Goal: Task Accomplishment & Management: Manage account settings

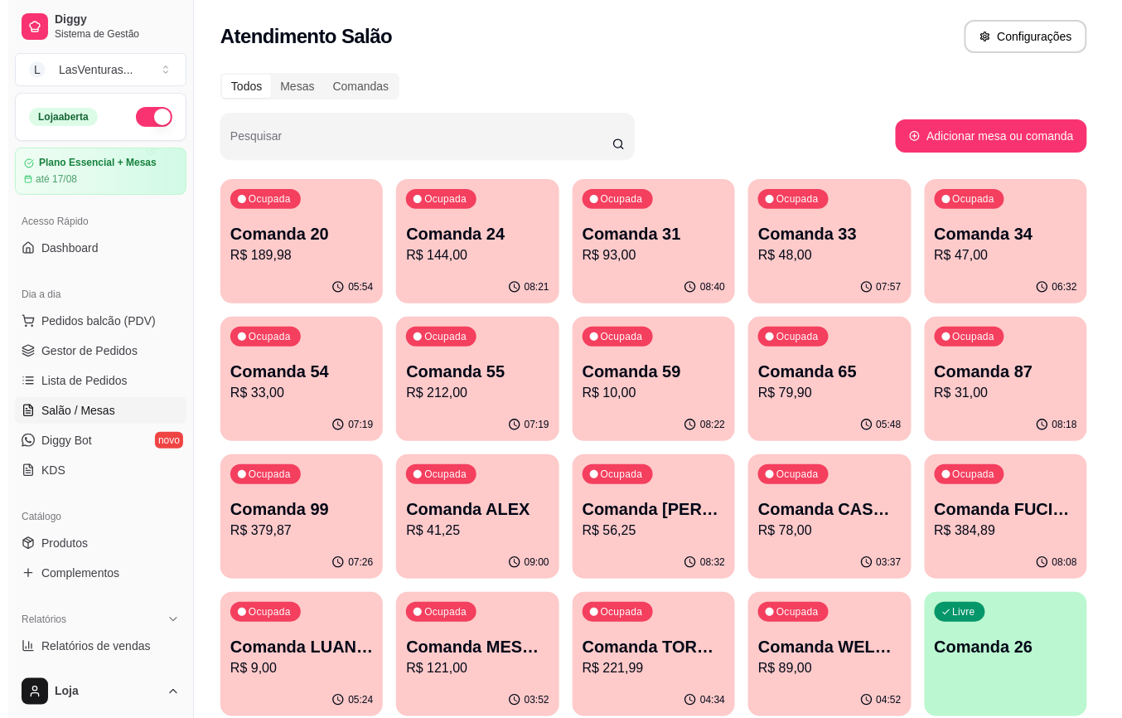
scroll to position [33, 0]
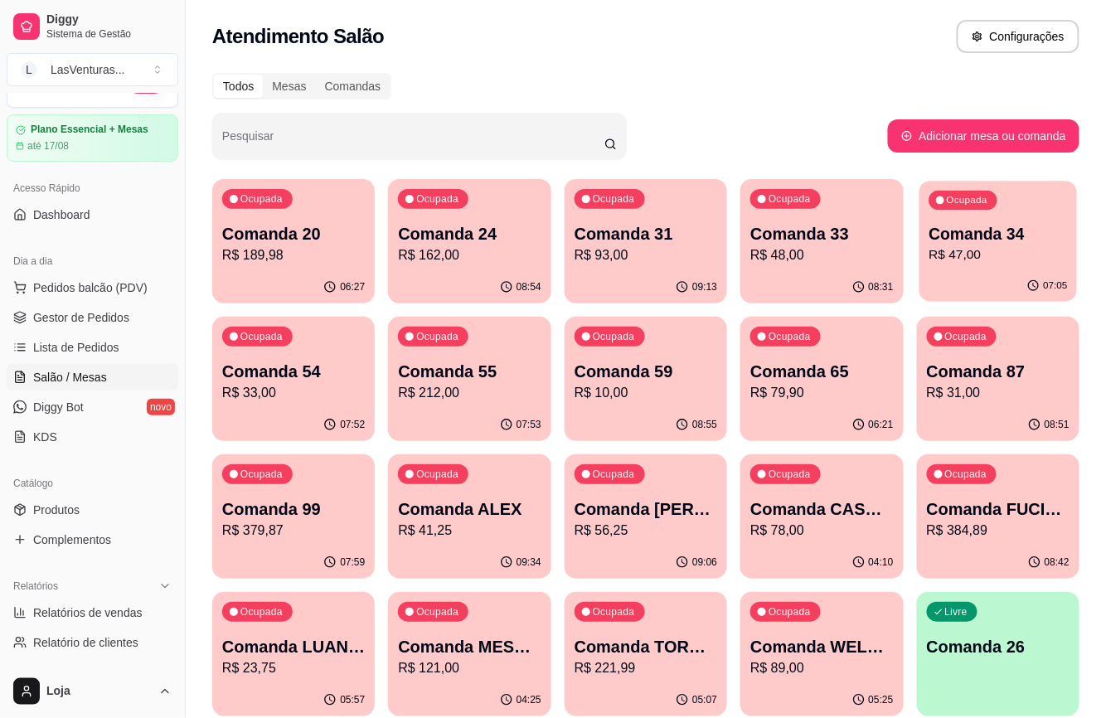
click at [1022, 223] on p "Comanda 34" at bounding box center [997, 234] width 138 height 22
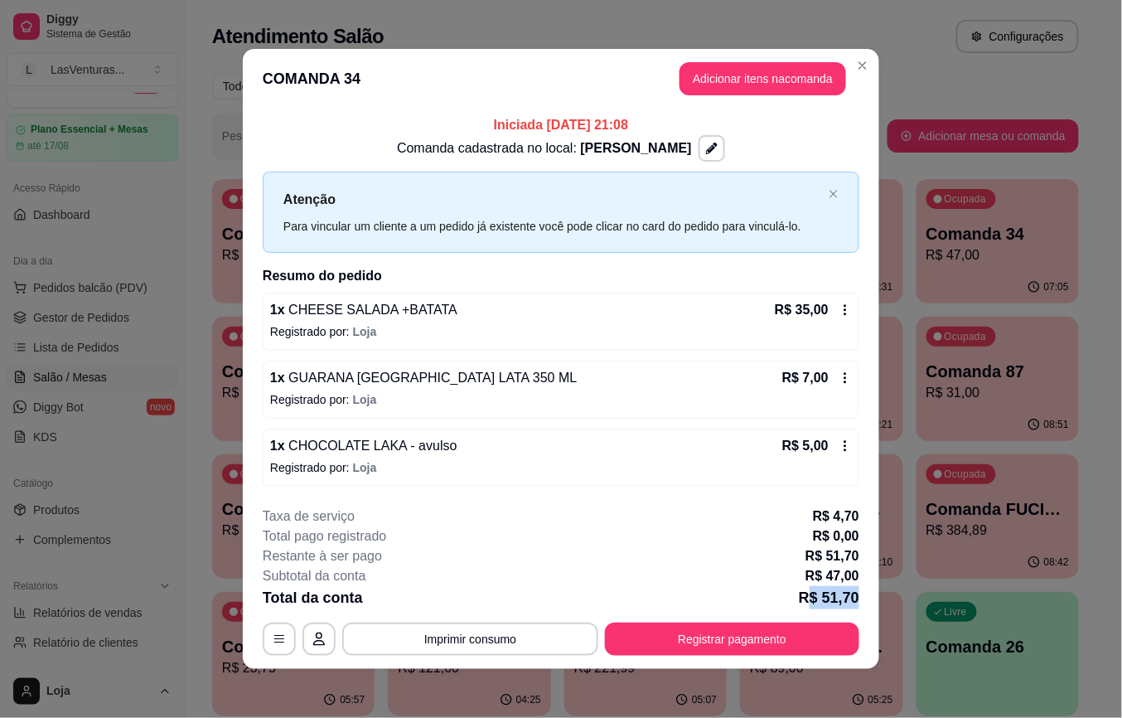
drag, startPoint x: 809, startPoint y: 598, endPoint x: 847, endPoint y: 598, distance: 38.1
click at [847, 598] on p "R$ 51,70" at bounding box center [829, 597] width 61 height 23
click at [721, 645] on button "Registrar pagamento" at bounding box center [732, 638] width 254 height 33
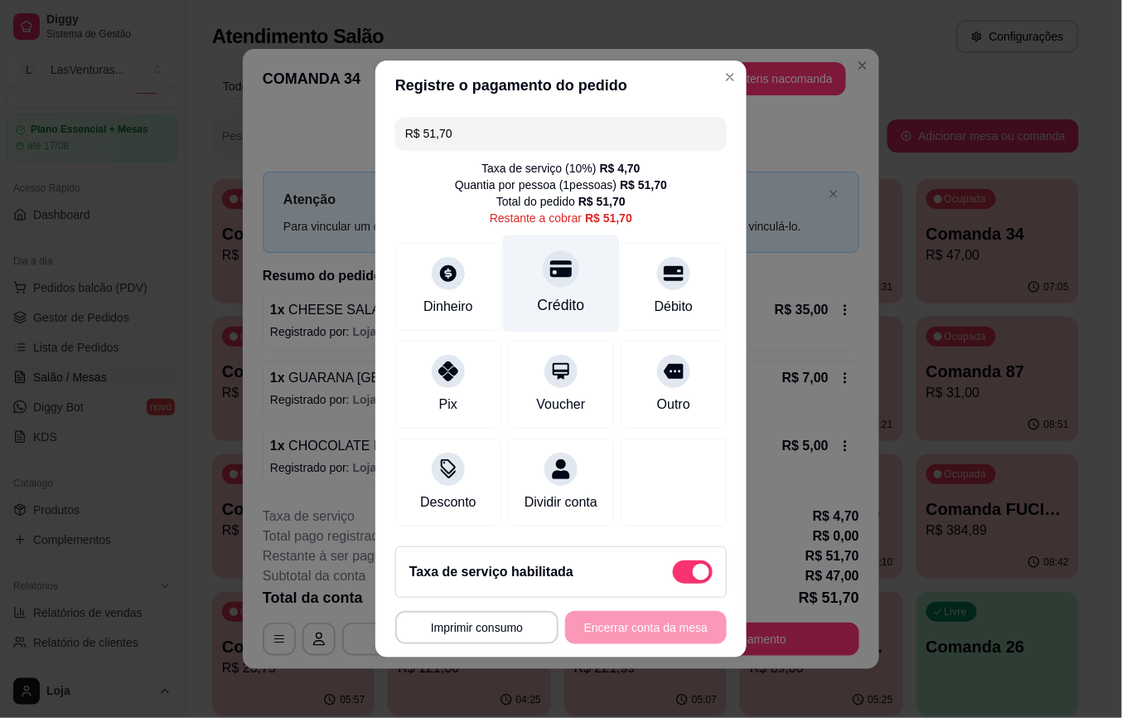
click at [550, 263] on icon at bounding box center [561, 269] width 22 height 17
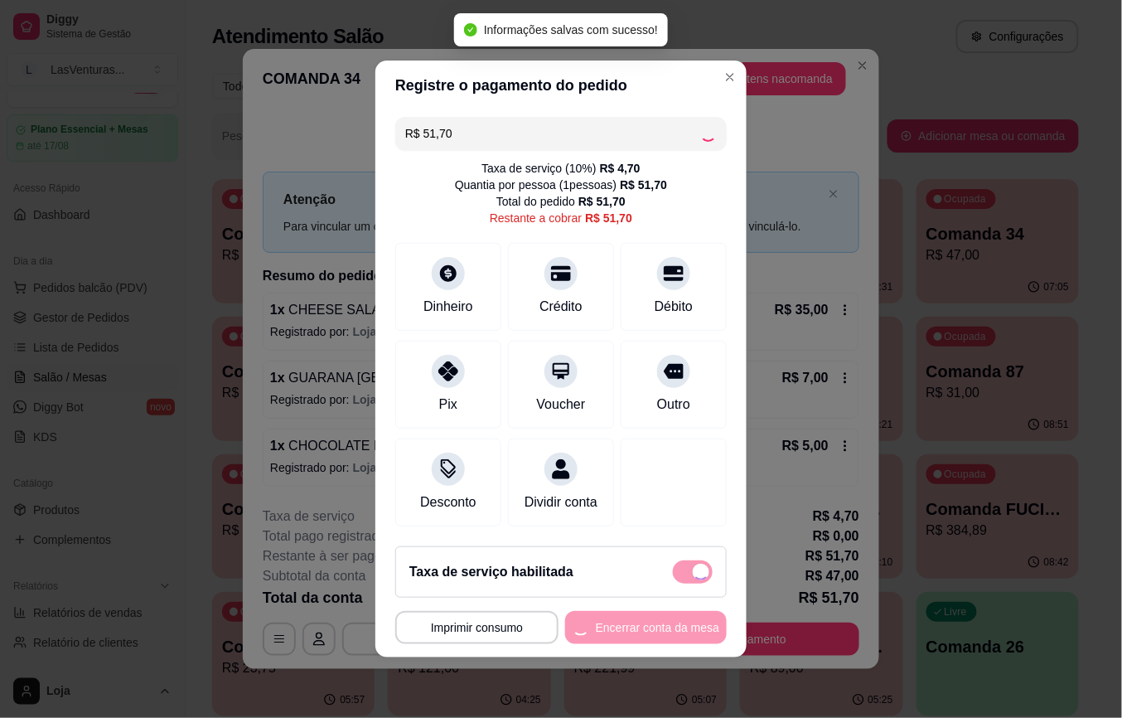
type input "R$ 0,00"
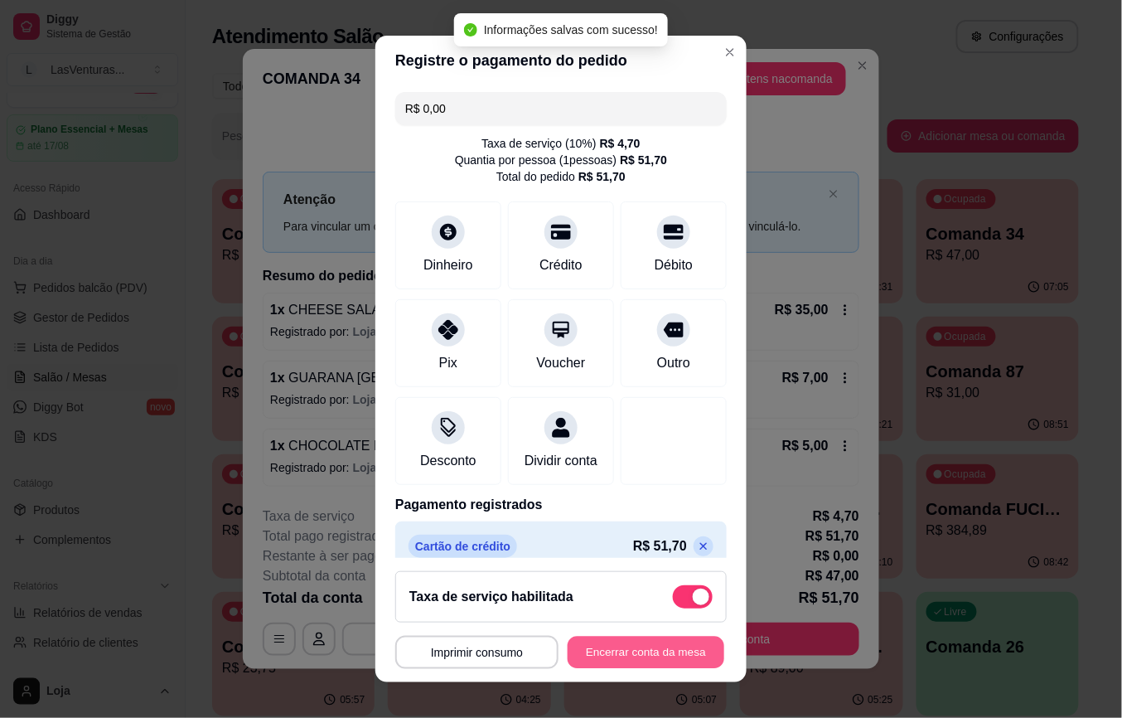
click at [608, 641] on button "Encerrar conta da mesa" at bounding box center [646, 652] width 157 height 32
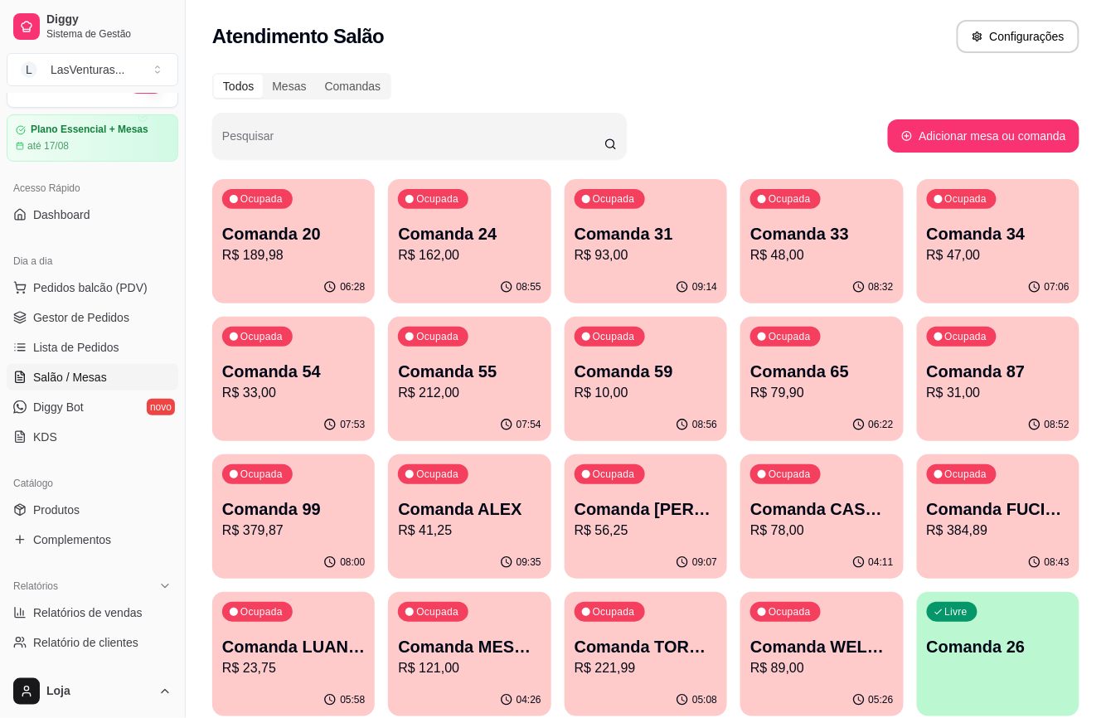
click at [395, 230] on div "Ocupada Comanda 24 R$ 162,00" at bounding box center [469, 225] width 162 height 92
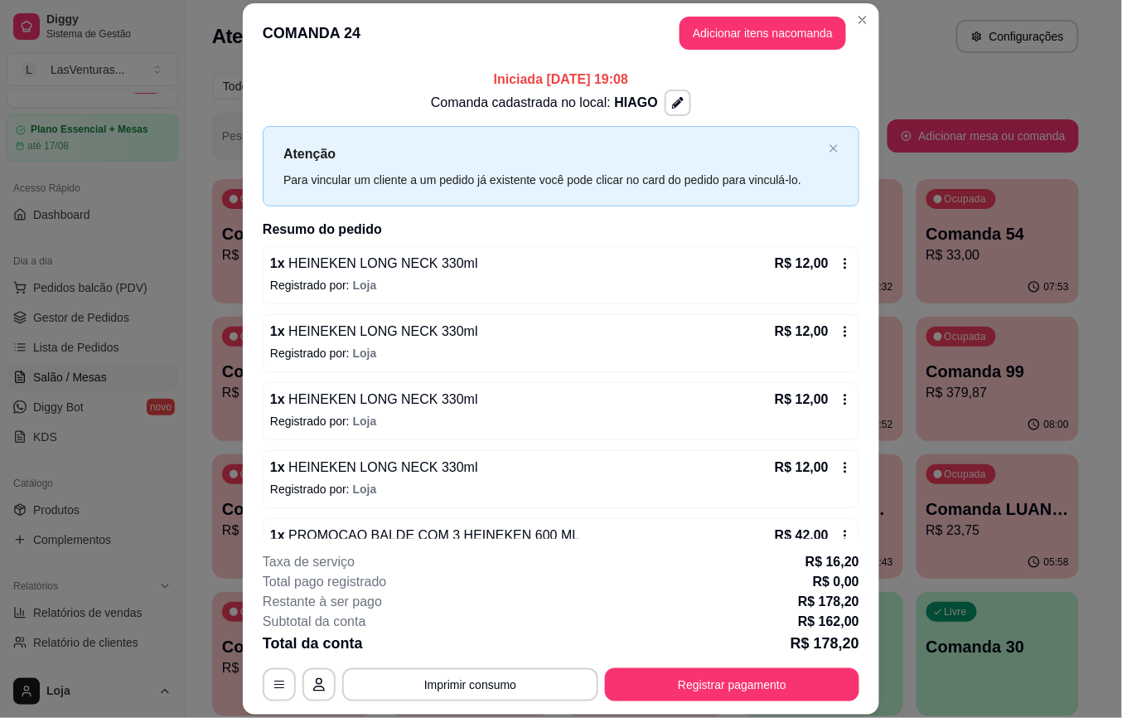
scroll to position [110, 0]
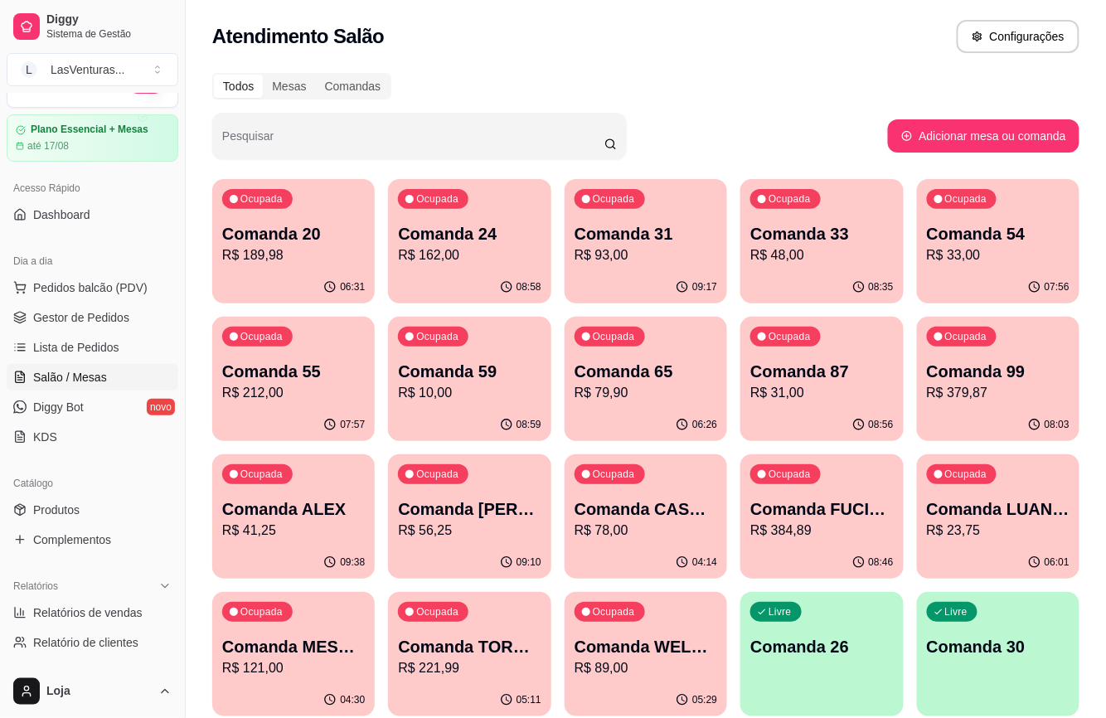
click at [823, 257] on p "R$ 48,00" at bounding box center [821, 255] width 143 height 20
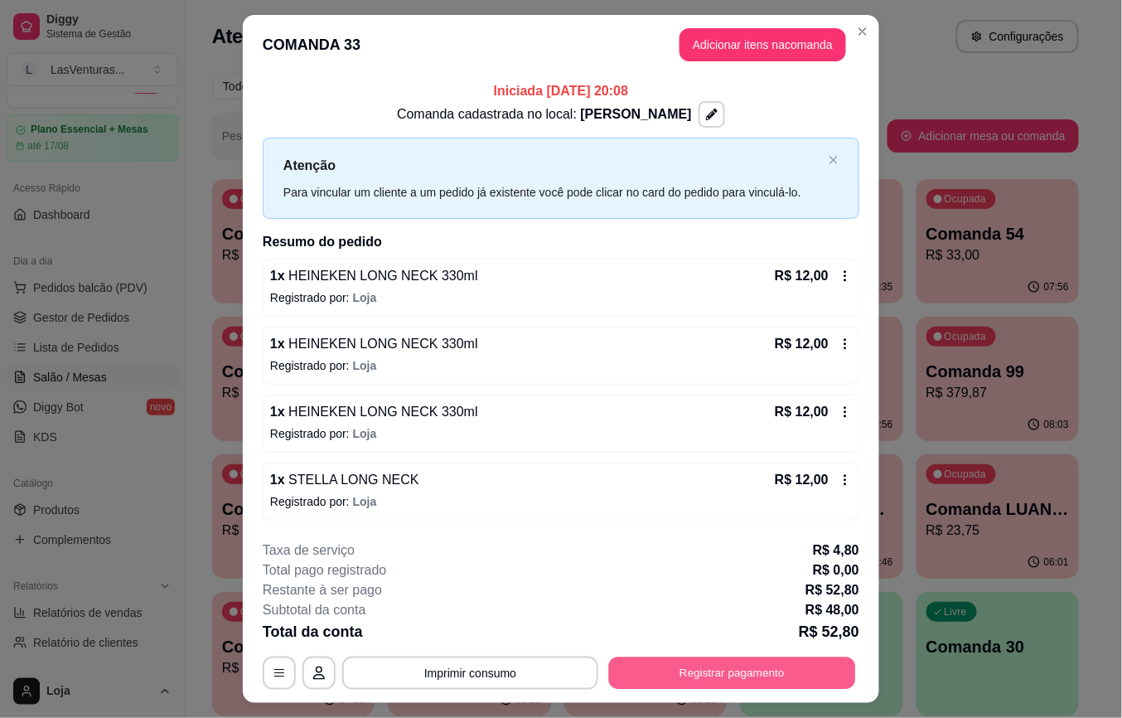
click at [757, 677] on button "Registrar pagamento" at bounding box center [732, 672] width 247 height 32
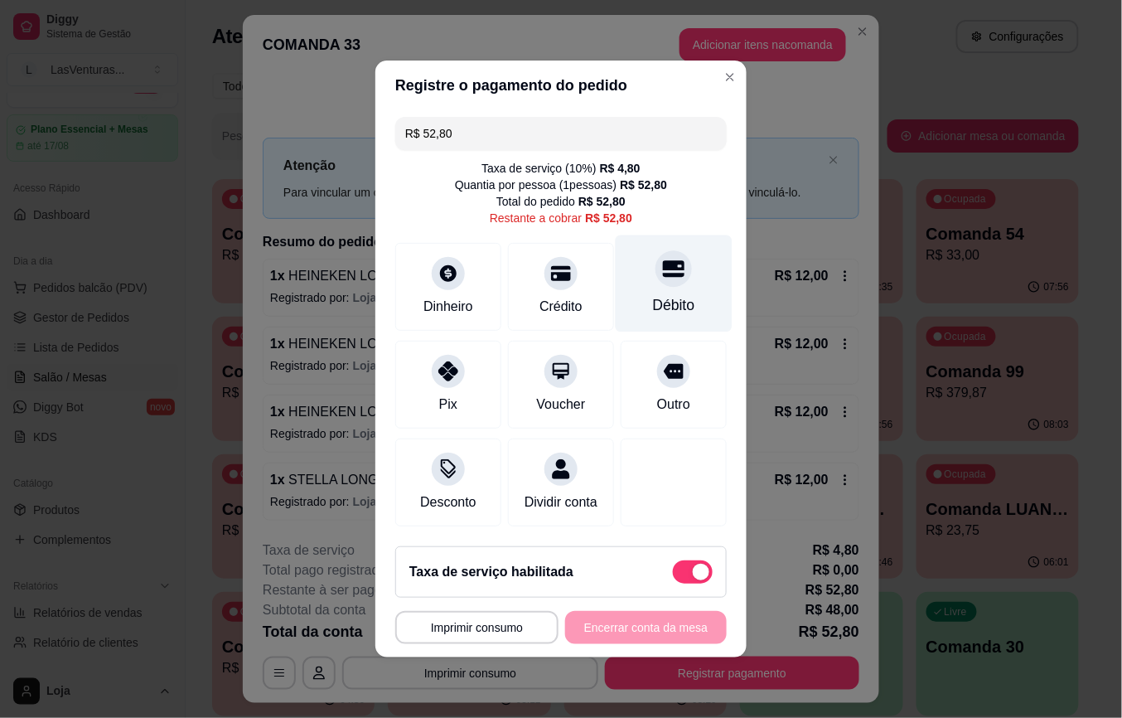
click at [656, 263] on div at bounding box center [674, 268] width 36 height 36
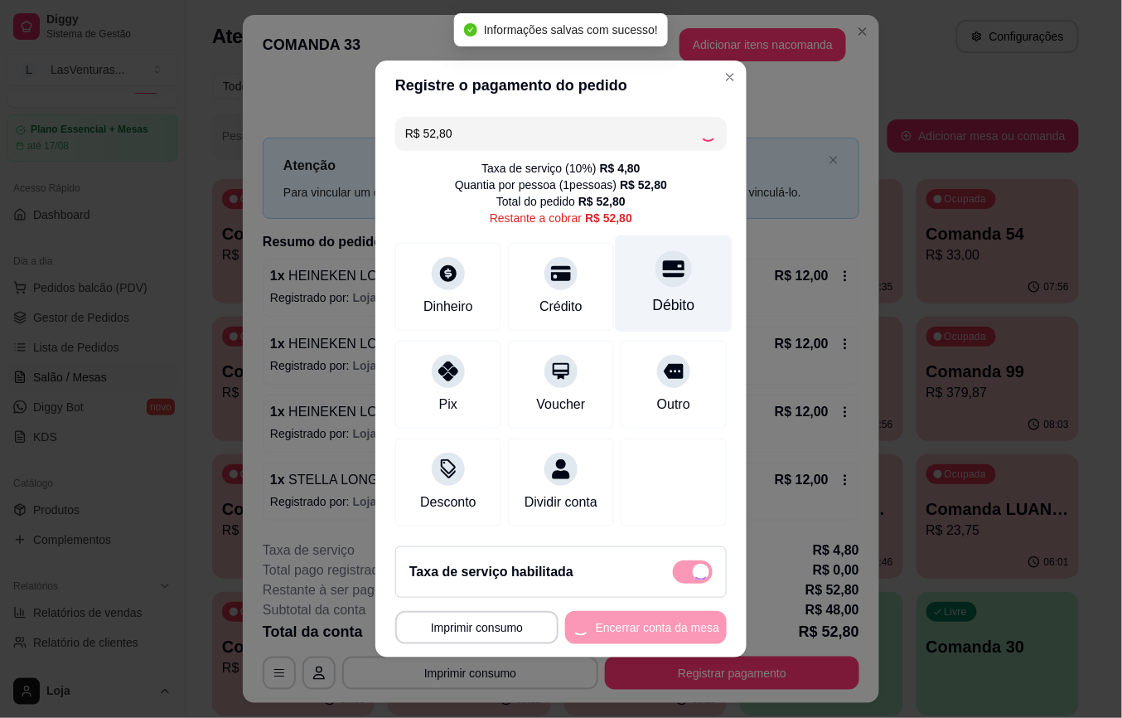
type input "R$ 0,00"
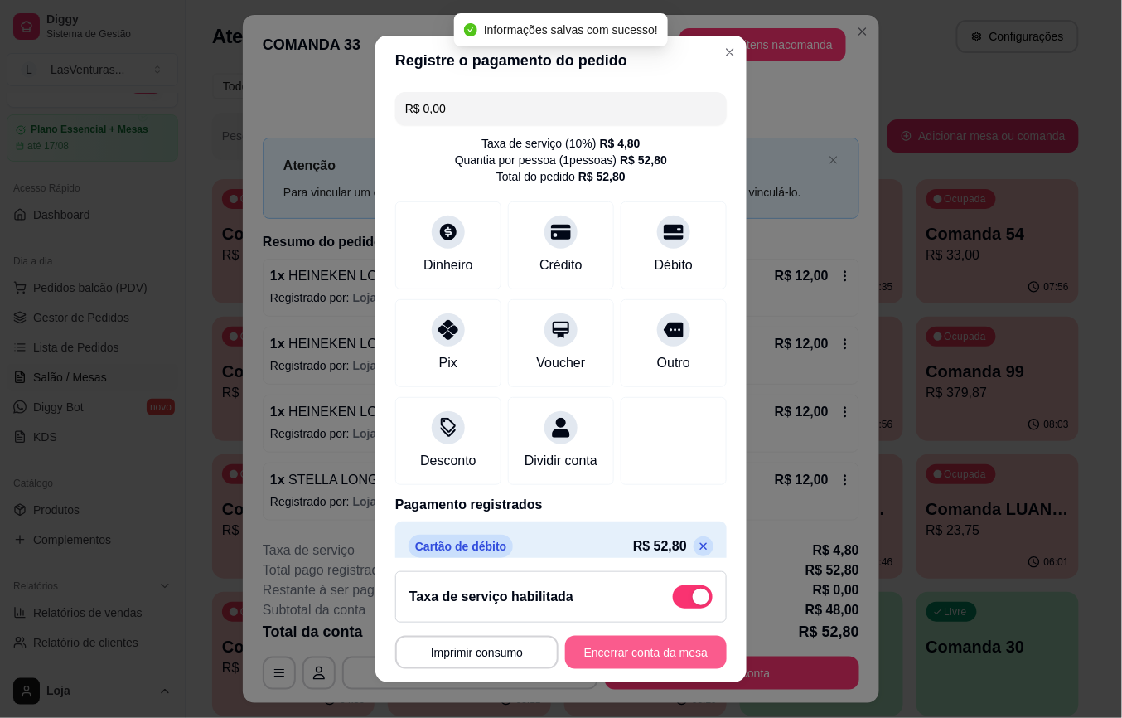
click at [627, 632] on footer "**********" at bounding box center [560, 620] width 371 height 124
click at [625, 651] on button "Encerrar conta da mesa" at bounding box center [646, 652] width 157 height 32
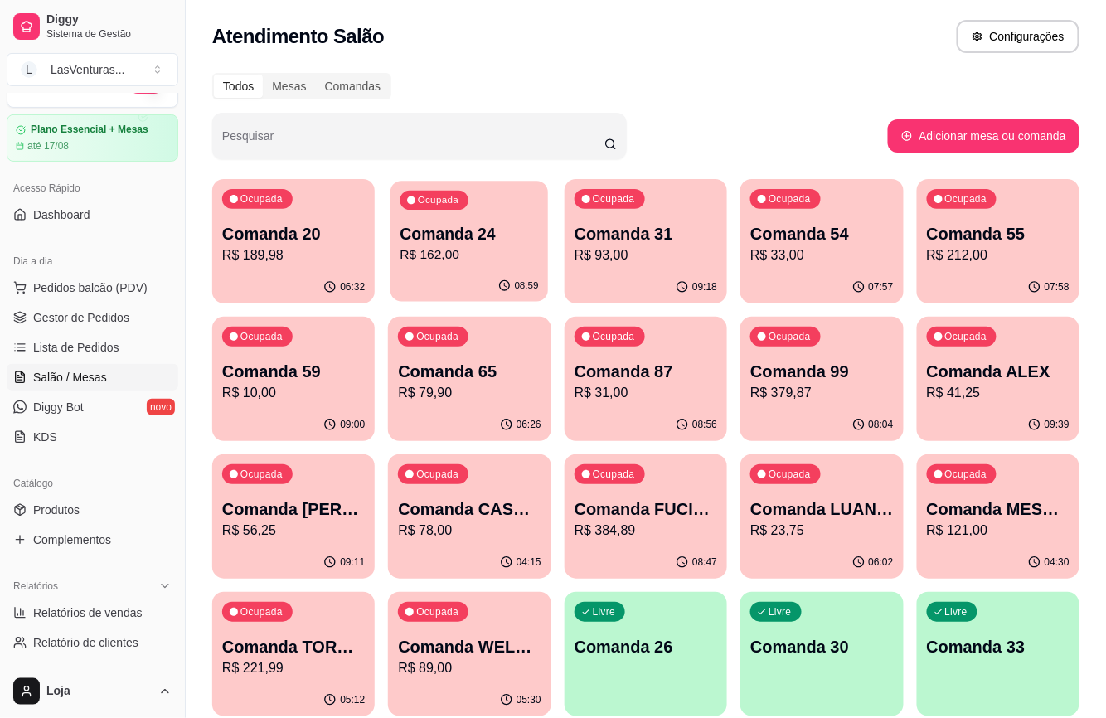
click at [438, 243] on p "Comanda 24" at bounding box center [469, 234] width 138 height 22
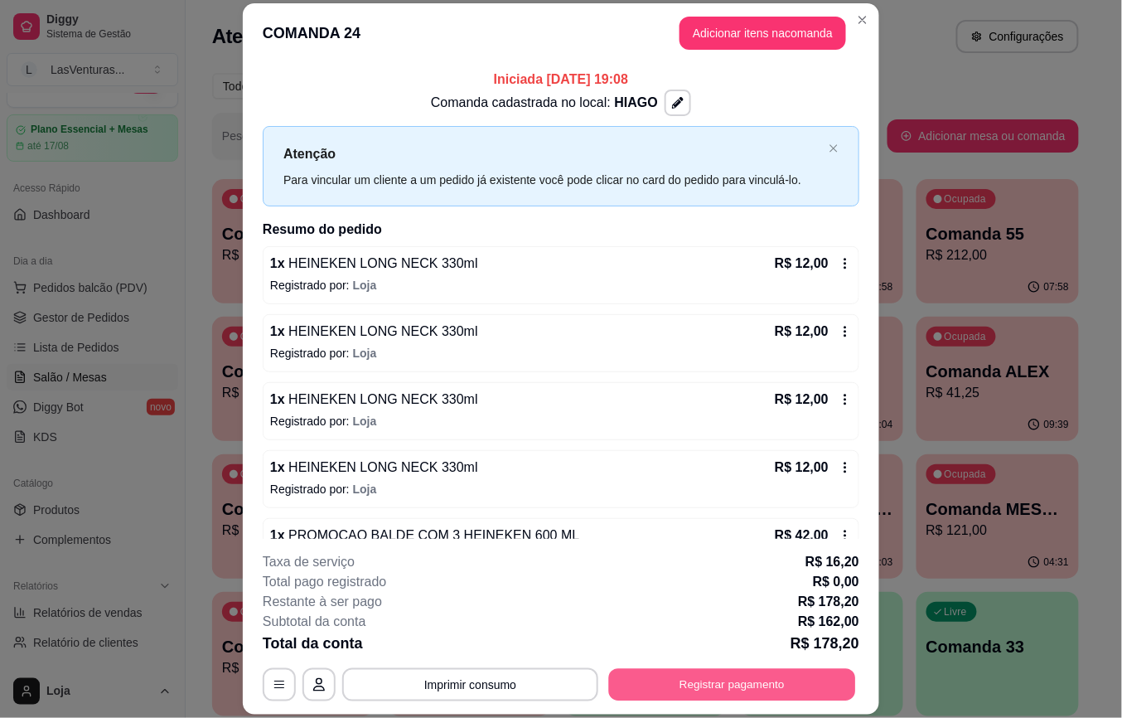
click at [724, 680] on button "Registrar pagamento" at bounding box center [732, 684] width 247 height 32
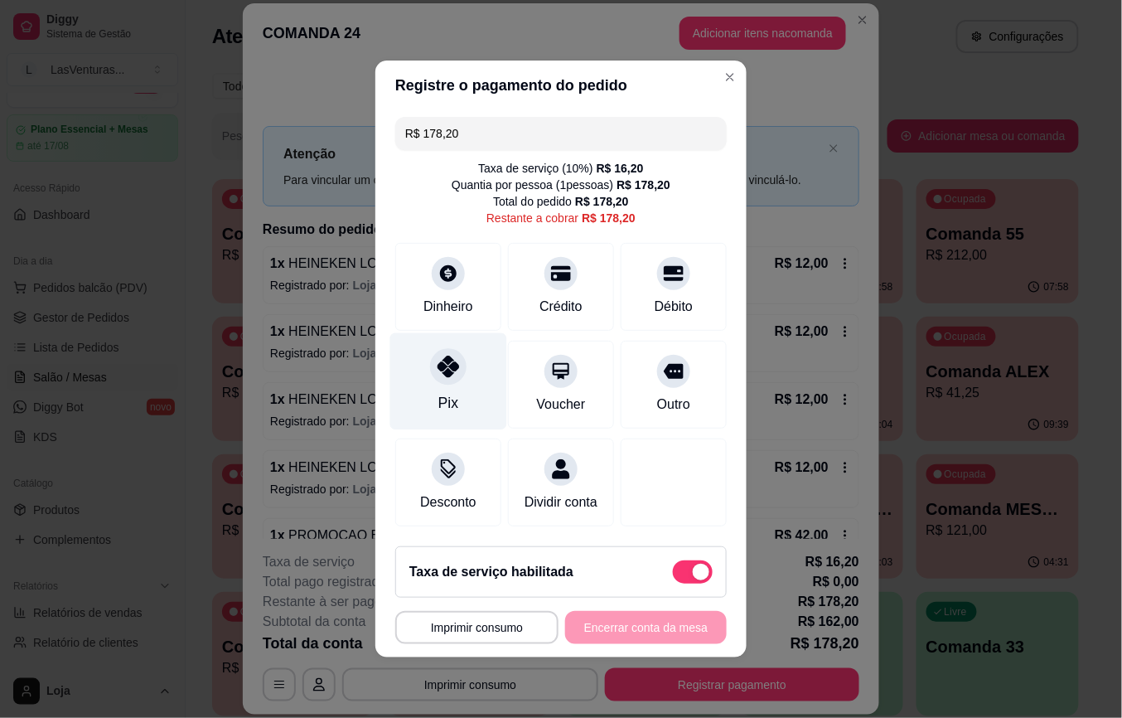
click at [428, 373] on div "Pix" at bounding box center [448, 381] width 117 height 97
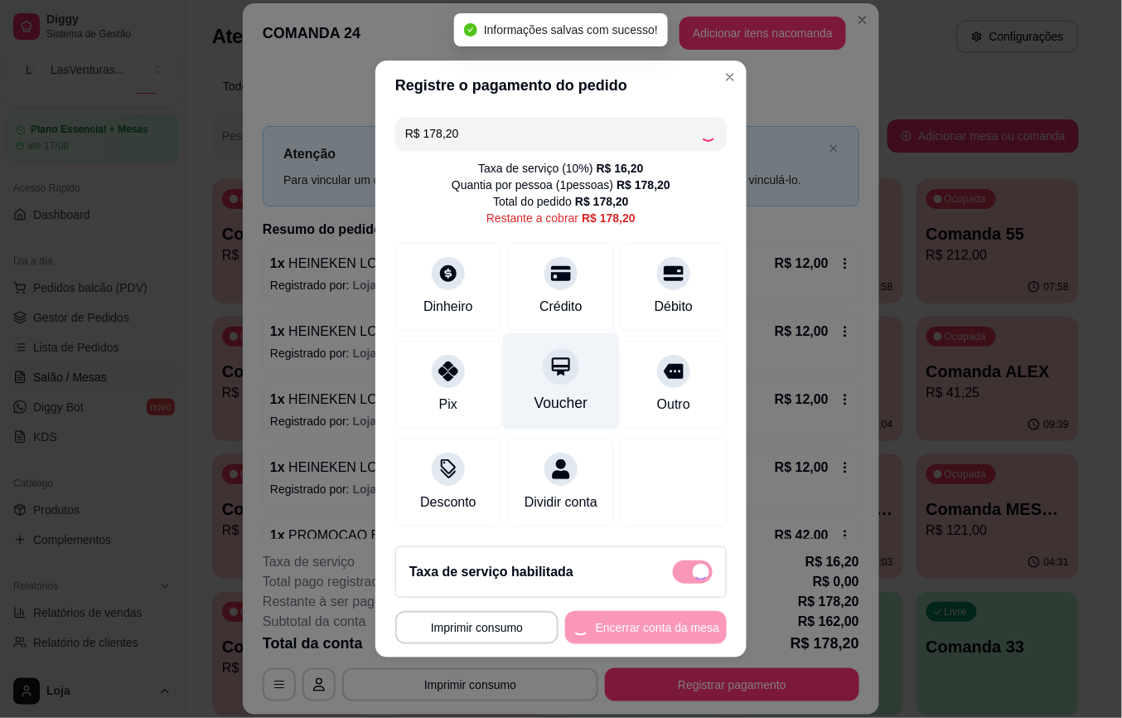
type input "R$ 0,00"
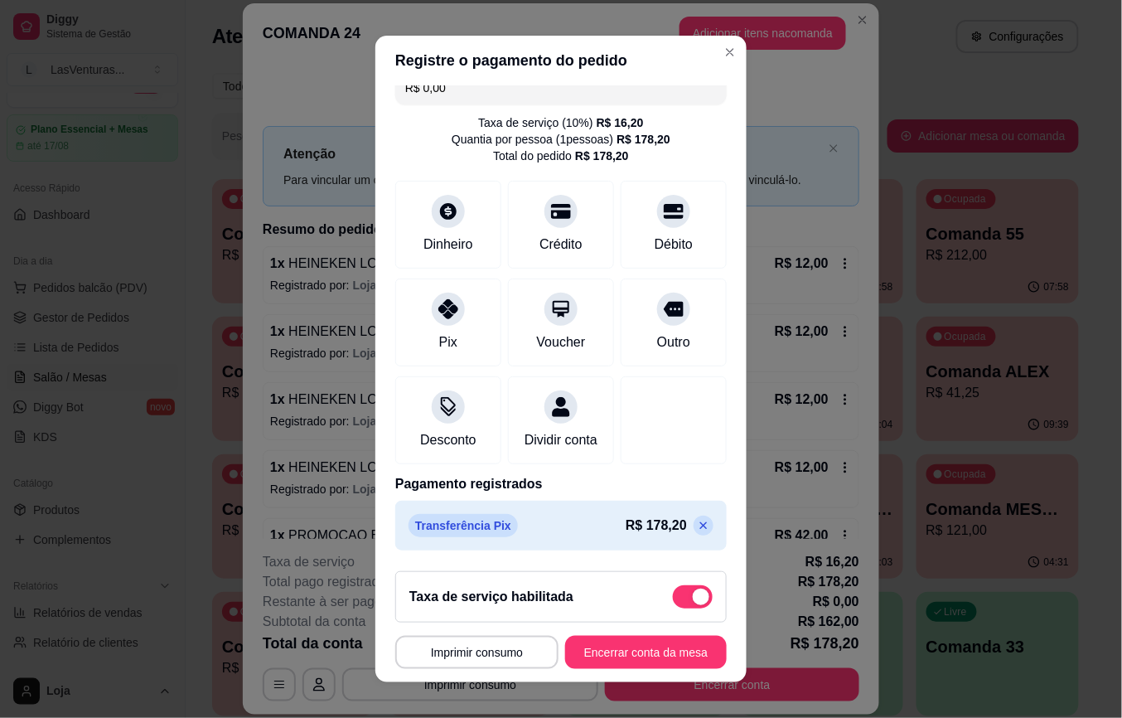
scroll to position [41, 0]
click at [612, 647] on button "Encerrar conta da mesa" at bounding box center [646, 652] width 162 height 33
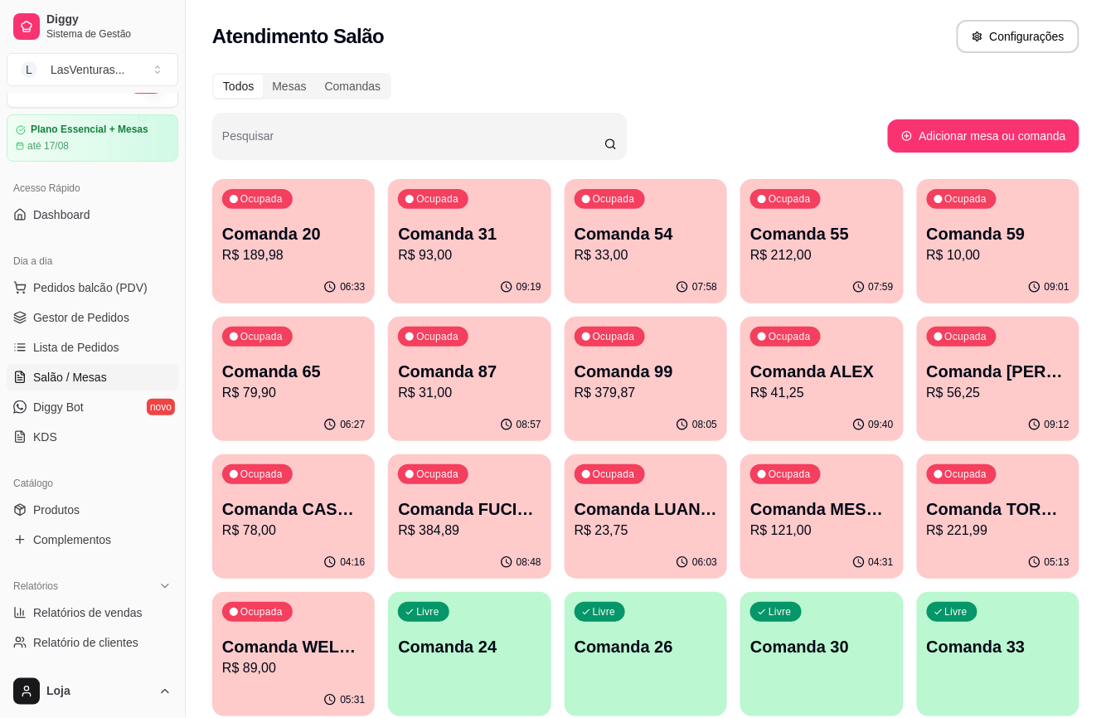
click at [254, 269] on div "Ocupada Comanda 20 R$ 189,98" at bounding box center [293, 225] width 162 height 92
click at [488, 252] on p "R$ 93,00" at bounding box center [469, 255] width 143 height 20
click at [620, 220] on div "Ocupada Comanda 54 R$ 33,00" at bounding box center [645, 225] width 162 height 92
click at [832, 237] on p "Comanda 55" at bounding box center [822, 234] width 138 height 22
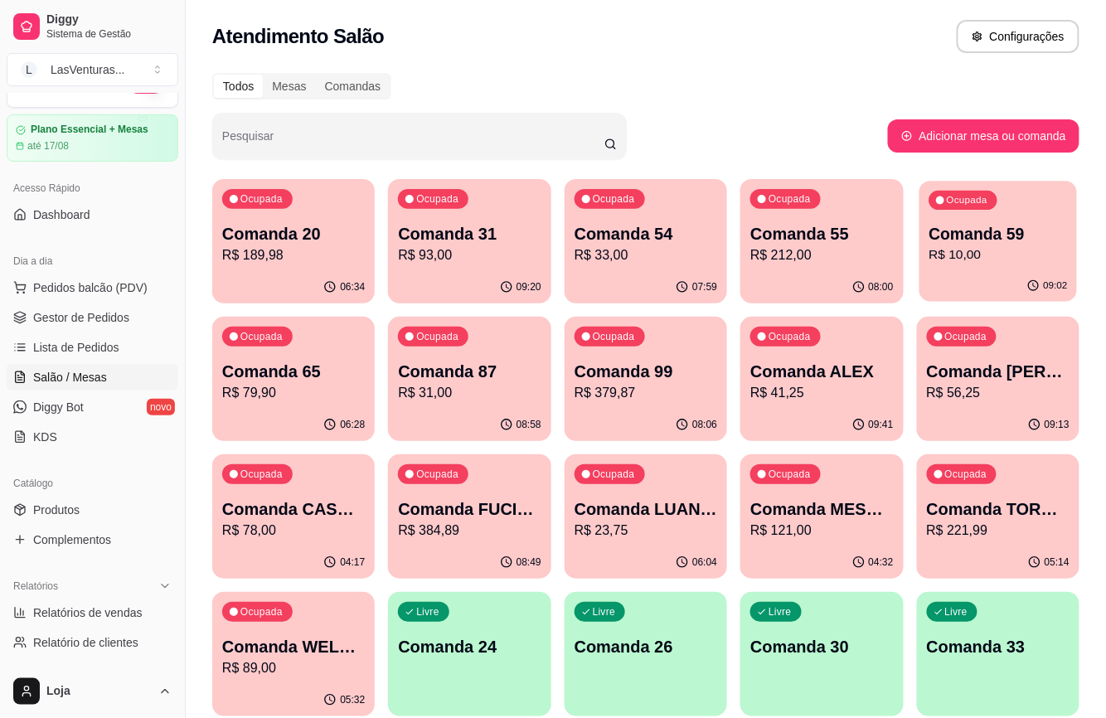
click at [958, 256] on p "R$ 10,00" at bounding box center [997, 254] width 138 height 19
click at [326, 386] on p "R$ 79,90" at bounding box center [293, 393] width 143 height 20
click at [486, 390] on p "R$ 31,00" at bounding box center [469, 393] width 143 height 20
click at [676, 368] on p "Comanda 99" at bounding box center [645, 372] width 138 height 22
click at [996, 329] on div "Ocupada Comanda [PERSON_NAME]$ 56,25" at bounding box center [998, 363] width 162 height 92
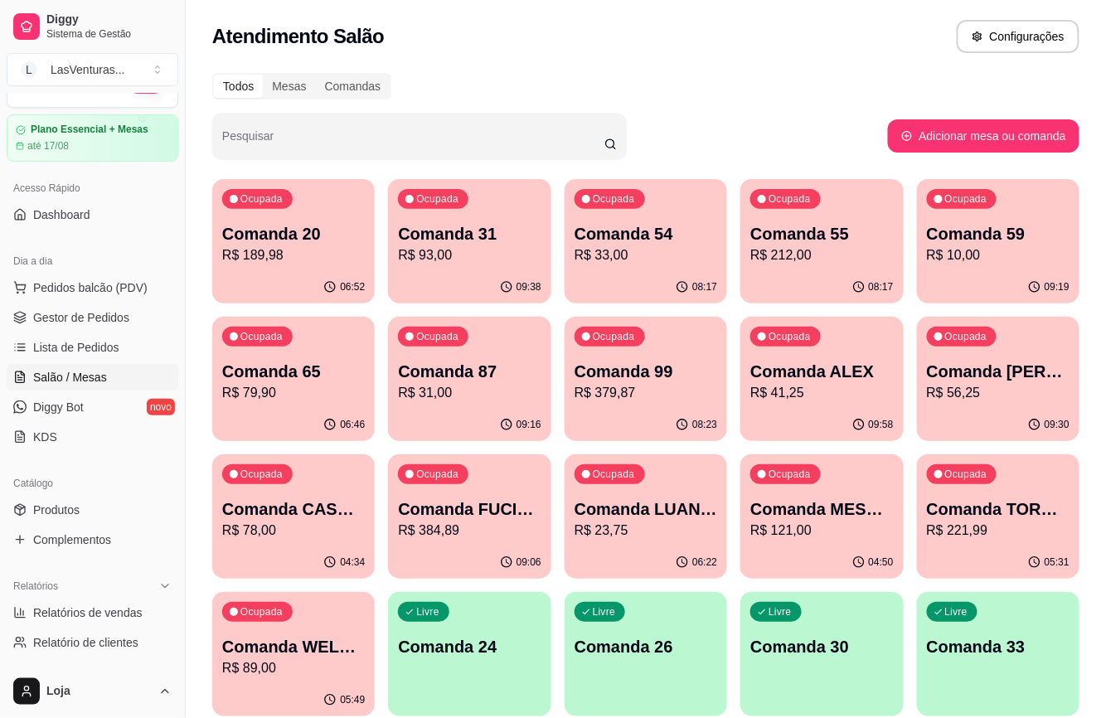
click at [419, 373] on p "Comanda 87" at bounding box center [469, 371] width 143 height 23
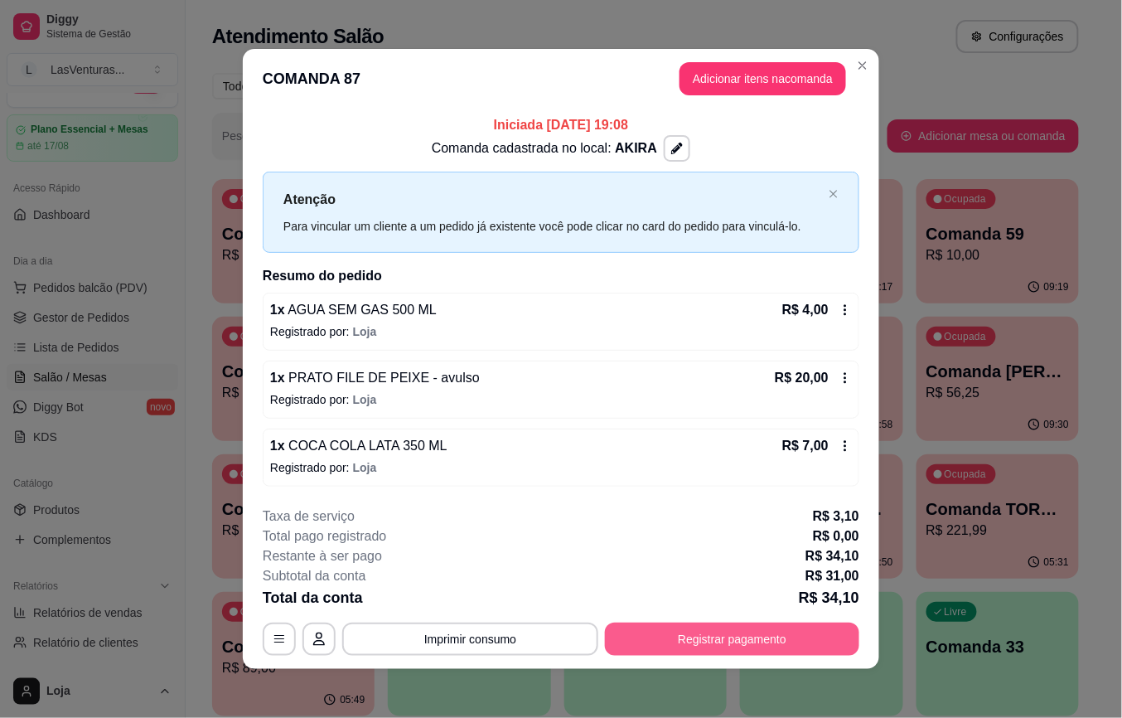
click at [711, 642] on button "Registrar pagamento" at bounding box center [732, 638] width 254 height 33
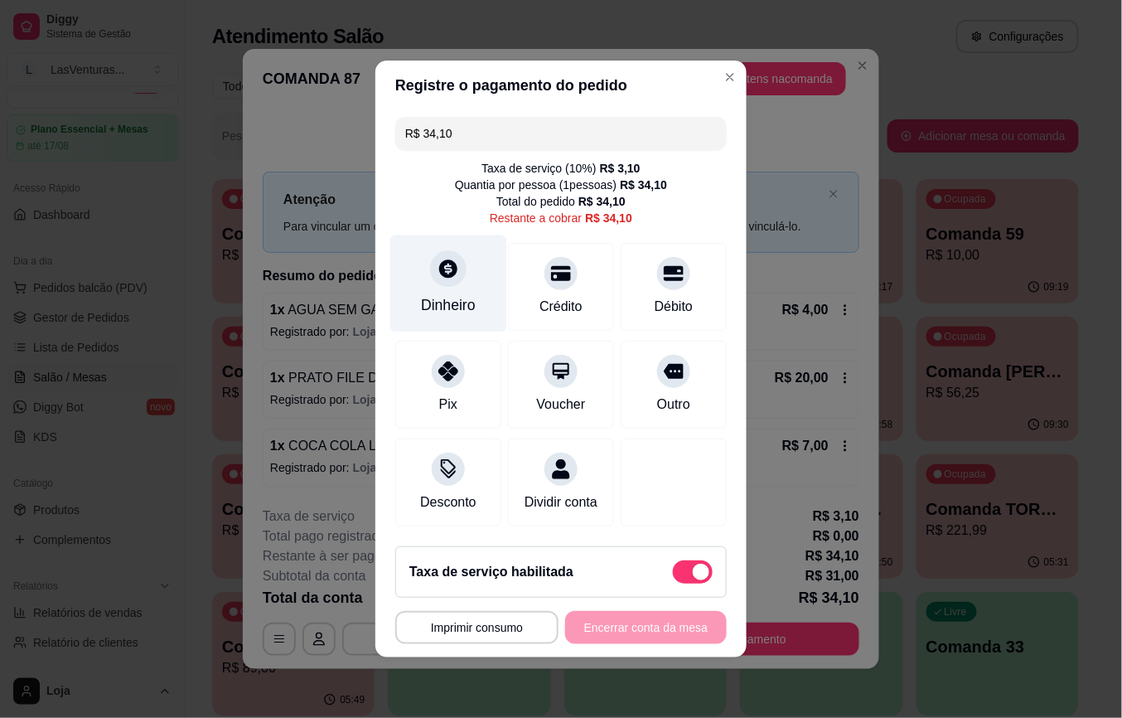
click at [438, 263] on icon at bounding box center [449, 269] width 22 height 22
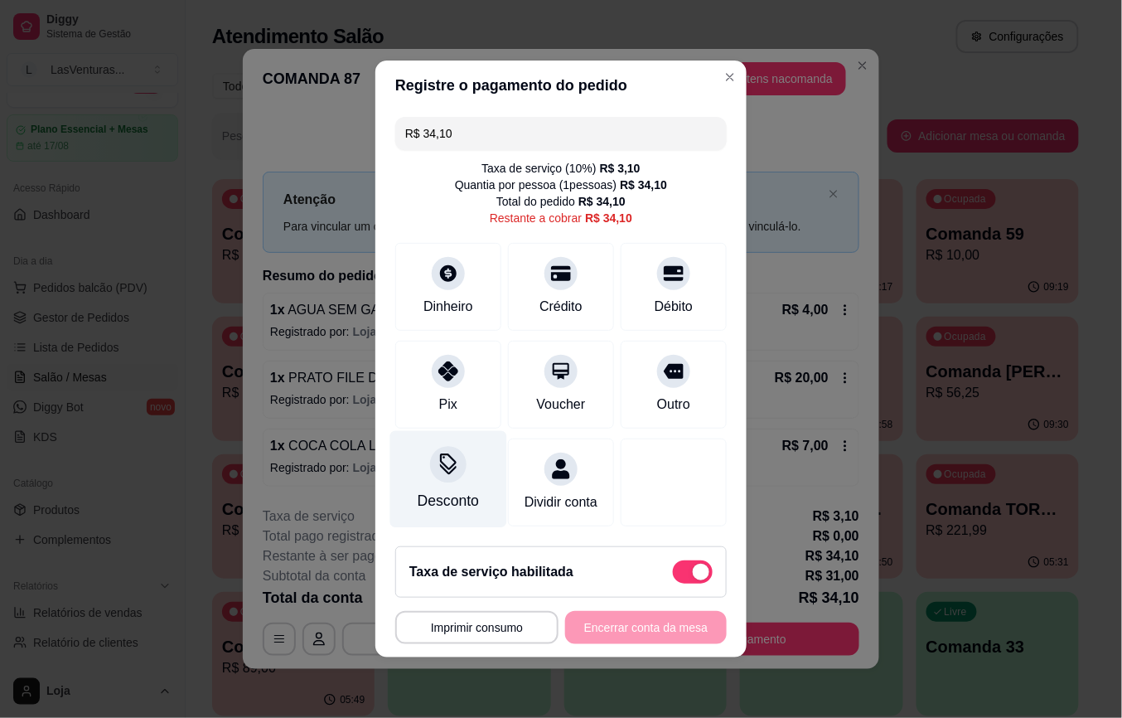
scroll to position [3, 0]
click at [446, 461] on icon at bounding box center [449, 464] width 22 height 22
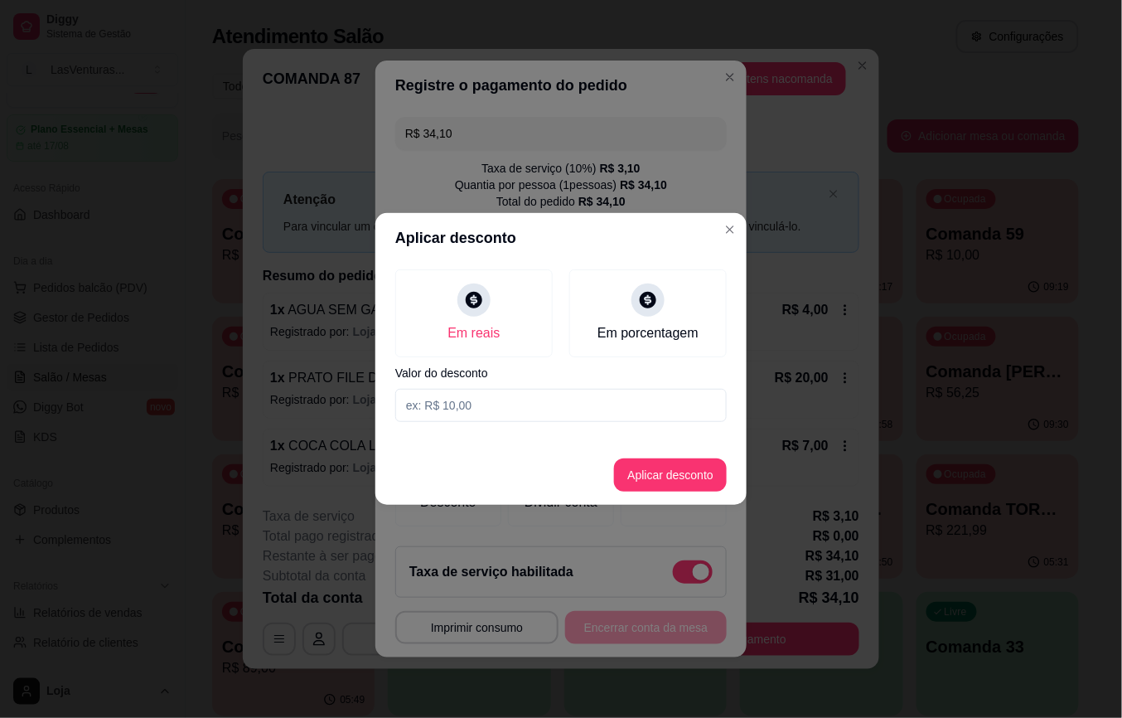
click at [459, 405] on input at bounding box center [561, 405] width 332 height 33
type input "0,10"
click at [655, 484] on button "Aplicar desconto" at bounding box center [670, 474] width 113 height 33
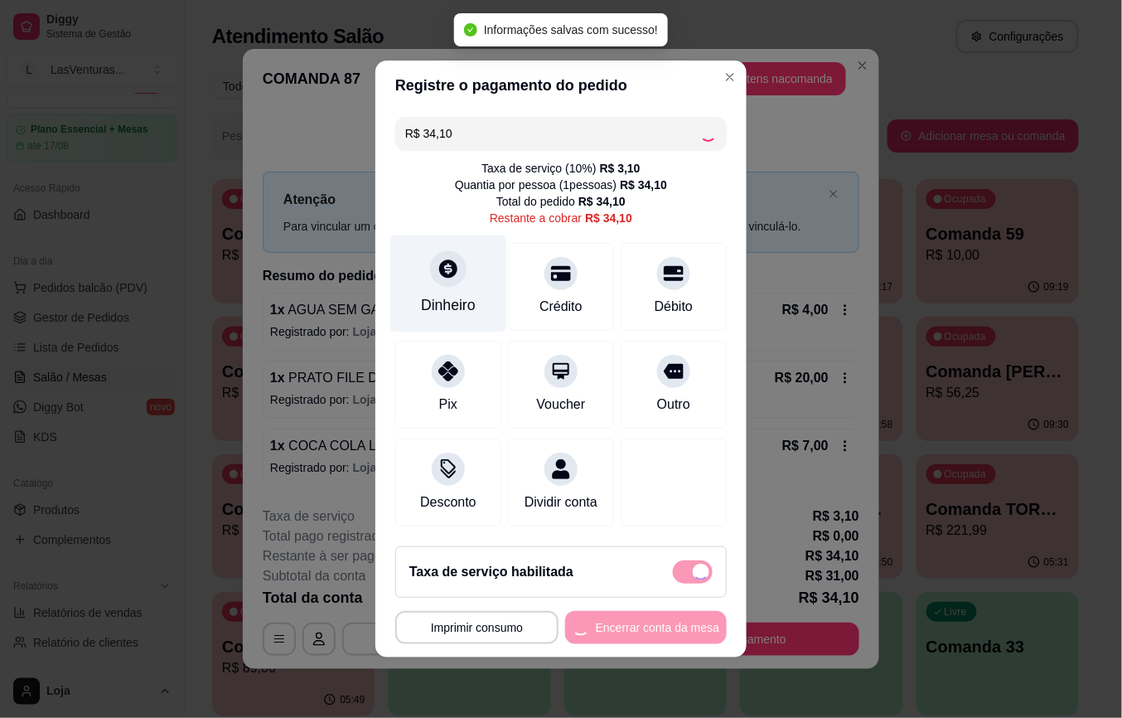
type input "R$ 34,00"
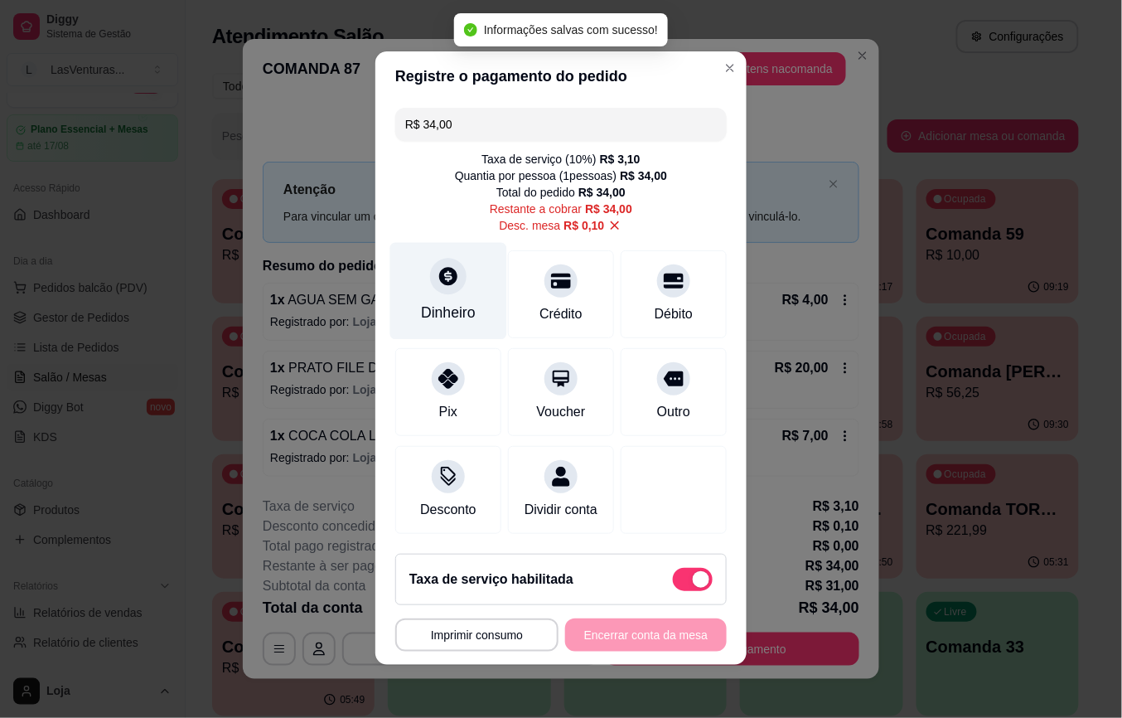
scroll to position [0, 0]
click at [439, 285] on div "Dinheiro" at bounding box center [448, 292] width 117 height 97
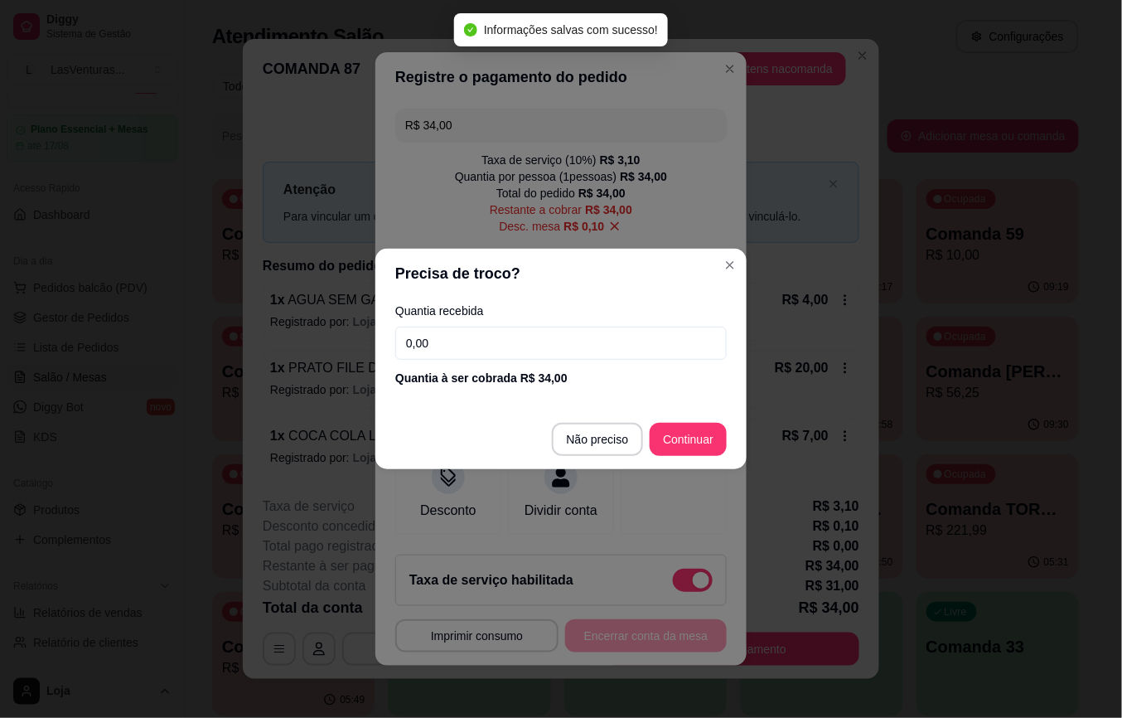
click at [472, 335] on input "0,00" at bounding box center [561, 343] width 332 height 33
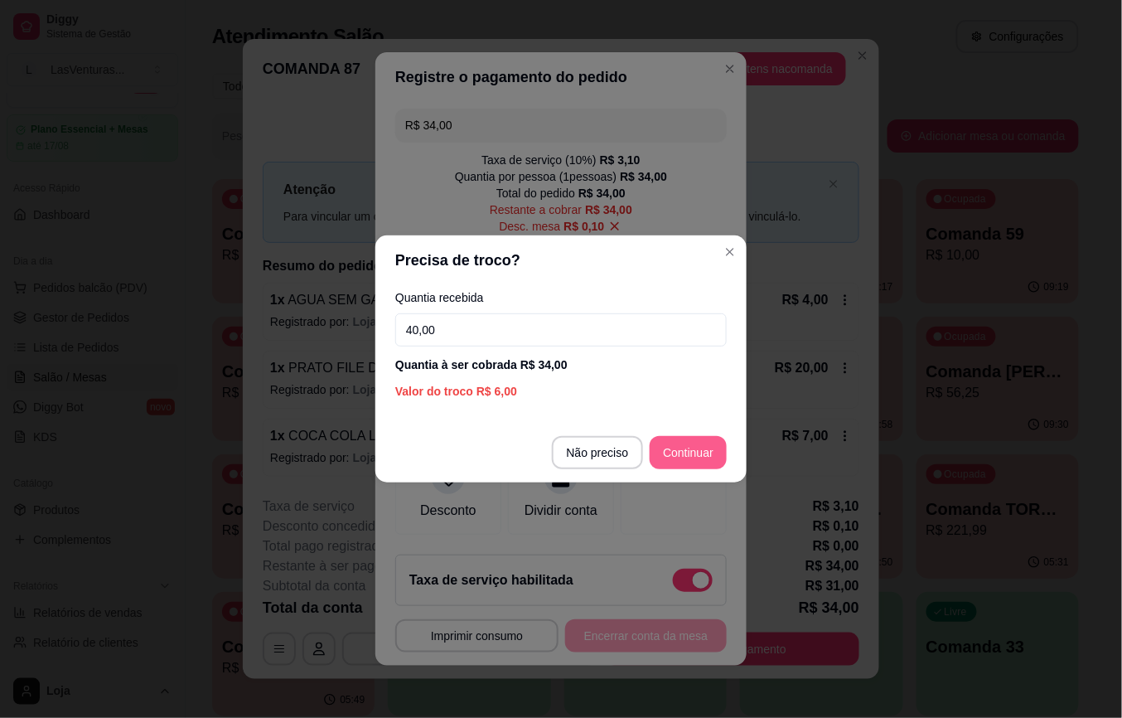
type input "40,00"
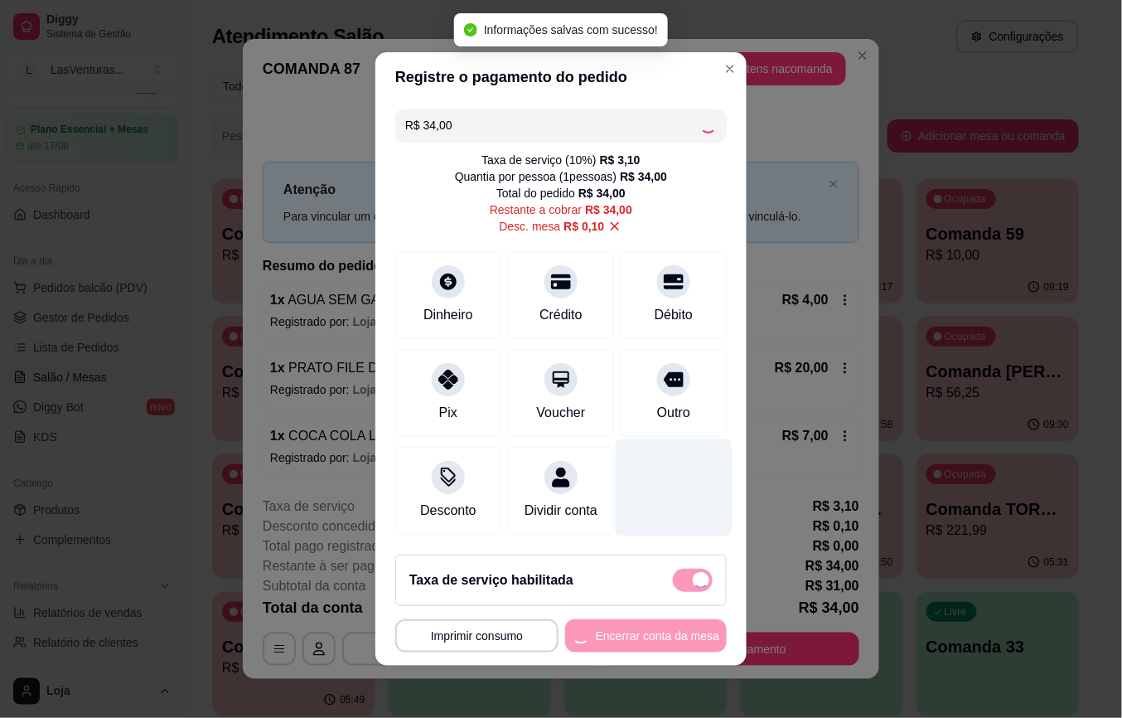
type input "R$ 0,00"
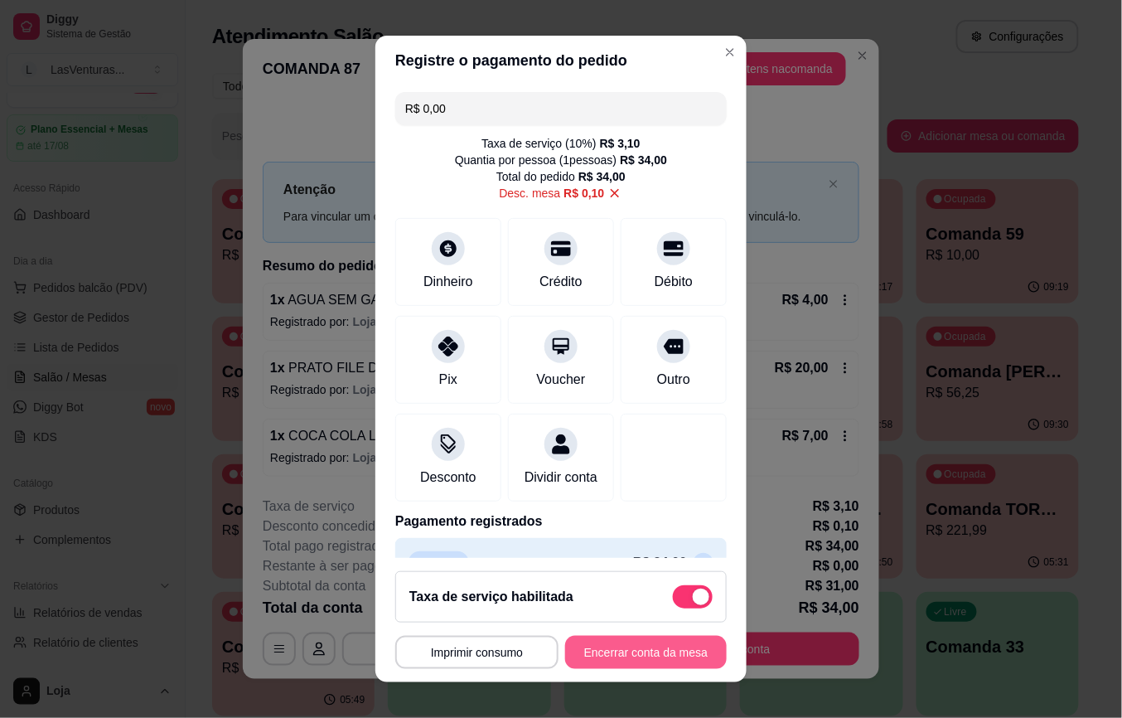
click at [603, 651] on button "Encerrar conta da mesa" at bounding box center [646, 652] width 162 height 33
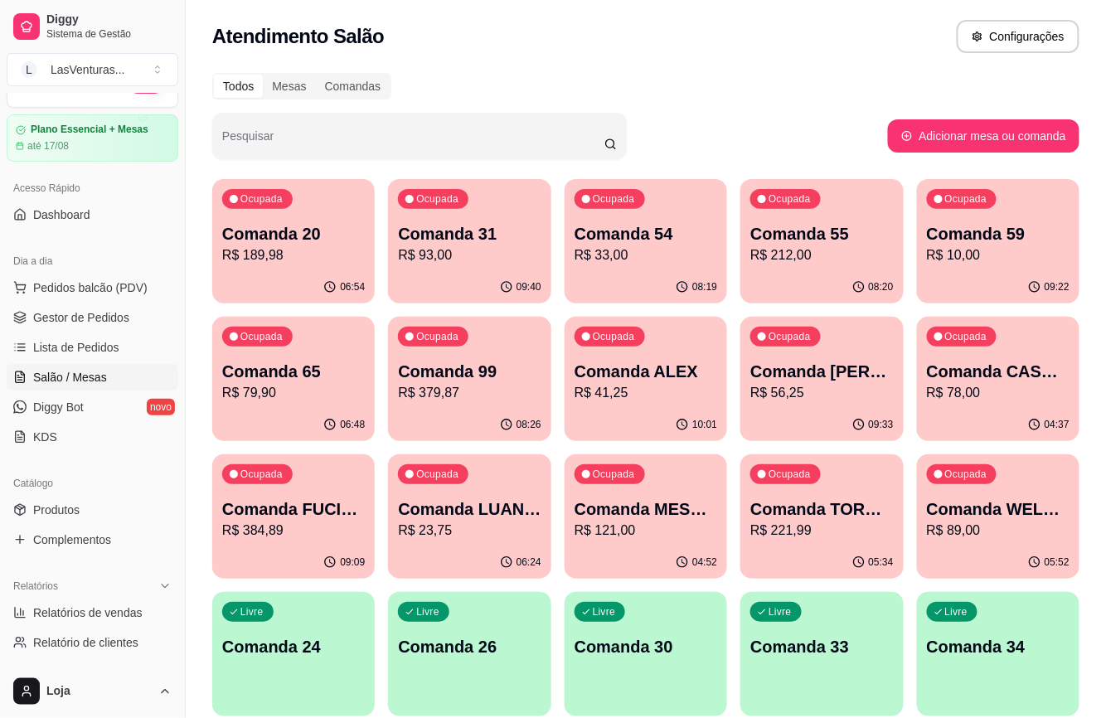
click at [499, 230] on p "Comanda 31" at bounding box center [469, 233] width 143 height 23
click at [645, 233] on p "Comanda 54" at bounding box center [645, 233] width 143 height 23
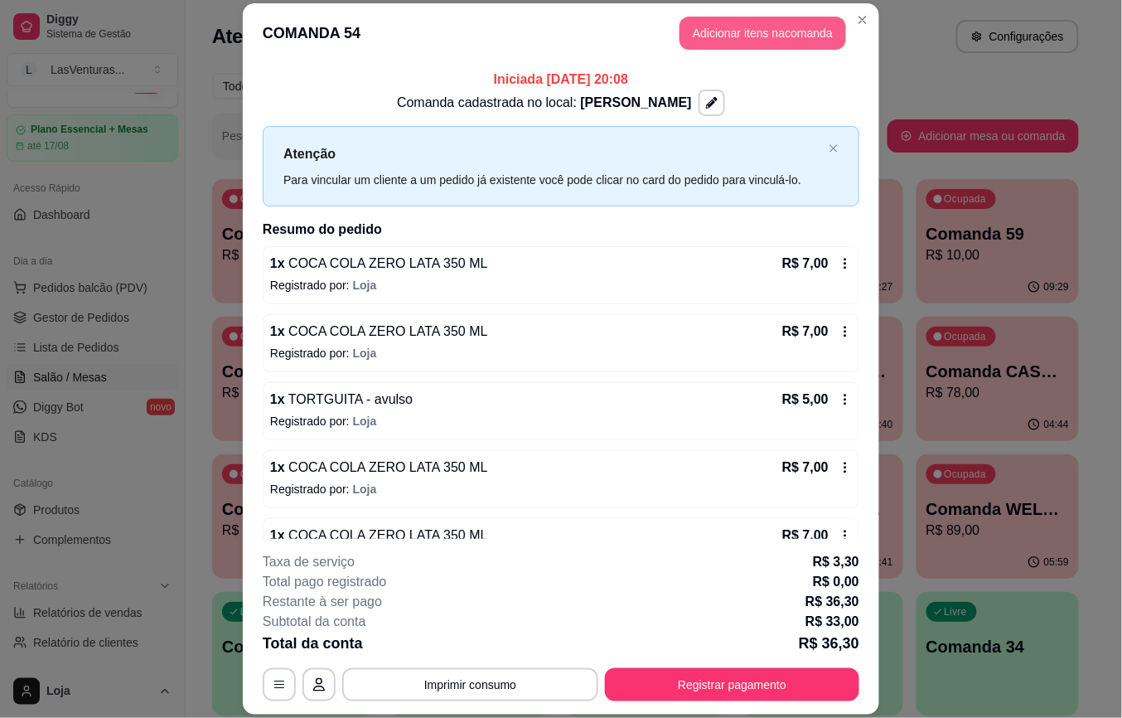
click at [750, 34] on button "Adicionar itens na comanda" at bounding box center [763, 33] width 167 height 33
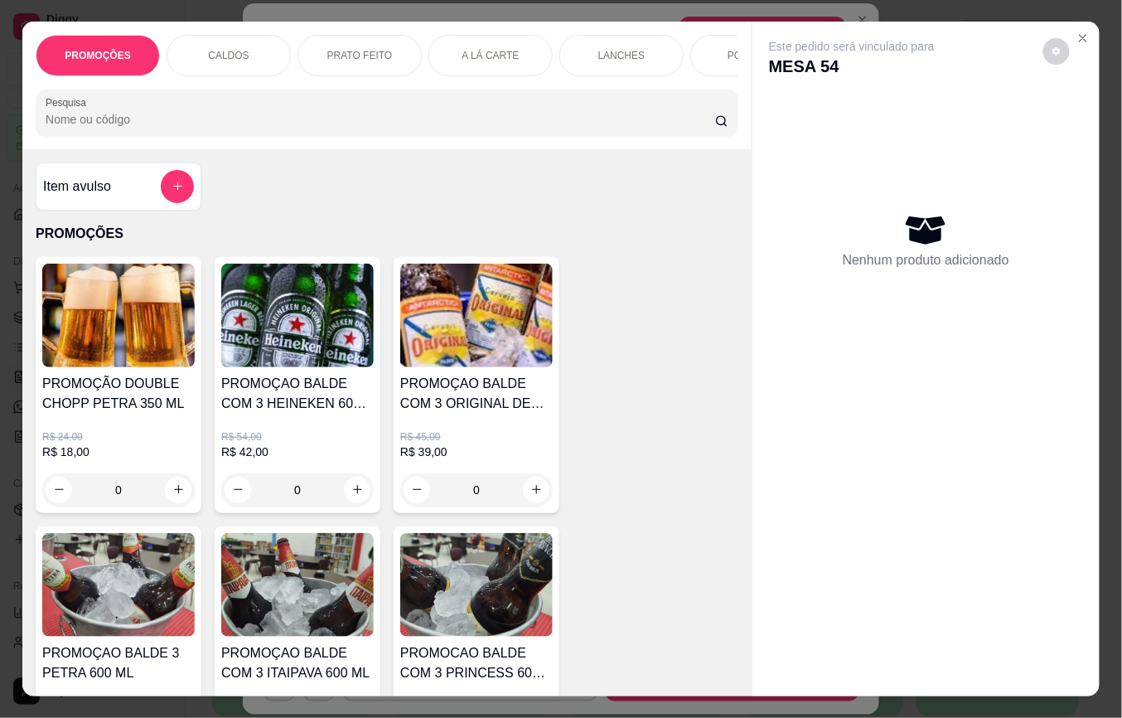
click at [392, 136] on div "Pesquisa" at bounding box center [387, 113] width 703 height 46
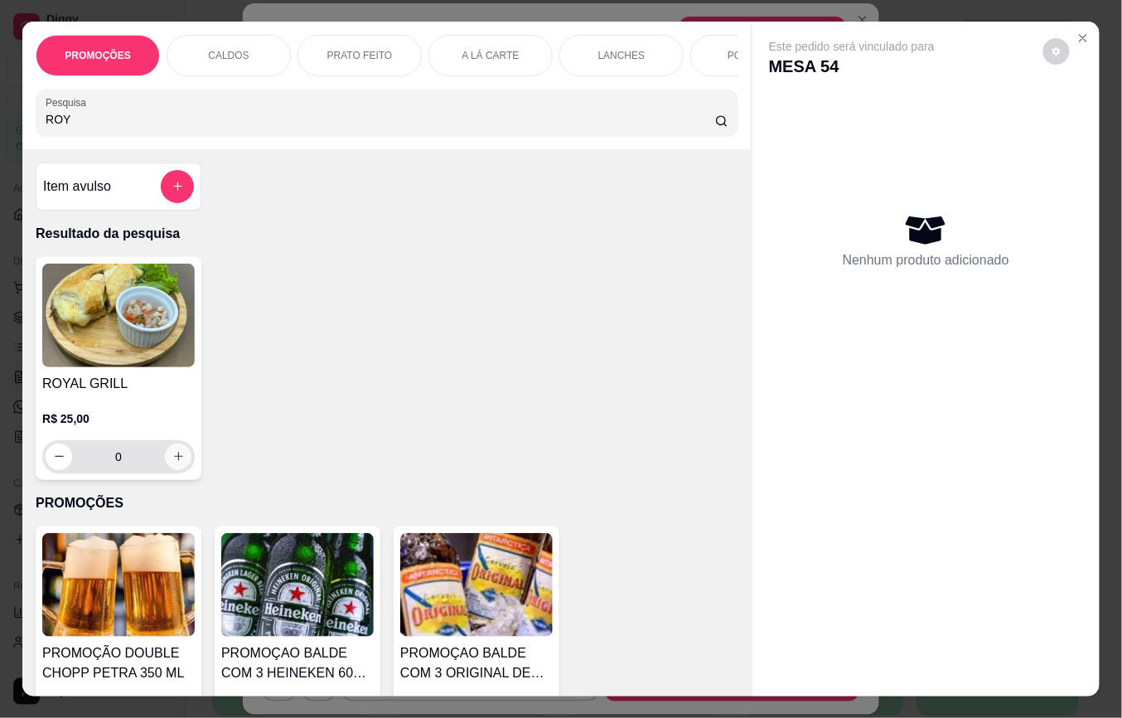
type input "ROY"
click at [165, 462] on button "increase-product-quantity" at bounding box center [178, 456] width 27 height 27
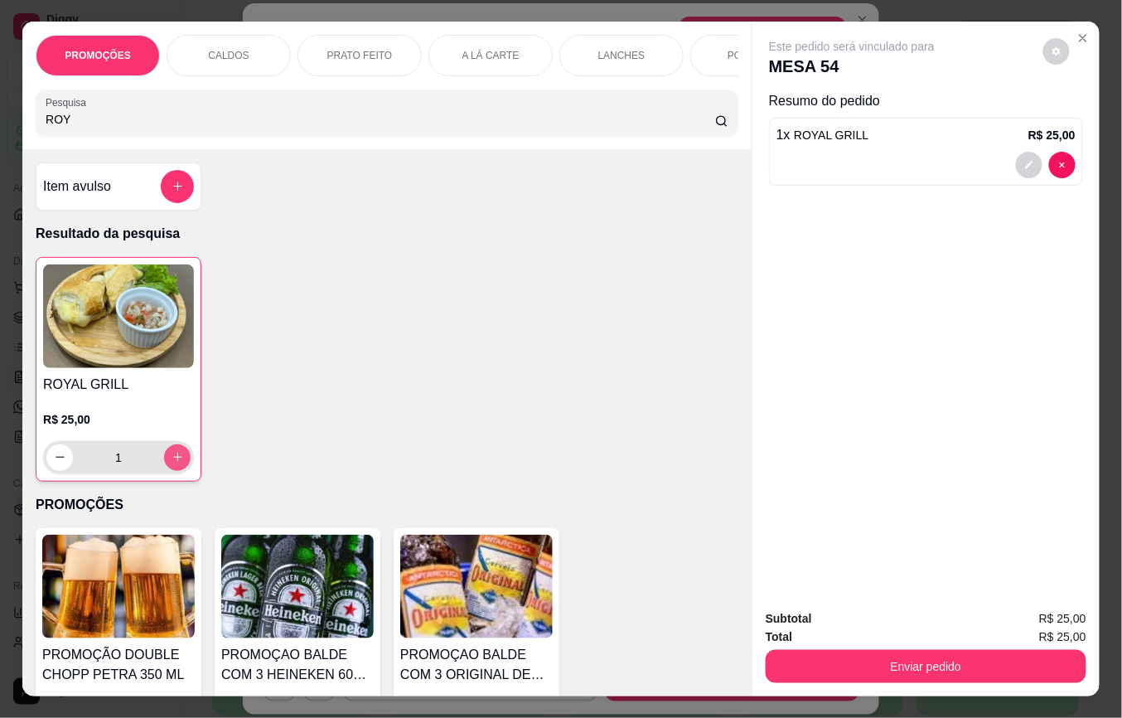
type input "1"
click at [800, 634] on div "Total R$ 25,00" at bounding box center [926, 636] width 321 height 18
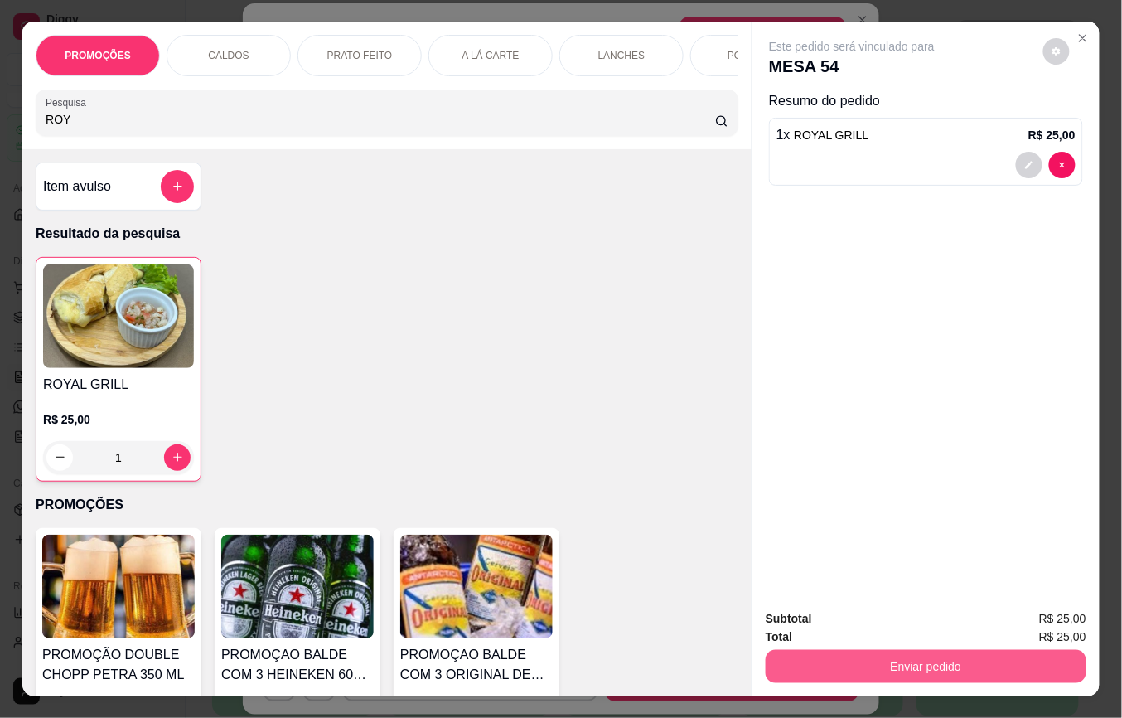
click at [806, 650] on button "Enviar pedido" at bounding box center [926, 666] width 321 height 33
click at [806, 623] on button "Não registrar e enviar pedido" at bounding box center [870, 617] width 172 height 31
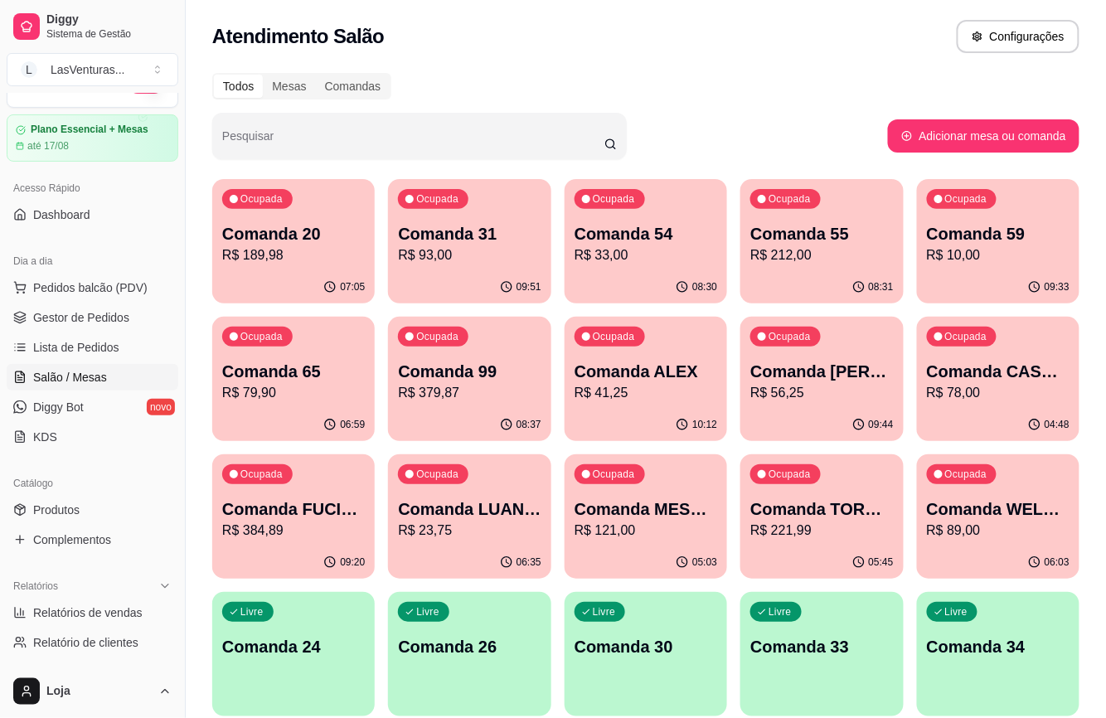
click at [958, 243] on p "Comanda 59" at bounding box center [998, 233] width 143 height 23
click at [640, 249] on p "R$ 33,00" at bounding box center [645, 254] width 138 height 19
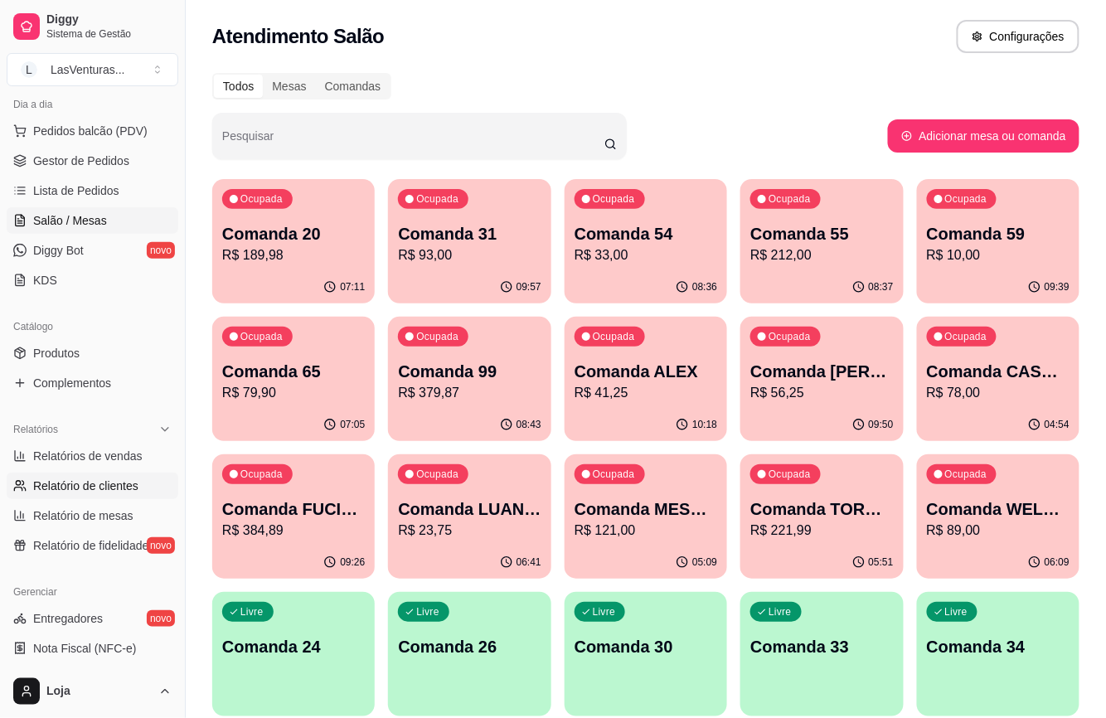
scroll to position [33, 0]
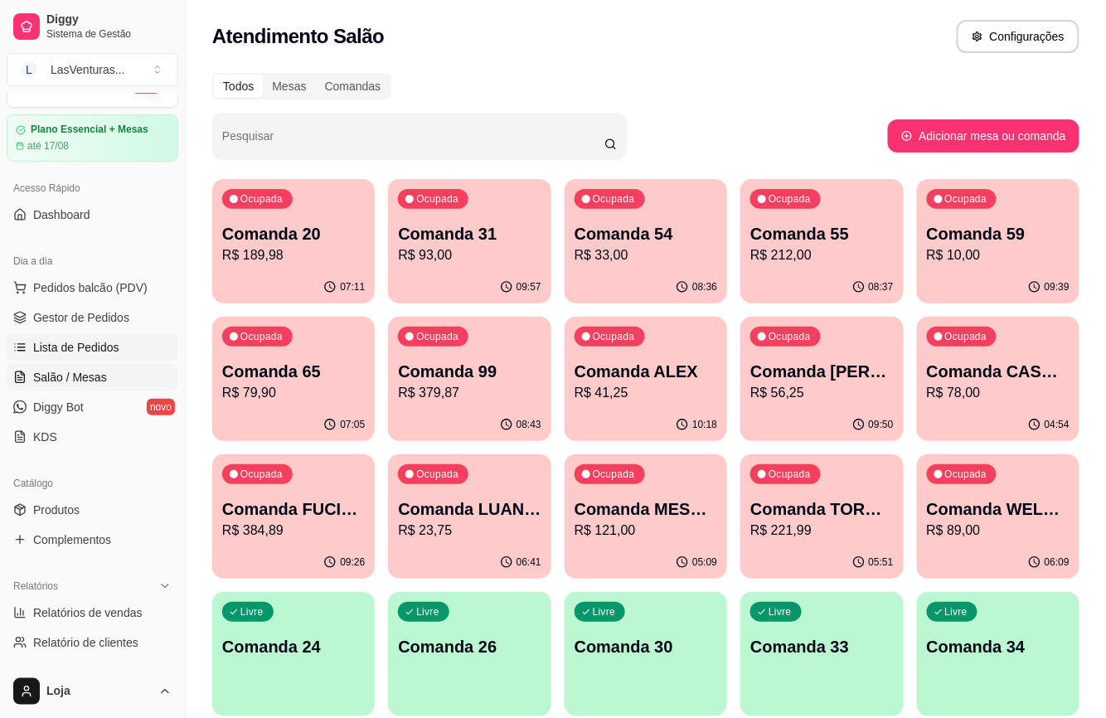
click at [101, 342] on span "Lista de Pedidos" at bounding box center [76, 347] width 86 height 17
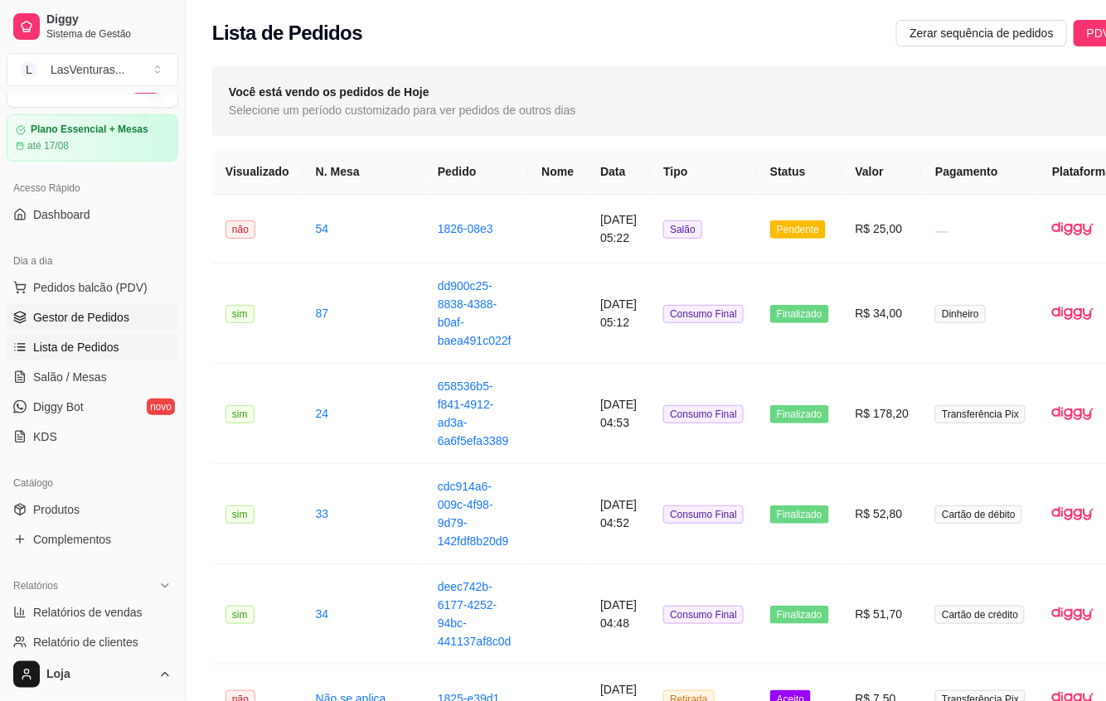
click at [74, 313] on span "Gestor de Pedidos" at bounding box center [81, 317] width 96 height 17
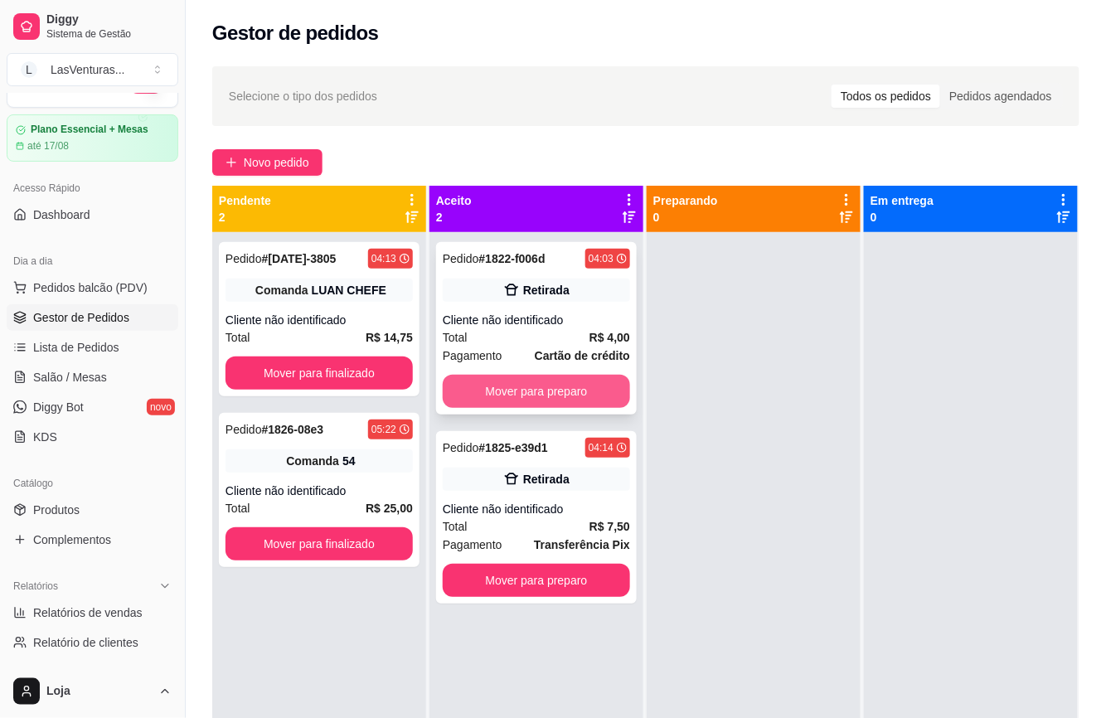
click at [521, 392] on button "Mover para preparo" at bounding box center [536, 391] width 187 height 33
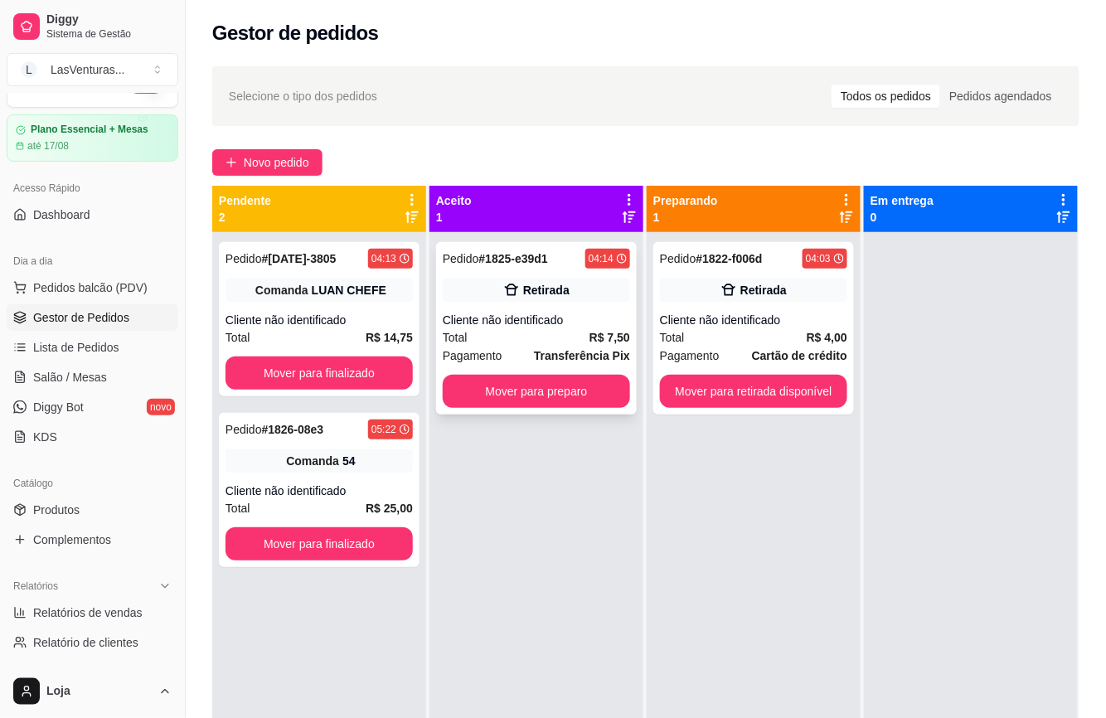
click at [501, 332] on div "Total R$ 7,50" at bounding box center [536, 337] width 187 height 18
click at [584, 382] on button "Mover para preparo" at bounding box center [536, 391] width 187 height 33
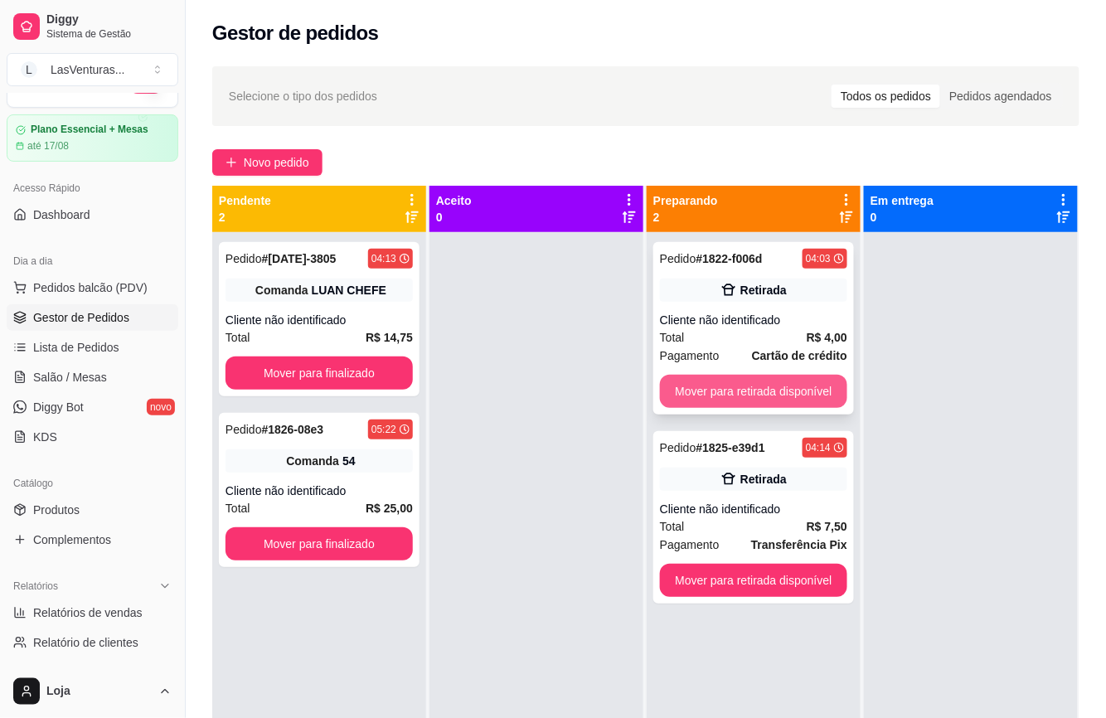
click at [790, 381] on button "Mover para retirada disponível" at bounding box center [753, 391] width 187 height 33
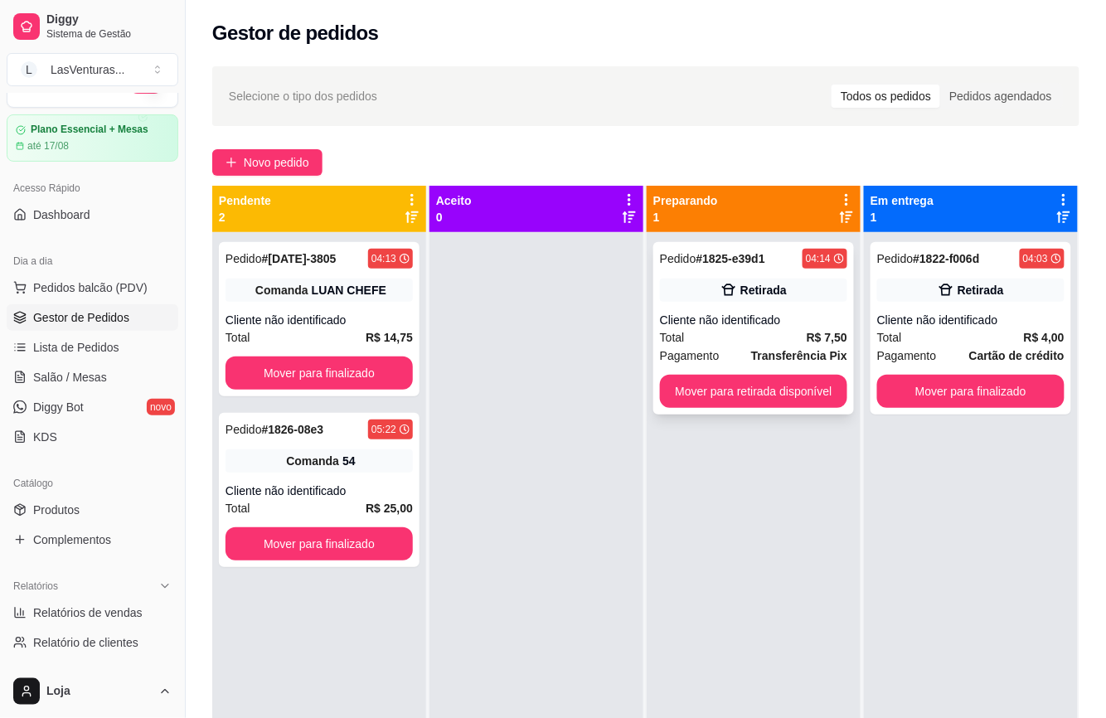
click at [777, 382] on button "Mover para retirada disponível" at bounding box center [753, 391] width 187 height 33
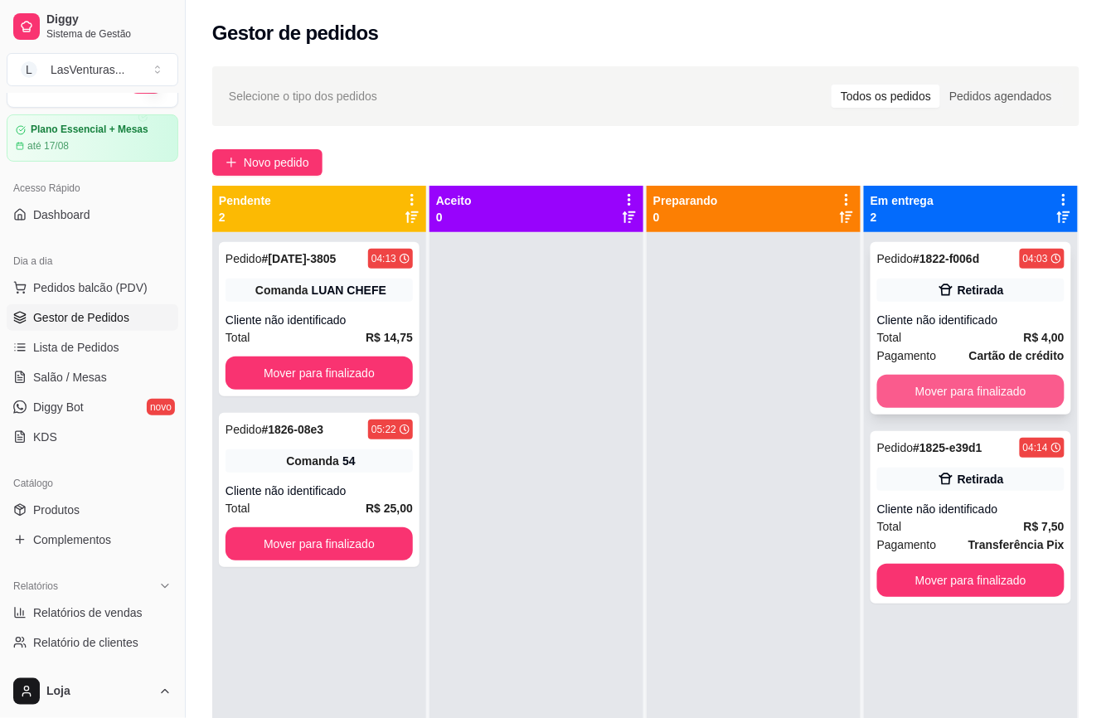
click at [942, 385] on button "Mover para finalizado" at bounding box center [970, 391] width 187 height 33
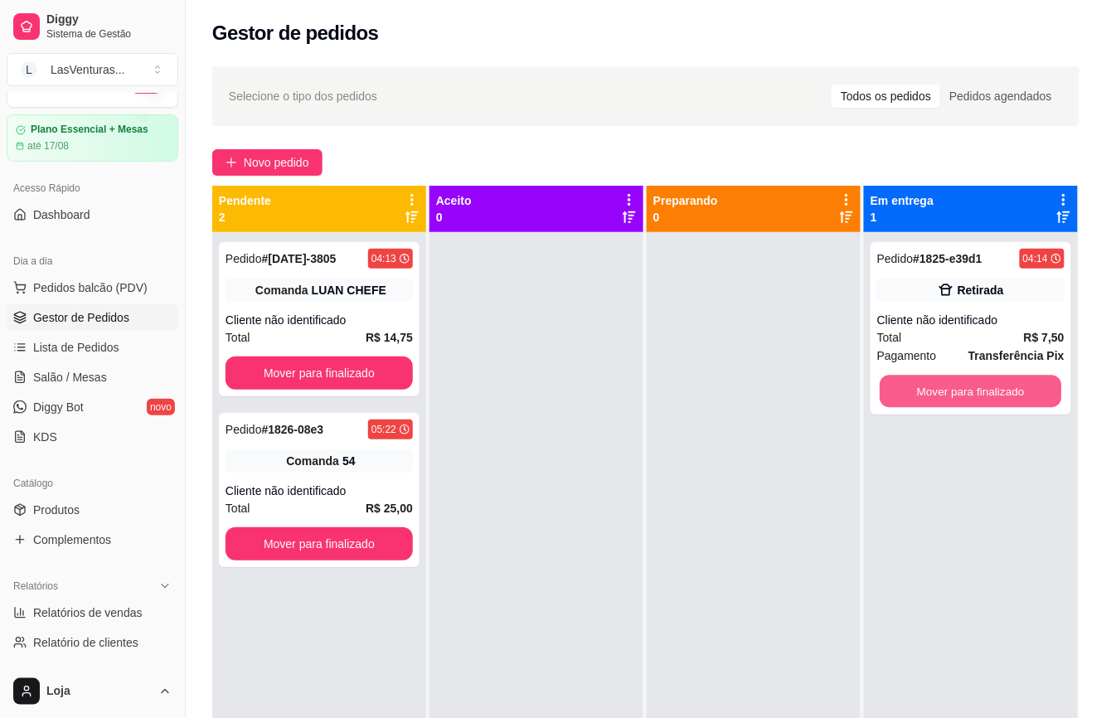
click at [942, 385] on button "Mover para finalizado" at bounding box center [970, 391] width 182 height 32
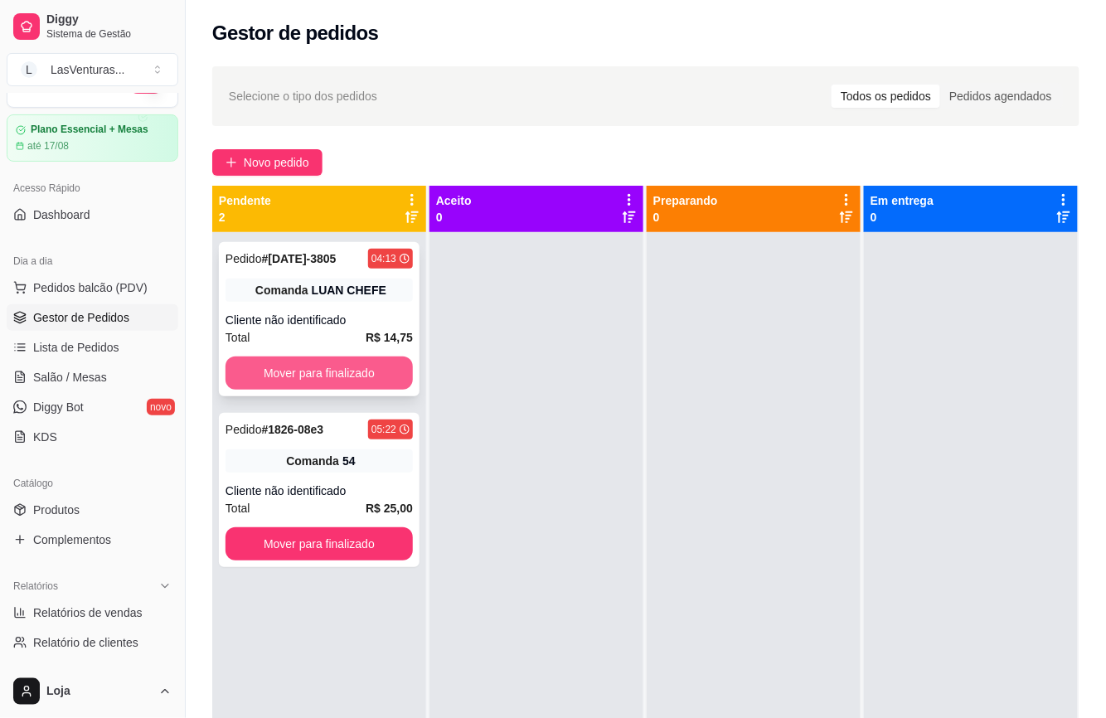
click at [340, 363] on button "Mover para finalizado" at bounding box center [318, 372] width 187 height 33
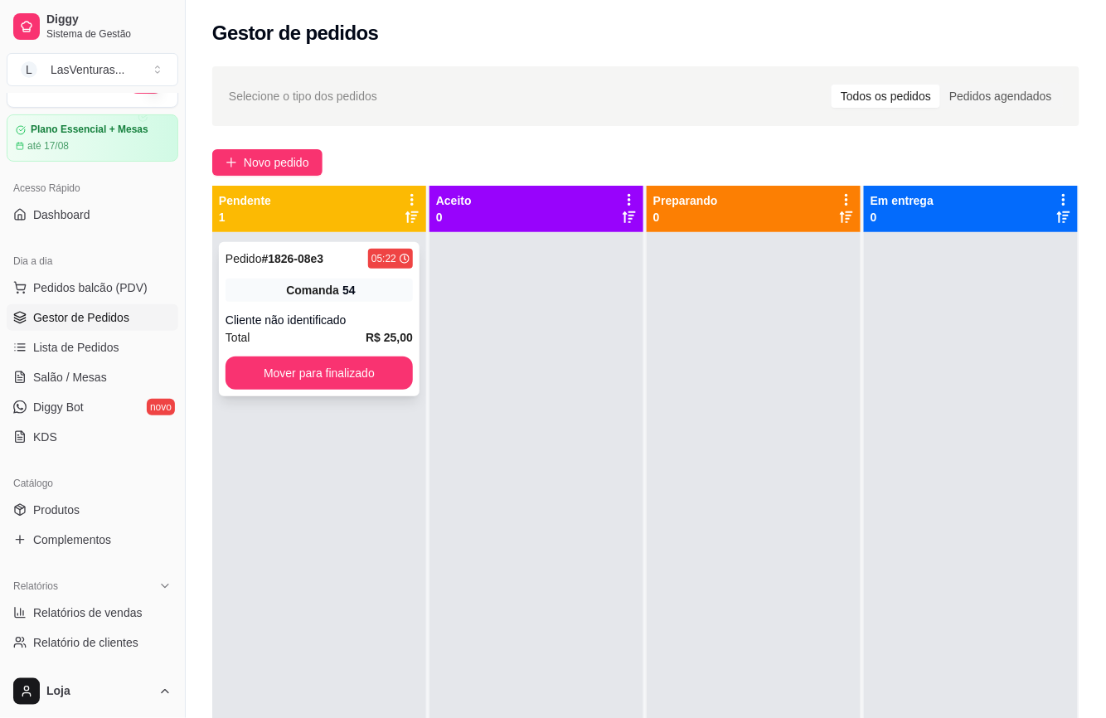
click at [332, 315] on div "Cliente não identificado" at bounding box center [318, 320] width 187 height 17
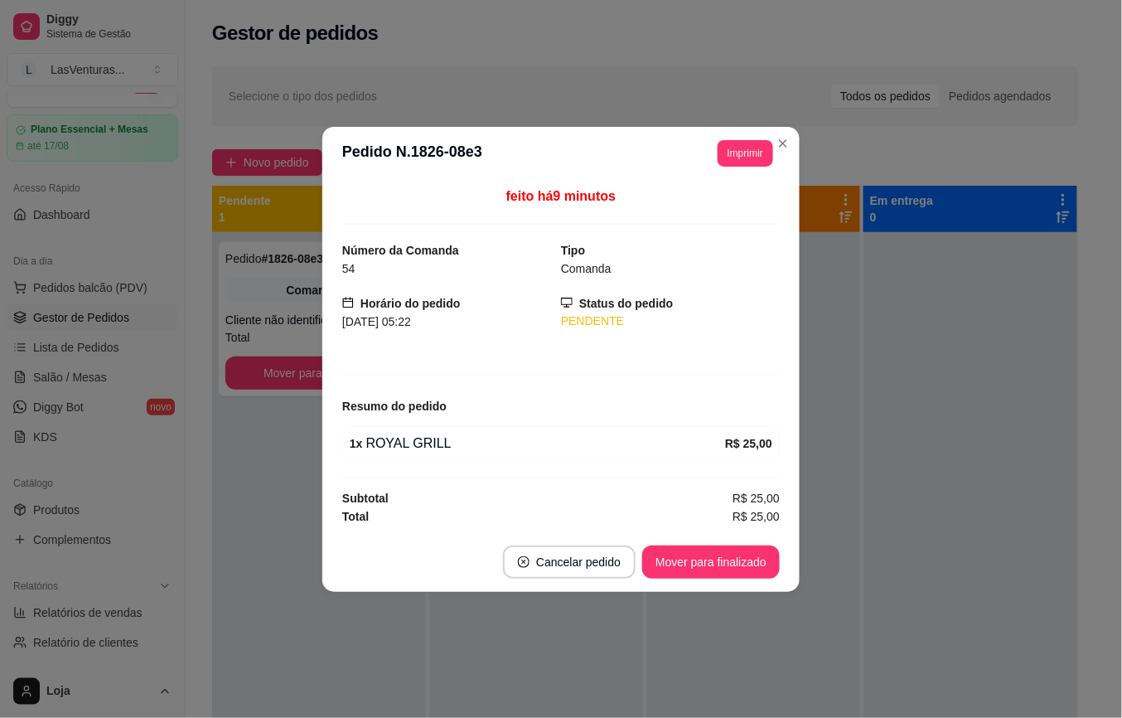
click at [328, 588] on footer "Cancelar pedido Mover para finalizado" at bounding box center [560, 562] width 477 height 60
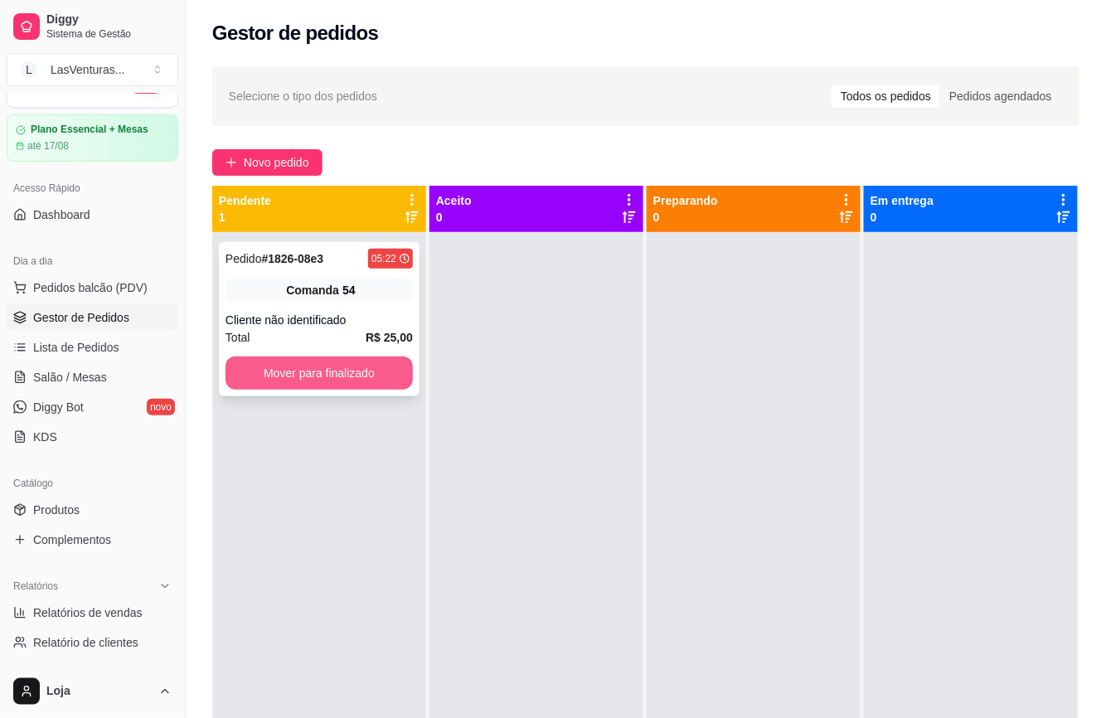
click at [332, 375] on button "Mover para finalizado" at bounding box center [318, 372] width 187 height 33
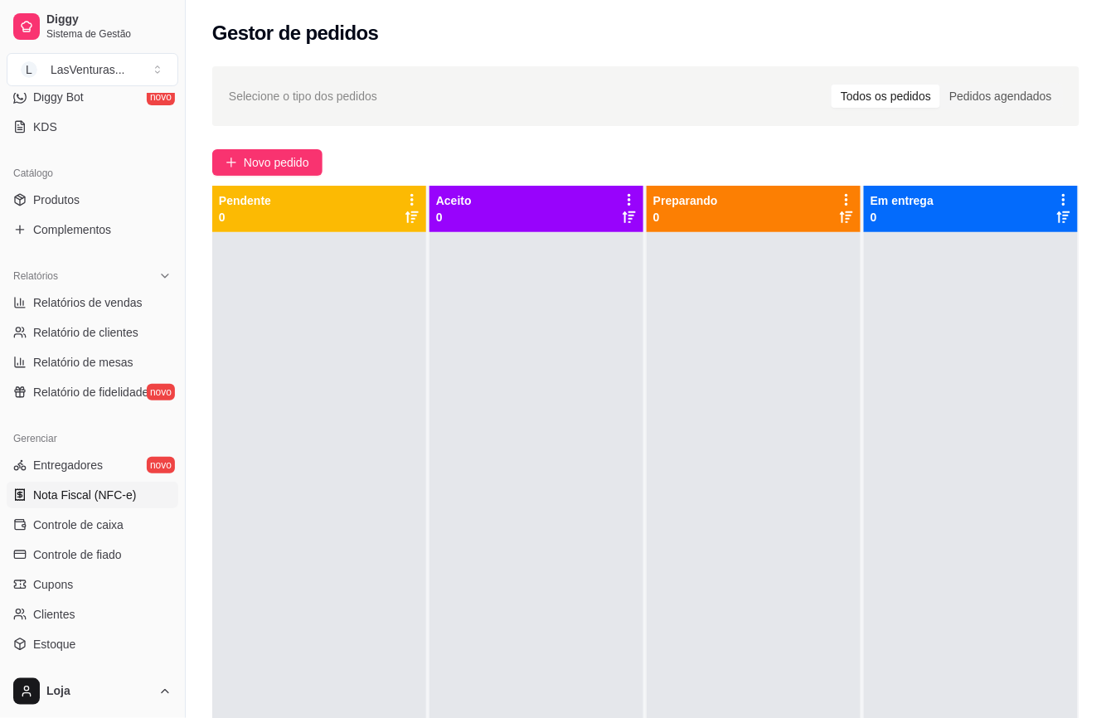
scroll to position [475, 0]
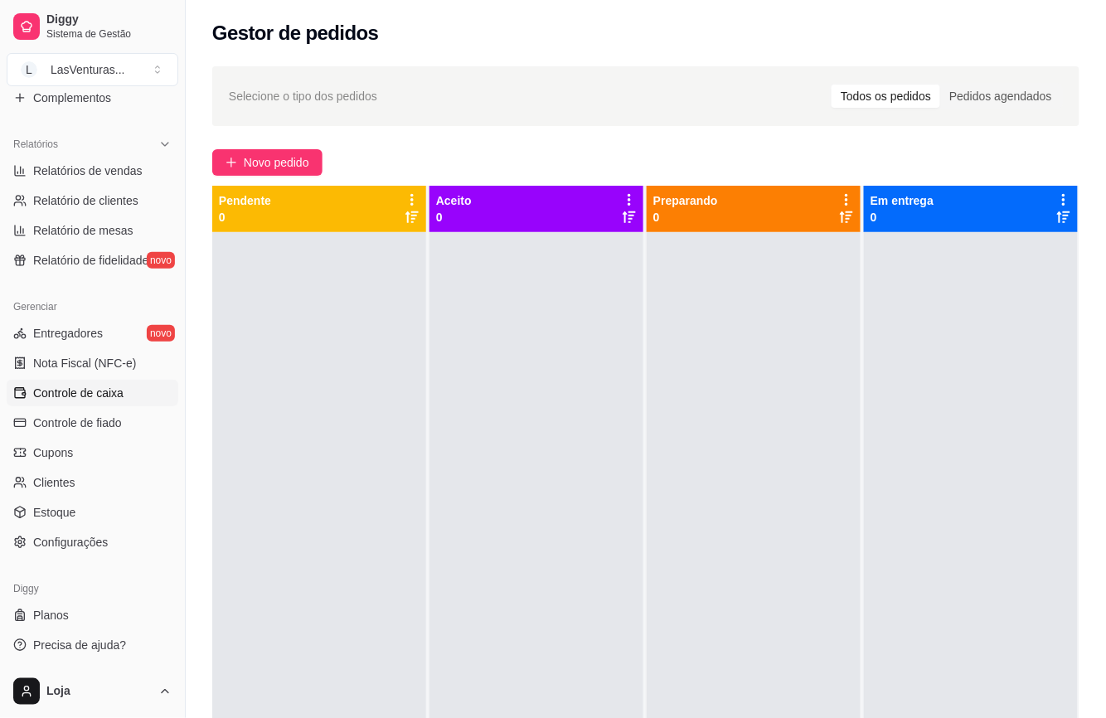
click at [94, 389] on span "Controle de caixa" at bounding box center [78, 393] width 90 height 17
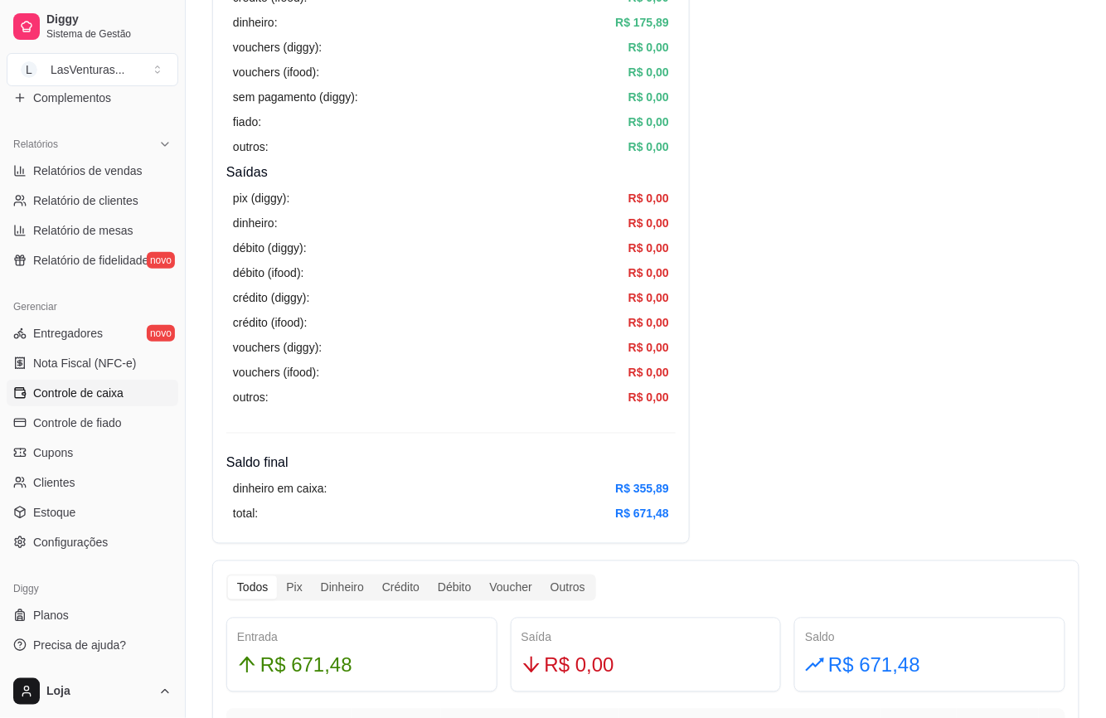
scroll to position [442, 0]
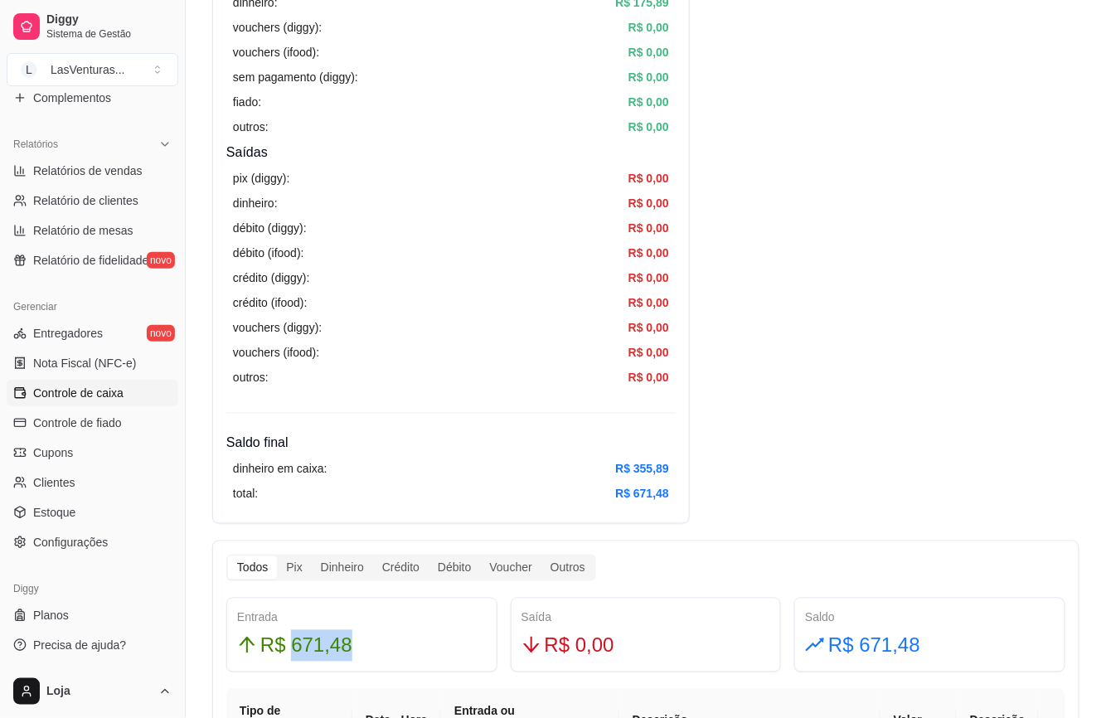
drag, startPoint x: 292, startPoint y: 653, endPoint x: 391, endPoint y: 653, distance: 99.5
click at [391, 653] on div "R$ 671,48" at bounding box center [361, 645] width 249 height 31
click at [409, 613] on div "Entrada" at bounding box center [361, 617] width 249 height 18
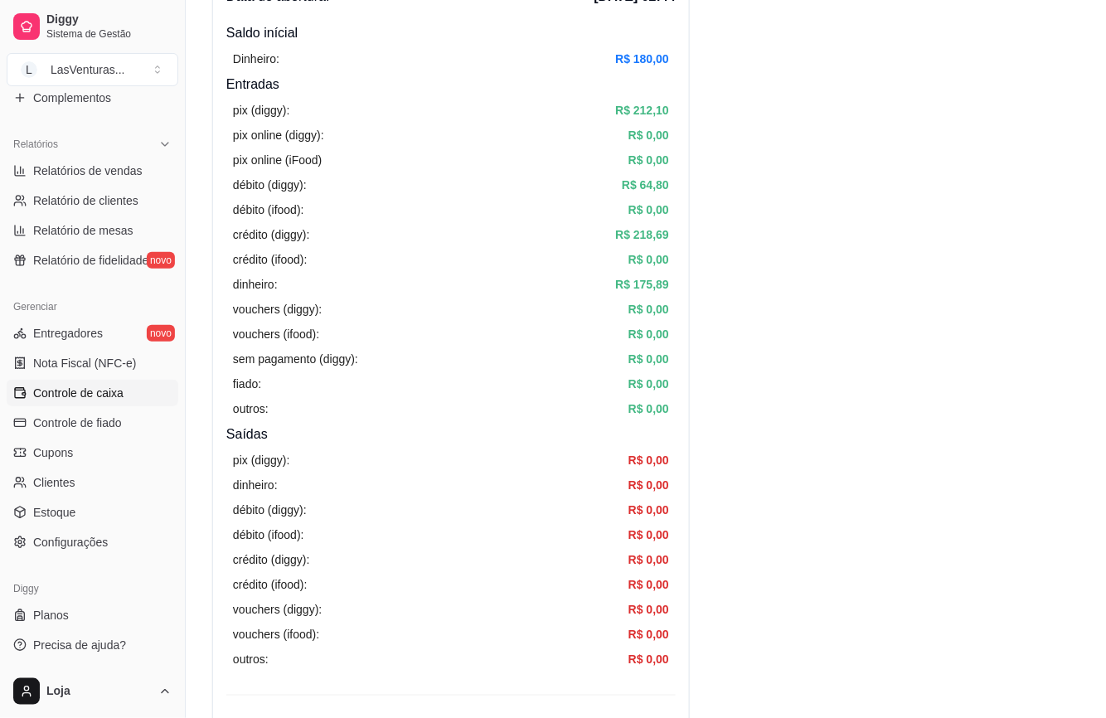
scroll to position [110, 0]
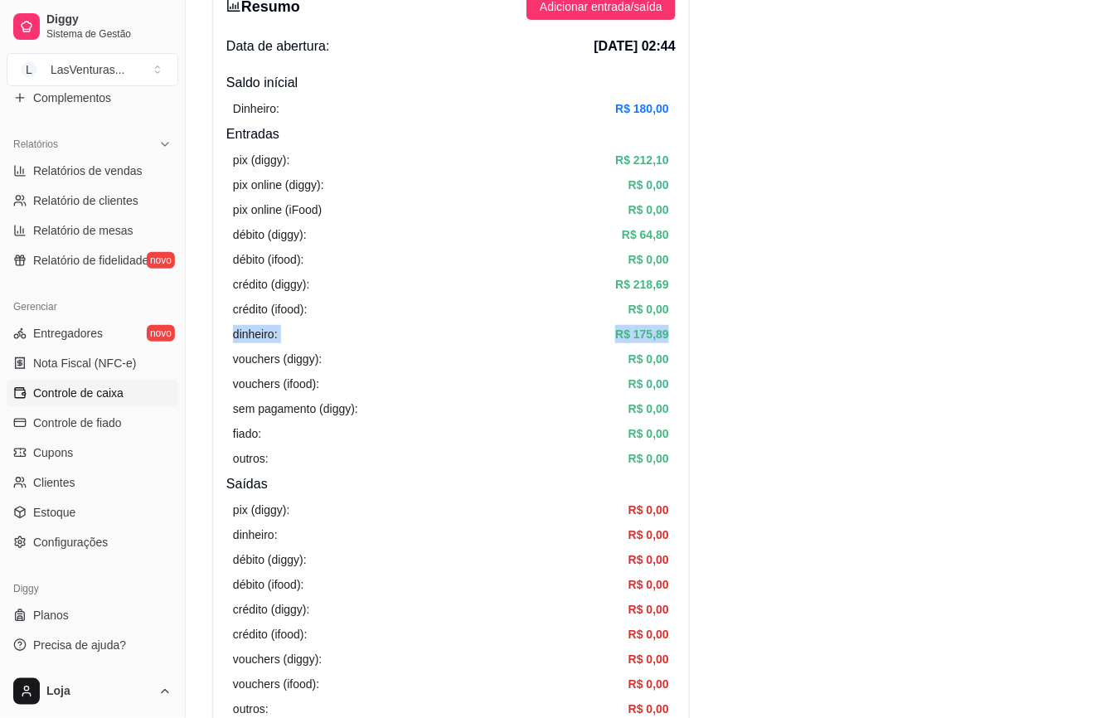
drag, startPoint x: 234, startPoint y: 335, endPoint x: 677, endPoint y: 332, distance: 443.5
click at [673, 332] on div "pix (diggy): R$ 212,10 pix online (diggy): R$ 0,00 pix online (iFood) R$ 0,00 d…" at bounding box center [450, 309] width 449 height 330
click at [574, 385] on div "vouchers (ifood): R$ 0,00" at bounding box center [451, 384] width 436 height 18
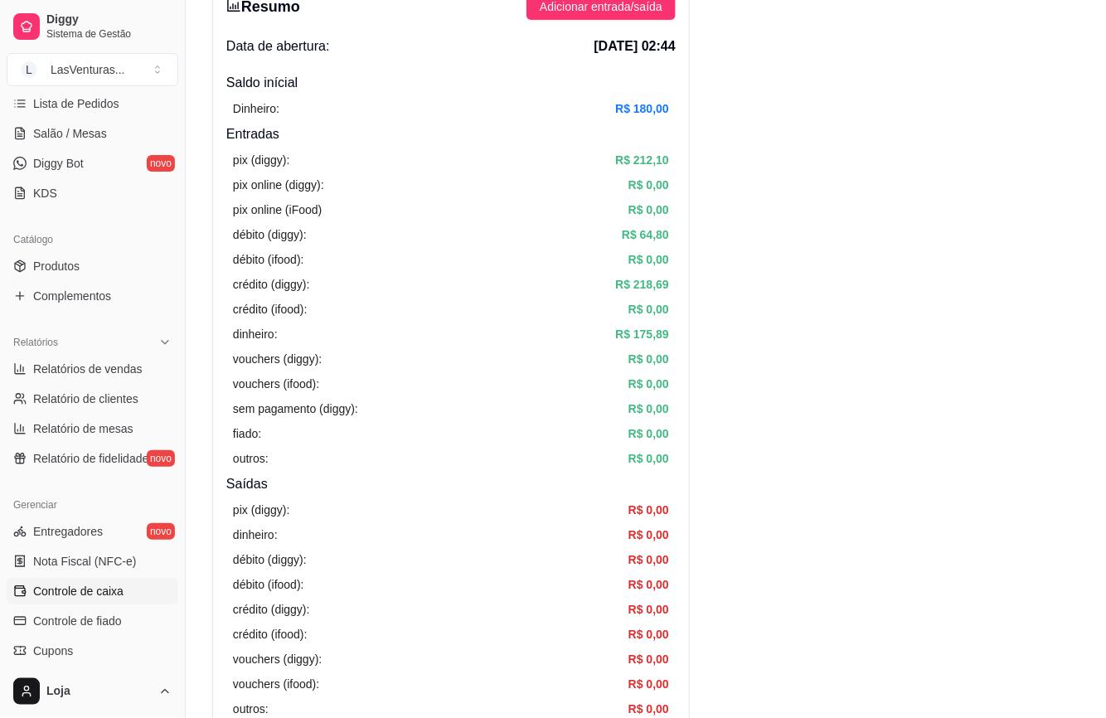
scroll to position [0, 0]
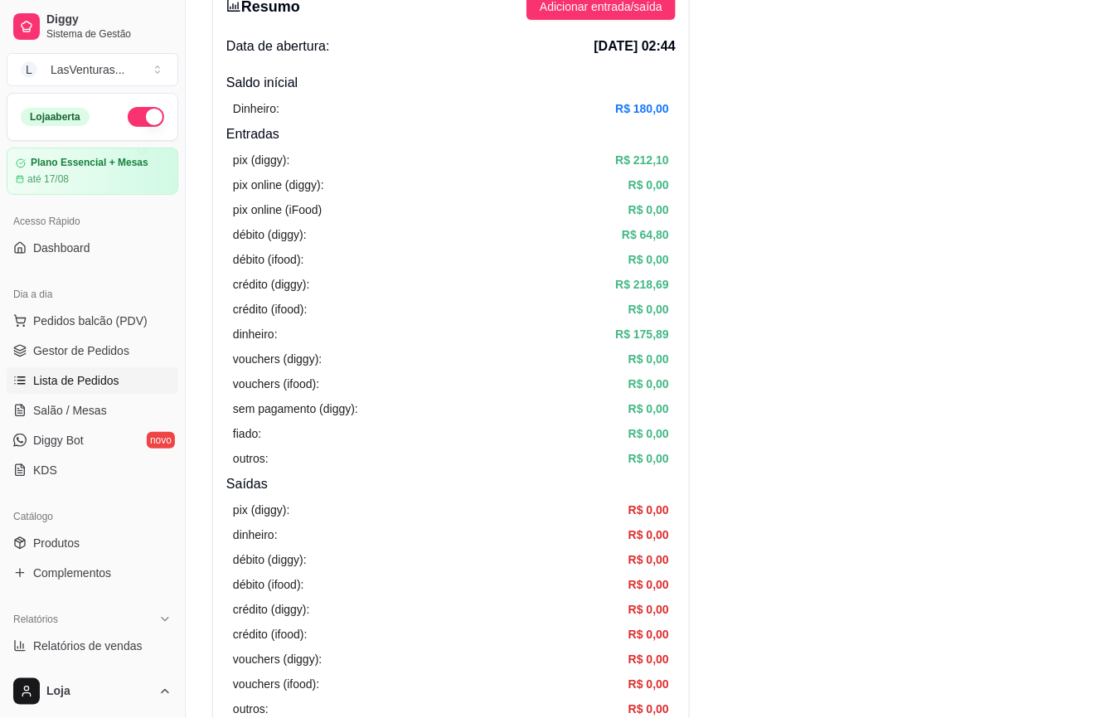
click at [76, 388] on span "Lista de Pedidos" at bounding box center [76, 380] width 86 height 17
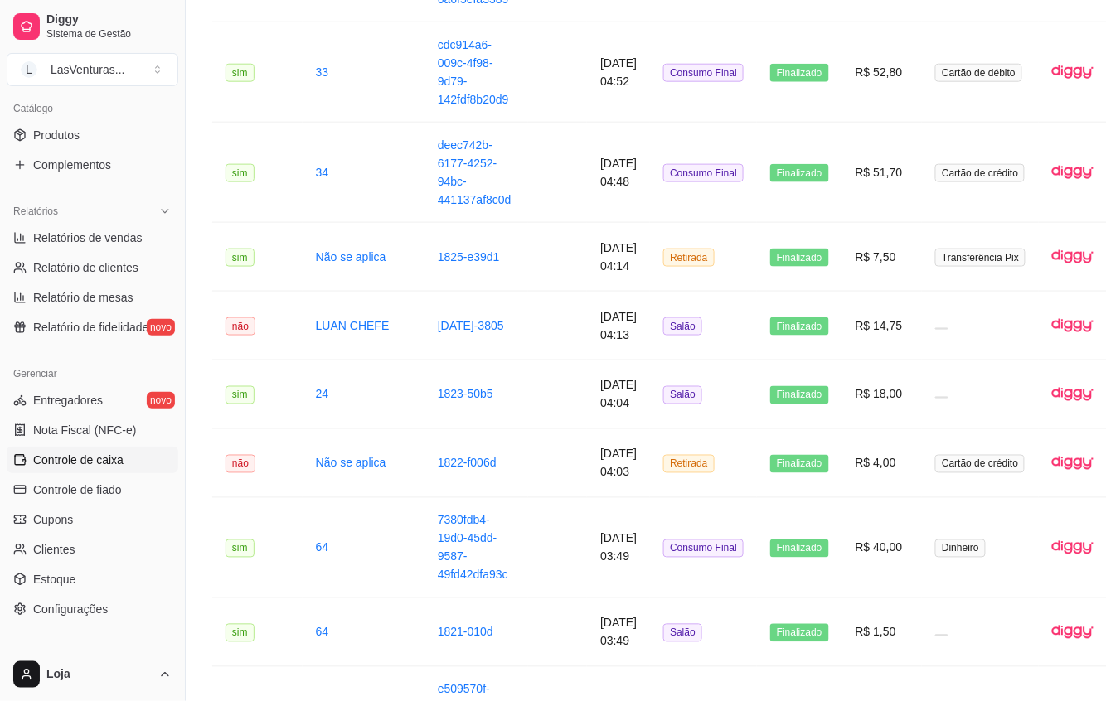
scroll to position [475, 0]
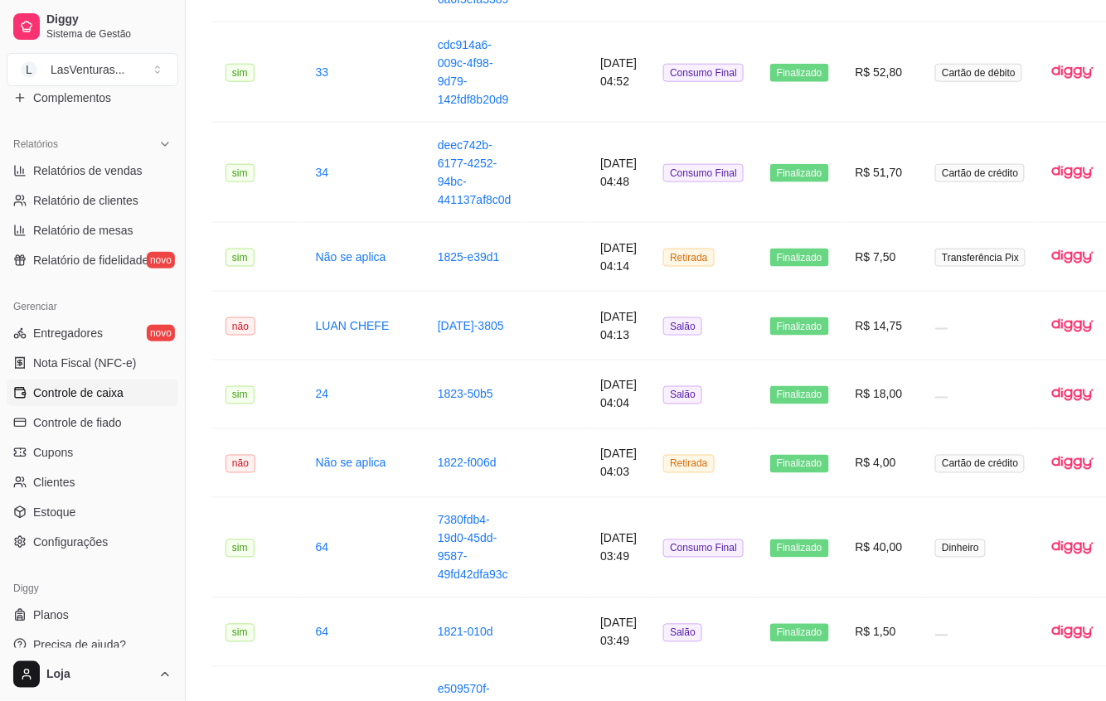
click at [101, 390] on span "Controle de caixa" at bounding box center [78, 393] width 90 height 17
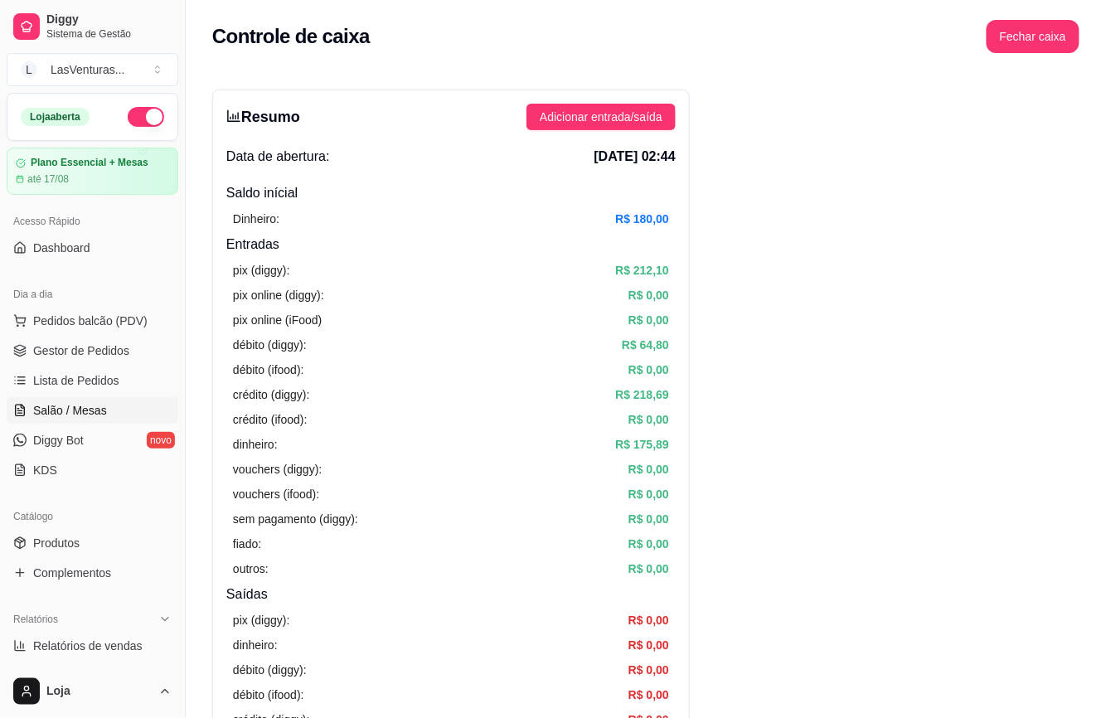
click at [91, 415] on span "Salão / Mesas" at bounding box center [70, 410] width 74 height 17
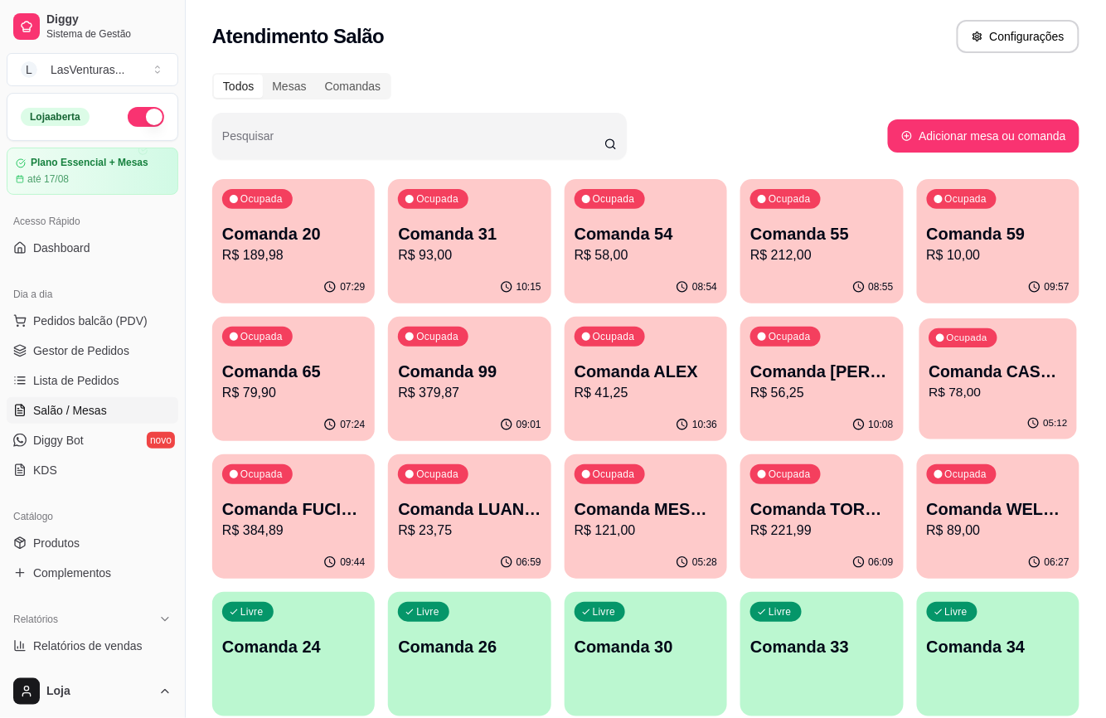
click at [961, 392] on p "R$ 78,00" at bounding box center [997, 392] width 138 height 19
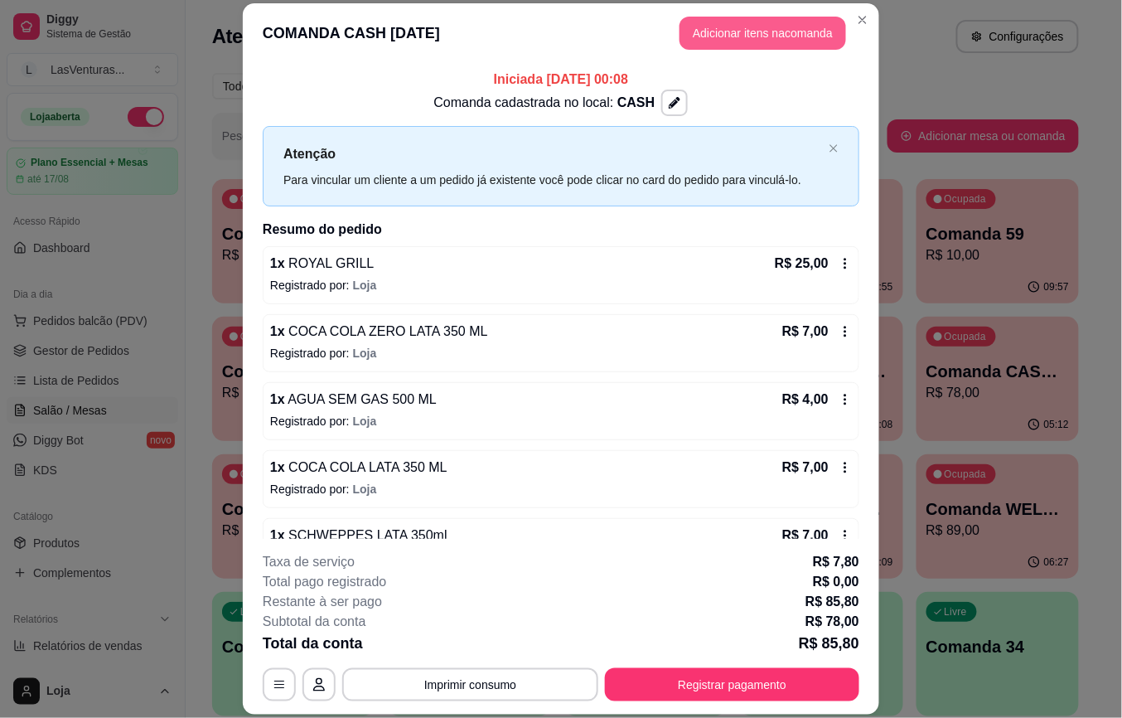
click at [758, 28] on button "Adicionar itens na comanda" at bounding box center [763, 33] width 167 height 33
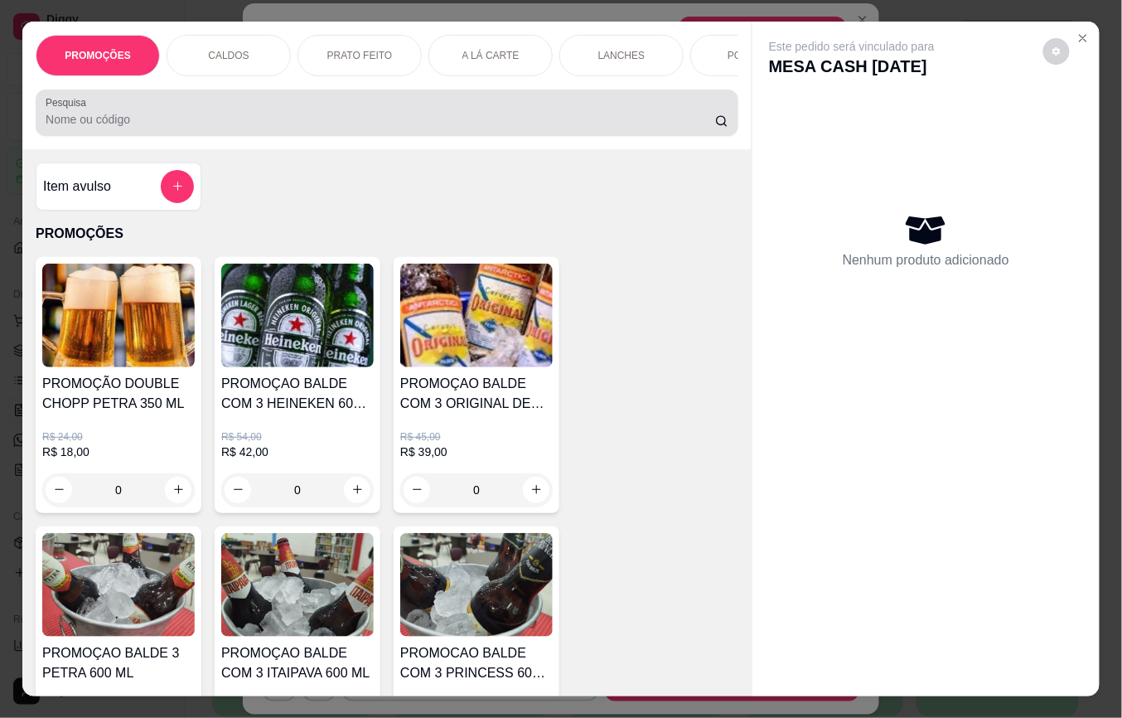
click at [411, 128] on input "Pesquisa" at bounding box center [381, 119] width 670 height 17
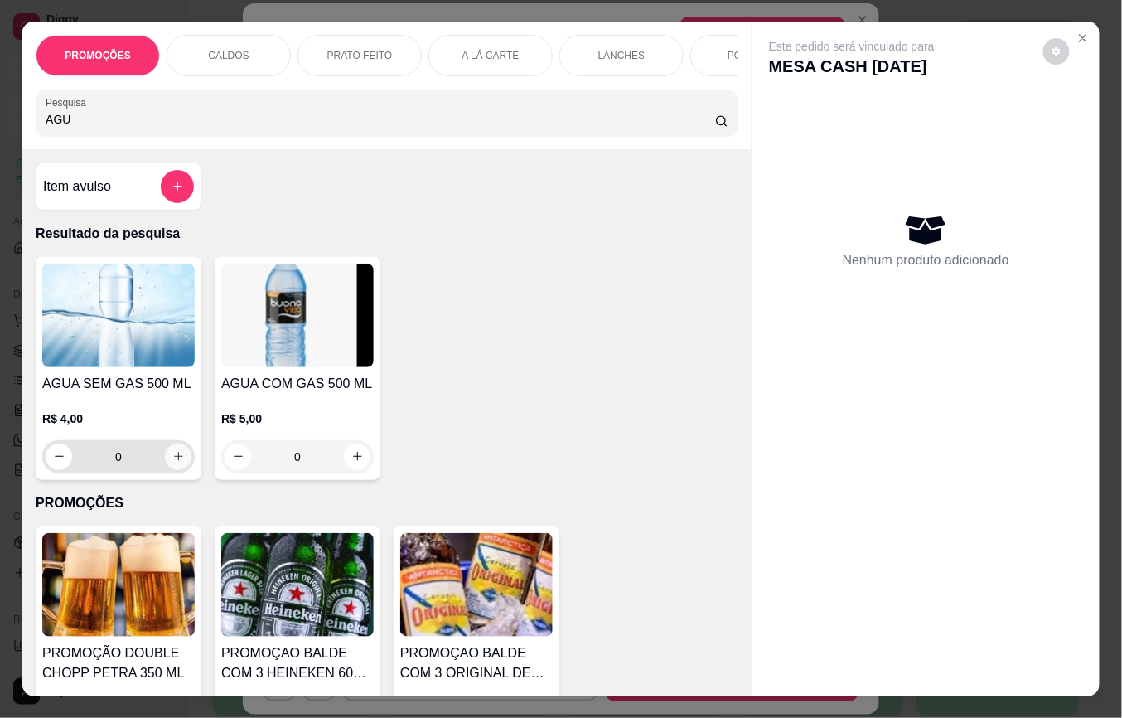
type input "AGU"
click at [174, 461] on icon "increase-product-quantity" at bounding box center [178, 457] width 8 height 8
type input "1"
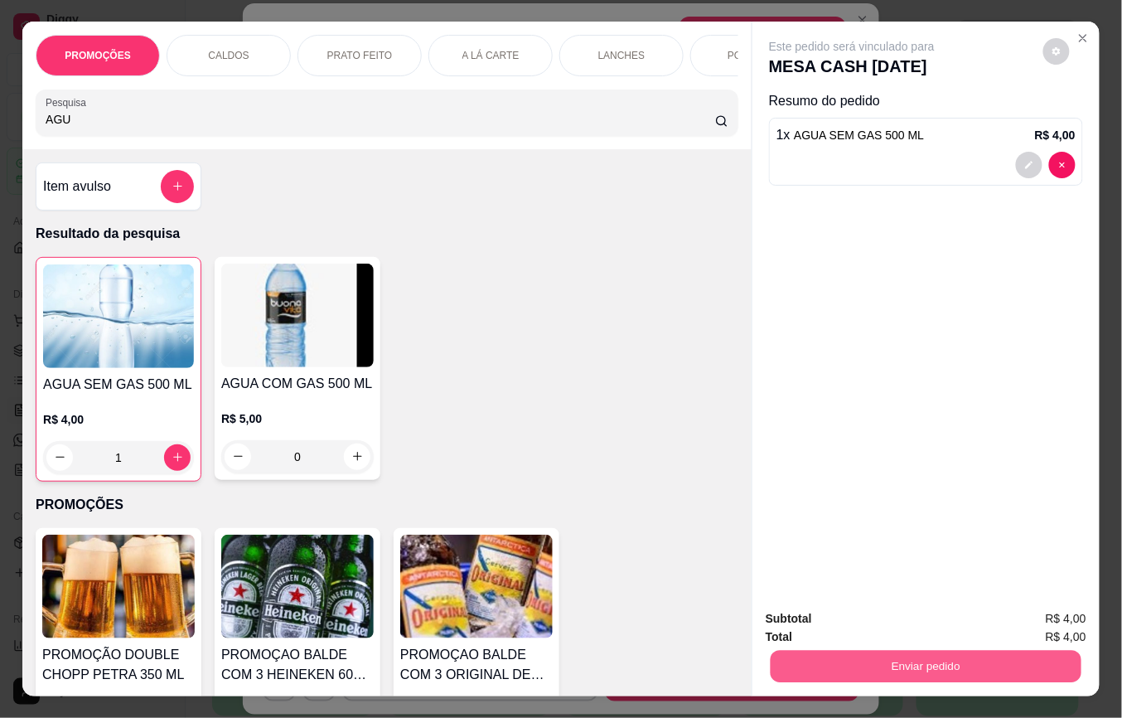
click at [877, 660] on button "Enviar pedido" at bounding box center [926, 667] width 311 height 32
click at [850, 603] on button "Não registrar e enviar pedido" at bounding box center [870, 618] width 172 height 31
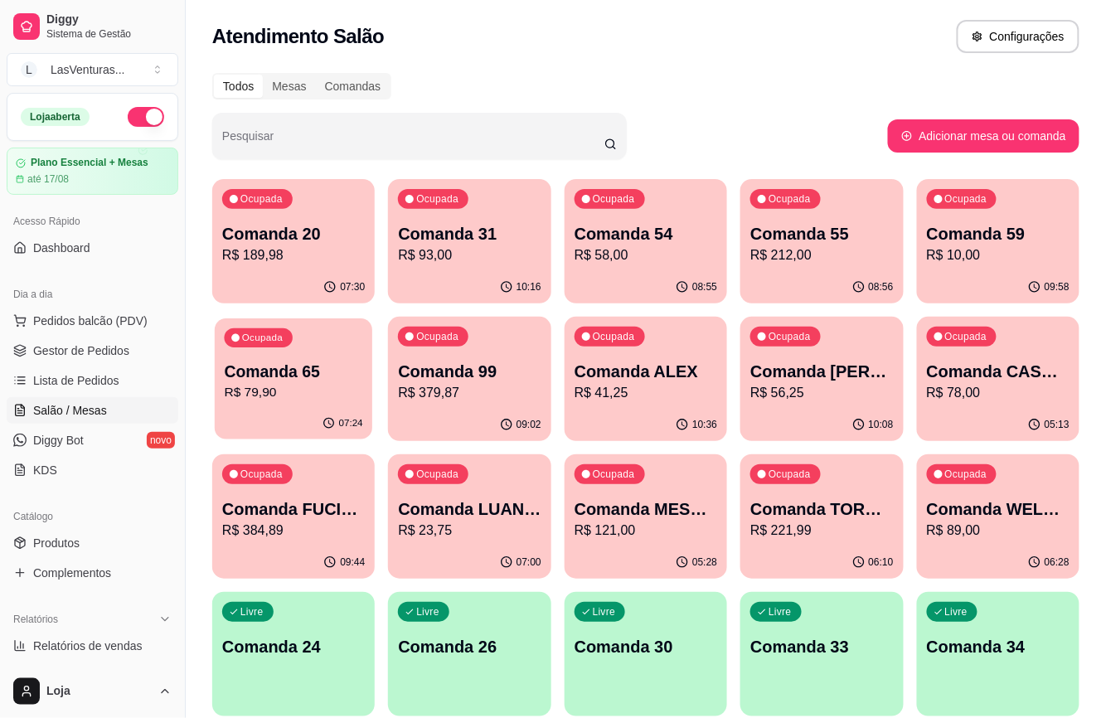
click at [257, 385] on p "R$ 79,90" at bounding box center [294, 392] width 138 height 19
click at [946, 298] on div "09:58" at bounding box center [998, 287] width 162 height 32
click at [393, 250] on div "Ocupada Comanda 31 R$ 93,00" at bounding box center [469, 225] width 162 height 92
click at [647, 265] on div "Ocupada Comanda 54 R$ 58,00" at bounding box center [645, 225] width 162 height 92
click at [781, 245] on p "R$ 212,00" at bounding box center [821, 255] width 143 height 20
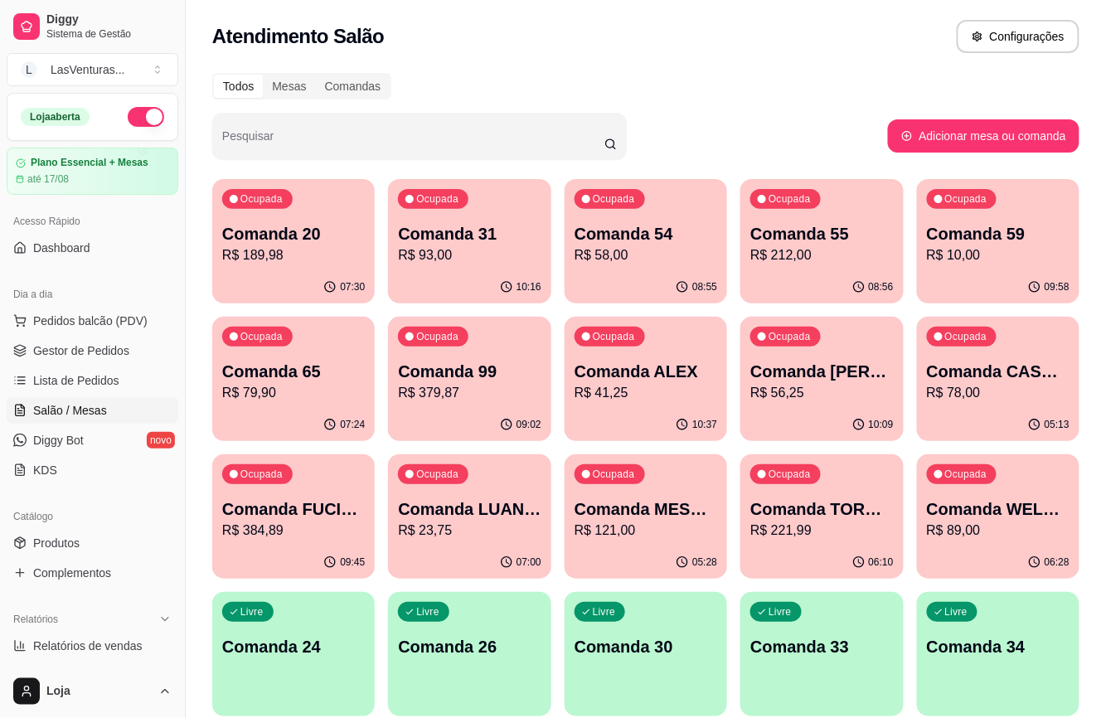
click at [458, 395] on p "R$ 379,87" at bounding box center [469, 393] width 143 height 20
click at [690, 521] on p "R$ 121,00" at bounding box center [645, 531] width 143 height 20
click at [846, 527] on p "R$ 221,99" at bounding box center [822, 530] width 138 height 19
click at [1026, 240] on p "Comanda 59" at bounding box center [998, 233] width 143 height 23
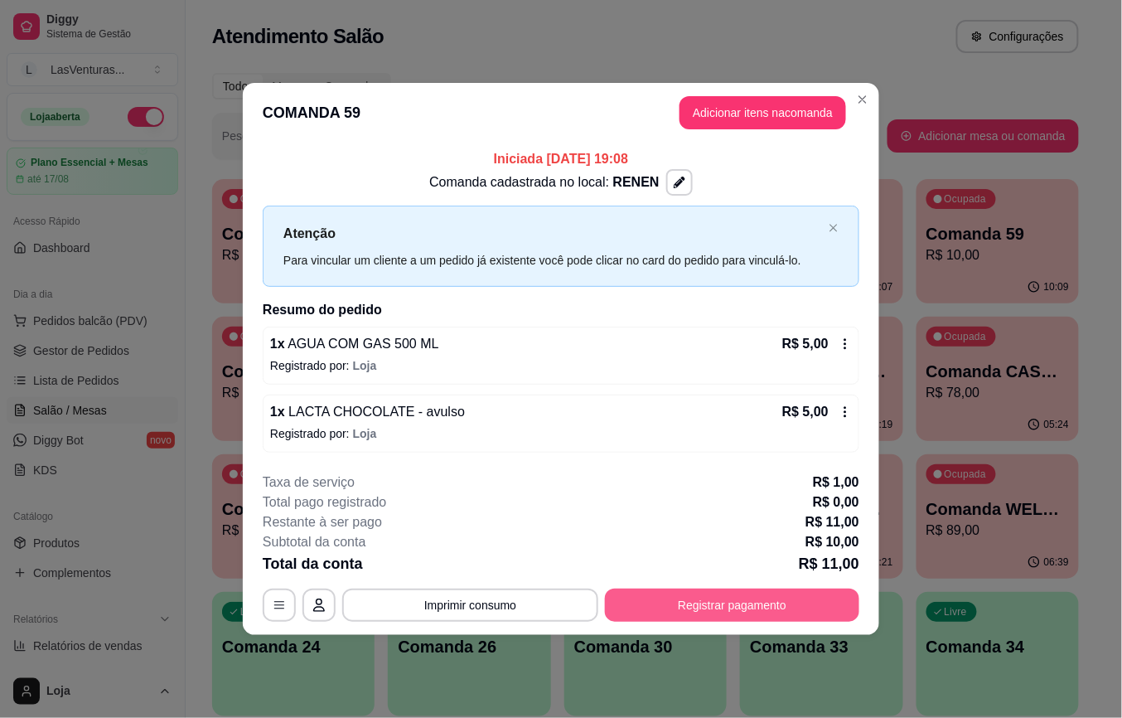
click at [723, 614] on button "Registrar pagamento" at bounding box center [732, 604] width 254 height 33
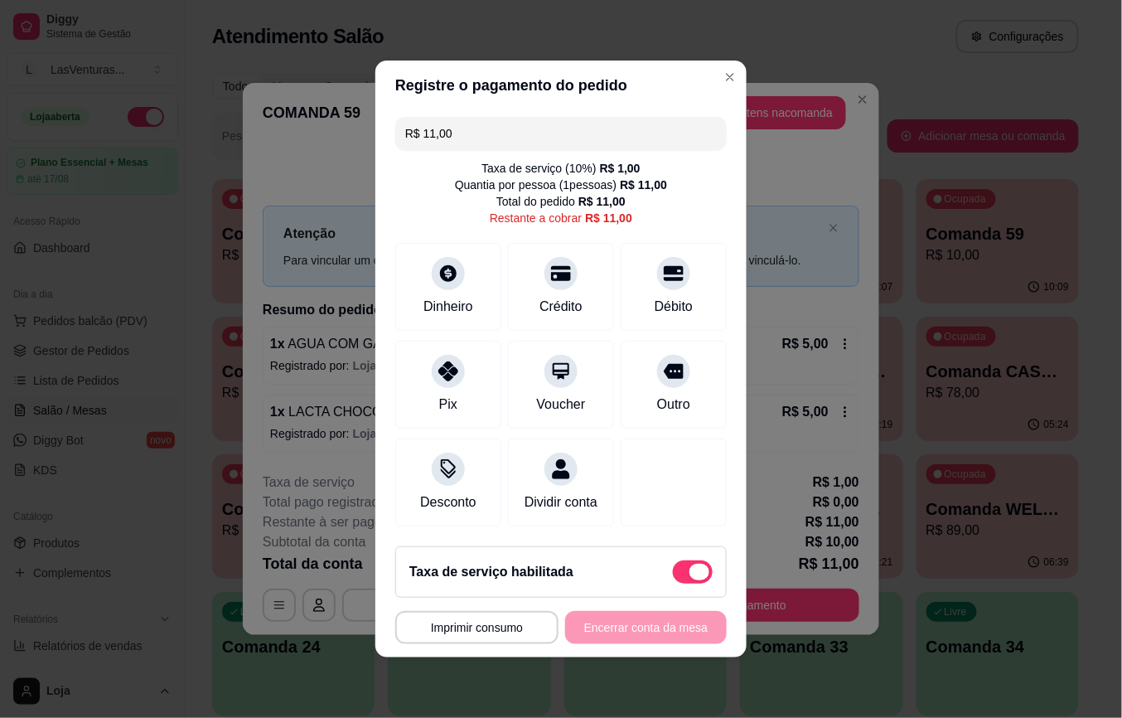
click at [673, 584] on span at bounding box center [693, 571] width 40 height 23
click at [672, 586] on input "checkbox" at bounding box center [677, 580] width 11 height 11
checkbox input "true"
type input "R$ 10,00"
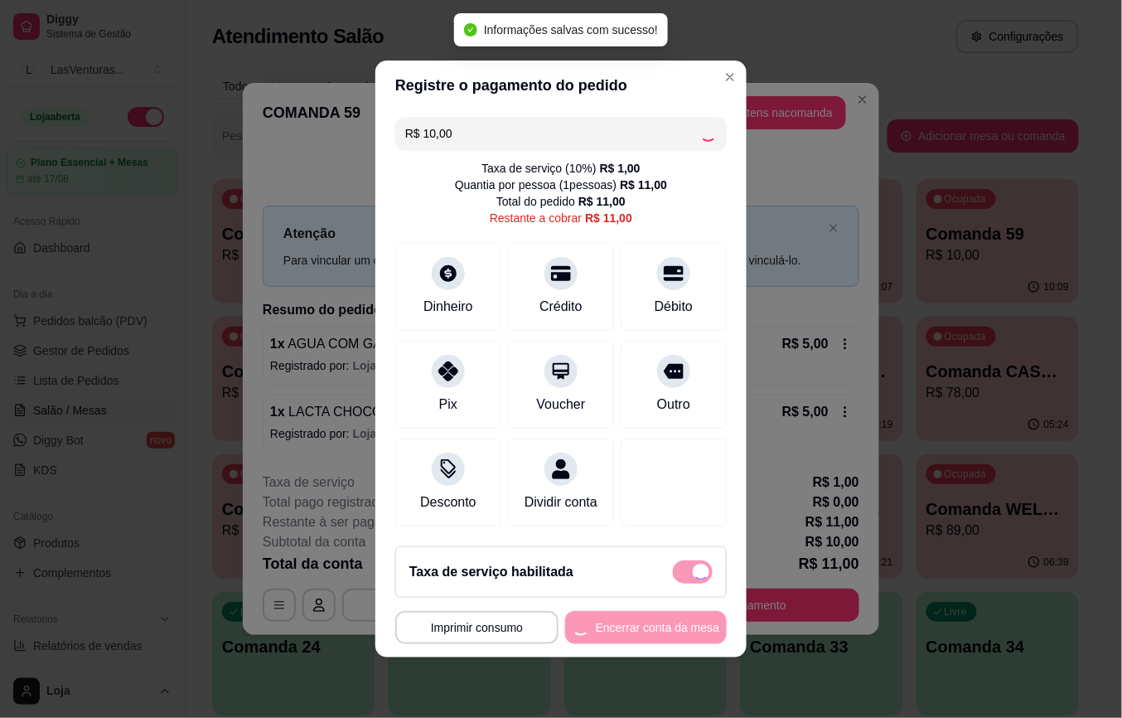
checkbox input "false"
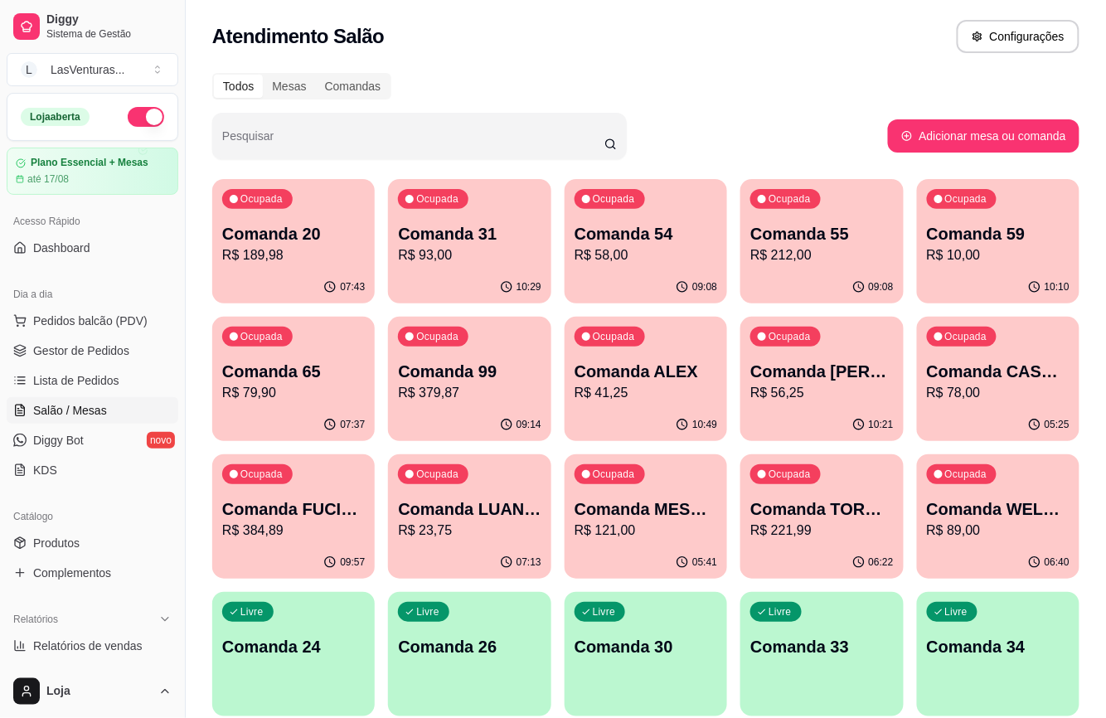
click at [469, 214] on div "Ocupada Comanda 31 R$ 93,00" at bounding box center [469, 225] width 162 height 92
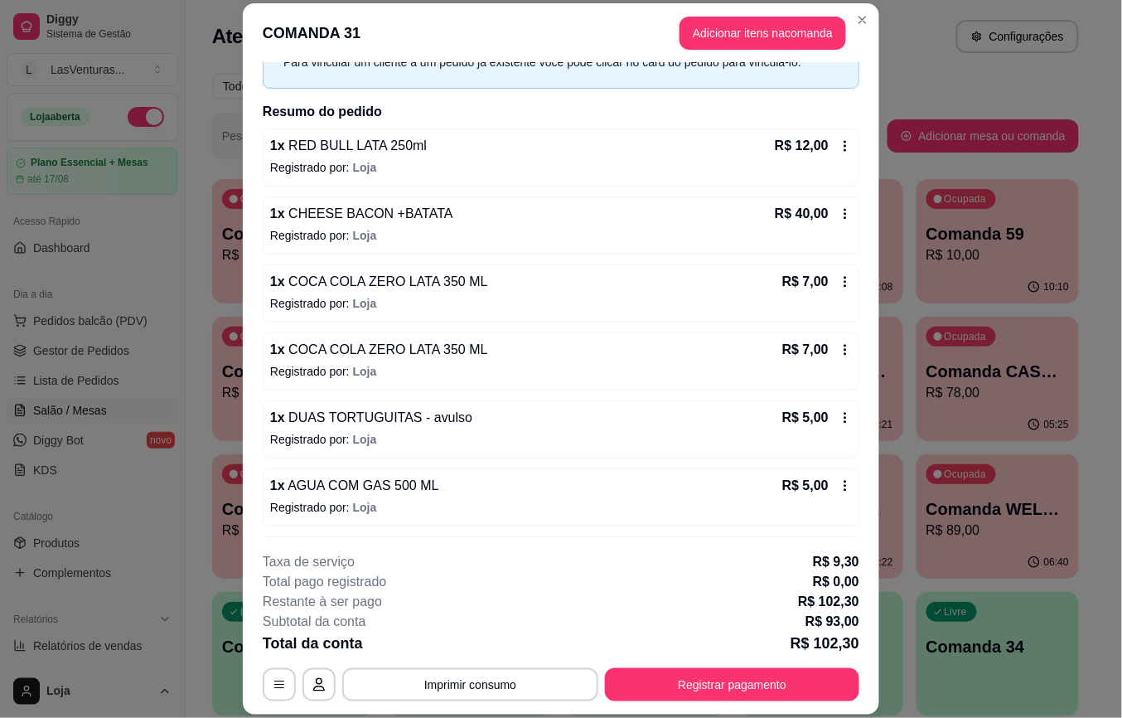
scroll to position [320, 0]
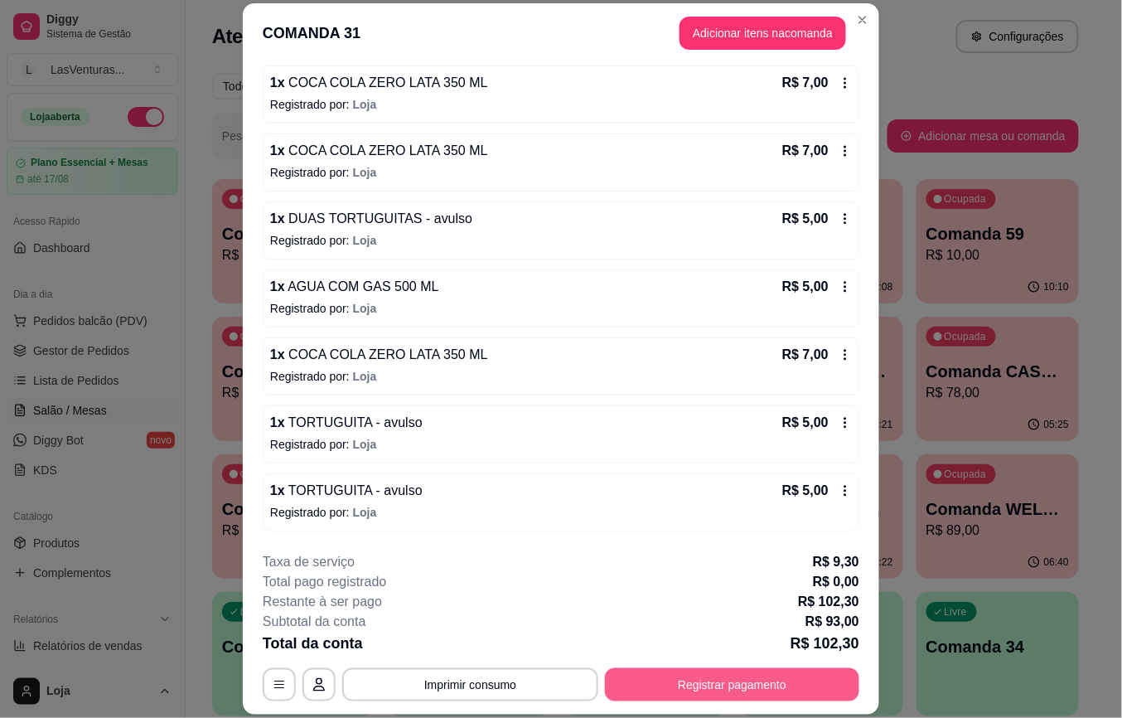
click at [728, 680] on button "Registrar pagamento" at bounding box center [732, 684] width 254 height 33
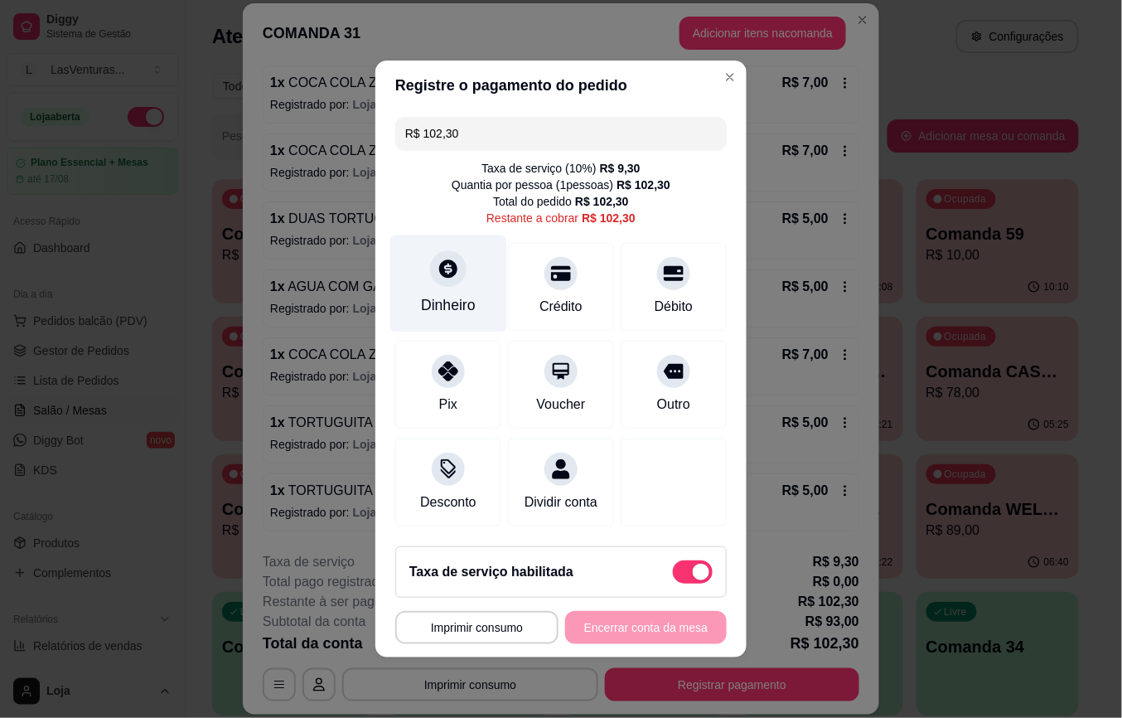
click at [434, 282] on div "Dinheiro" at bounding box center [448, 283] width 117 height 97
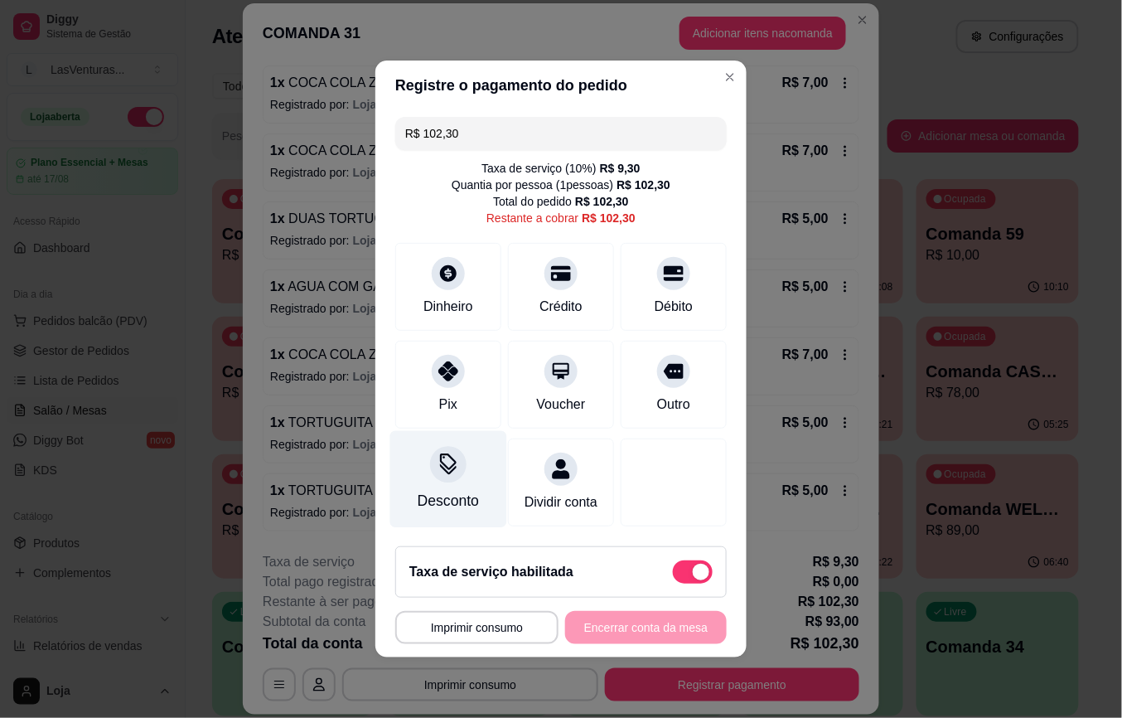
click at [472, 467] on div "Desconto" at bounding box center [448, 479] width 117 height 97
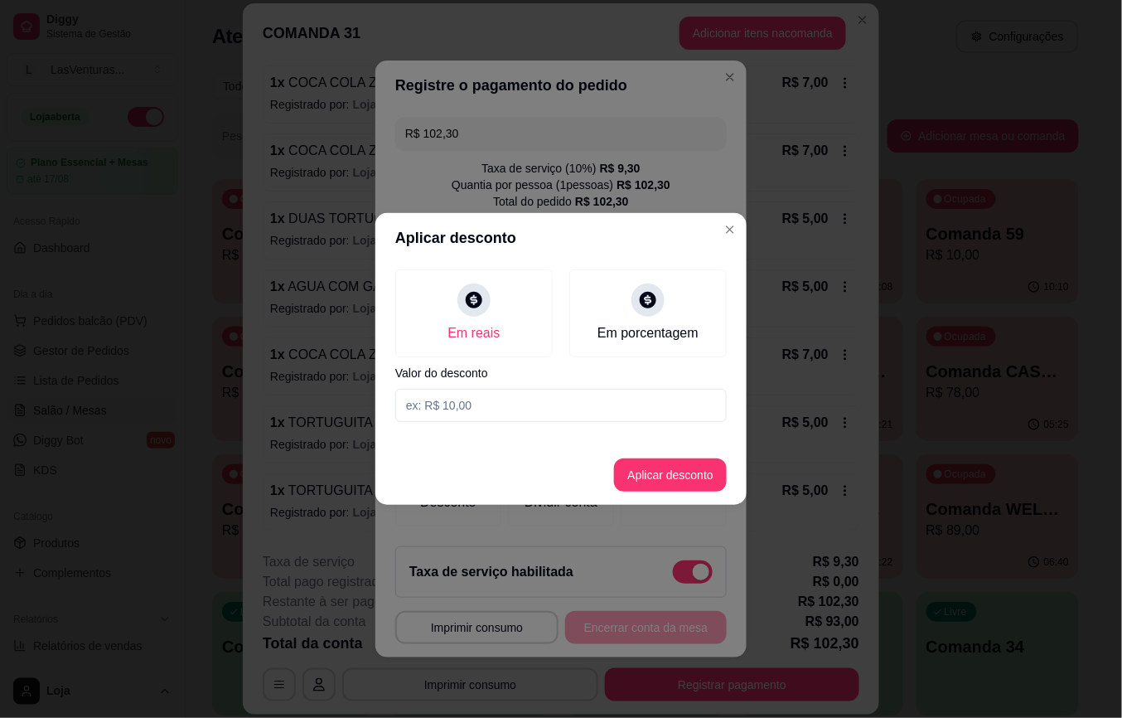
click at [555, 391] on input at bounding box center [561, 405] width 332 height 33
type input "0,30"
click at [651, 467] on button "Aplicar desconto" at bounding box center [670, 474] width 113 height 33
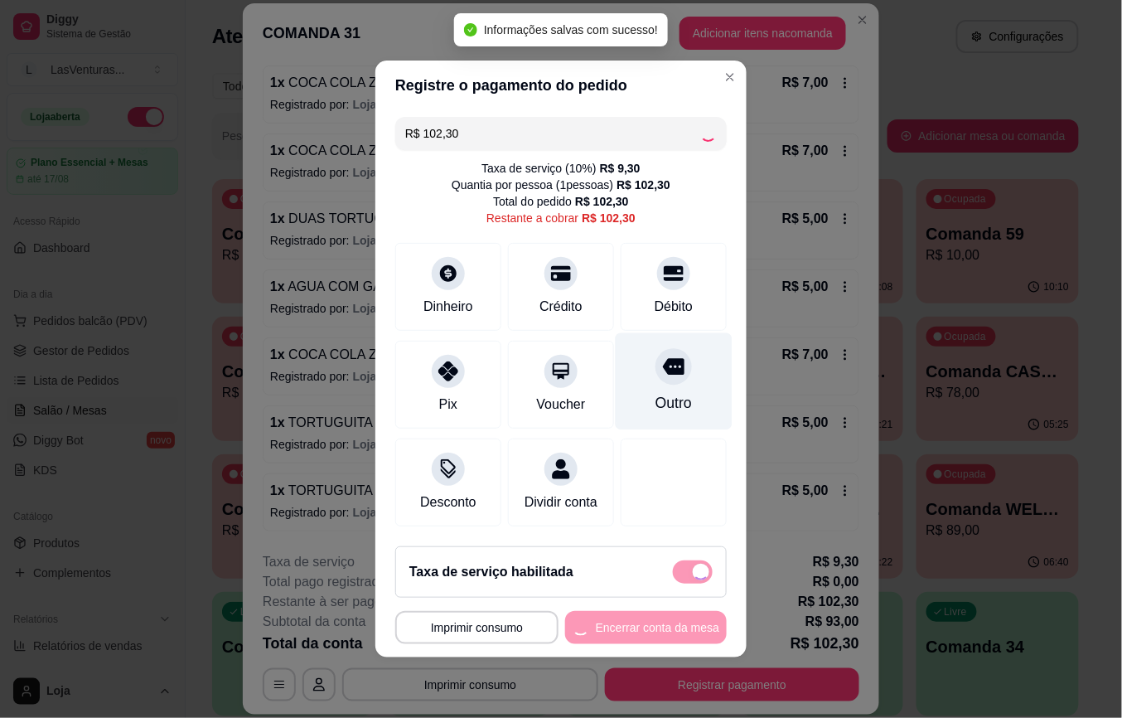
type input "R$ 102,00"
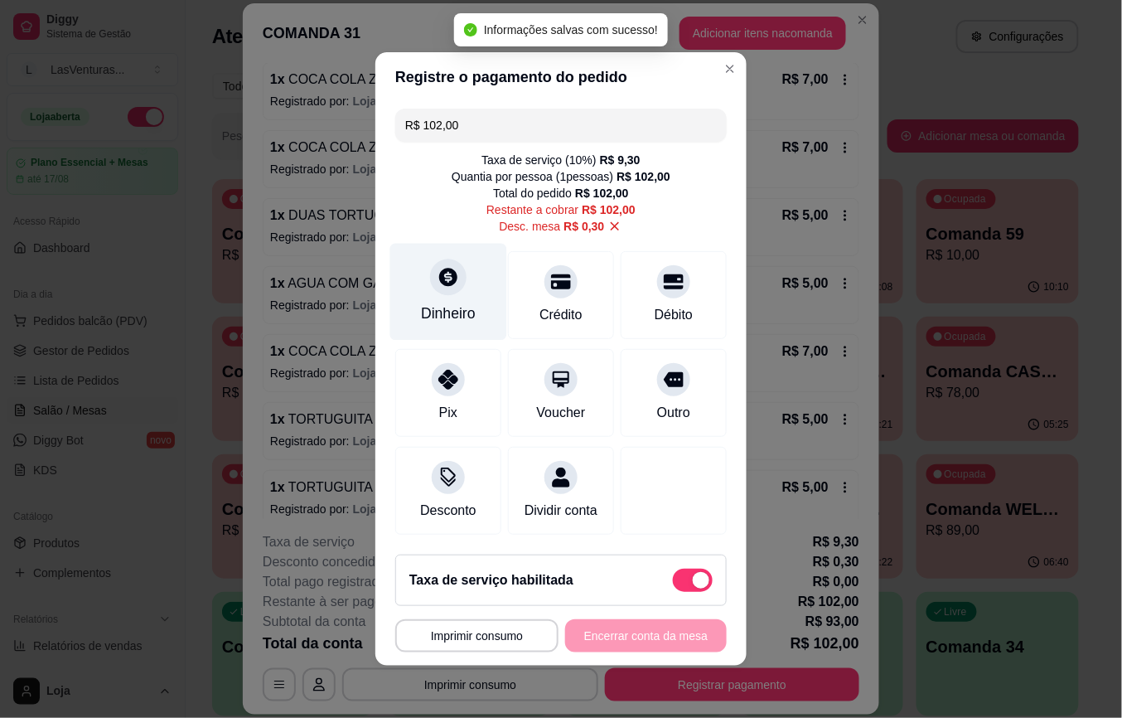
click at [431, 303] on div "Dinheiro" at bounding box center [448, 314] width 55 height 22
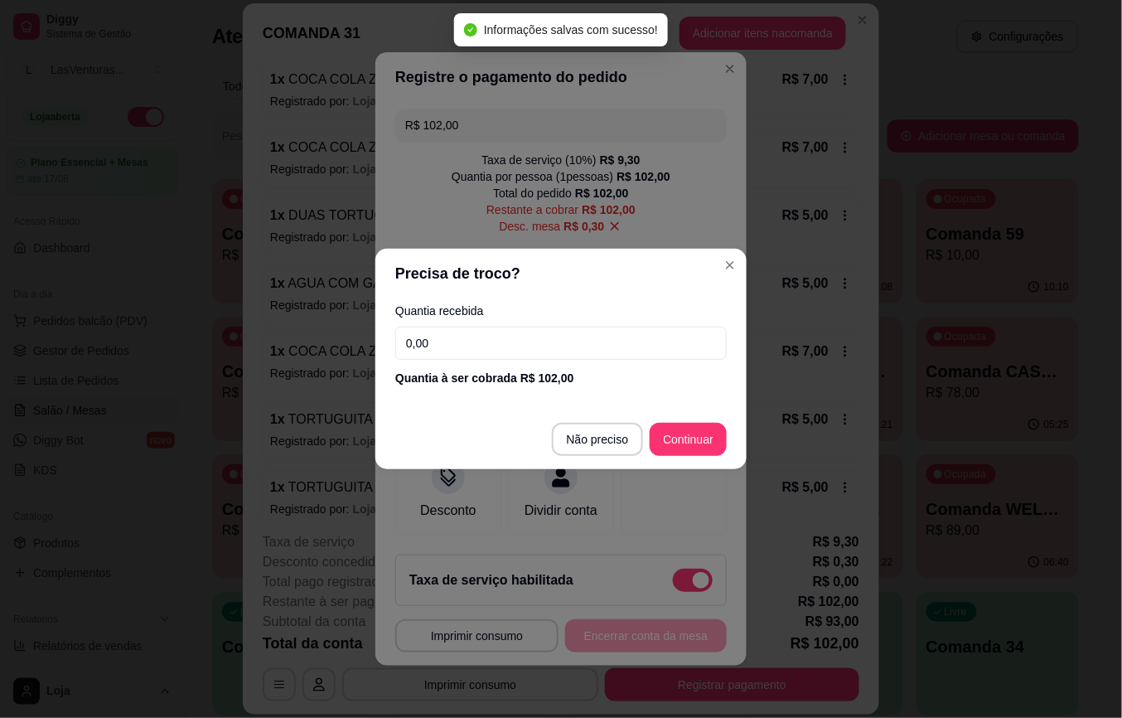
click at [465, 356] on input "0,00" at bounding box center [561, 343] width 332 height 33
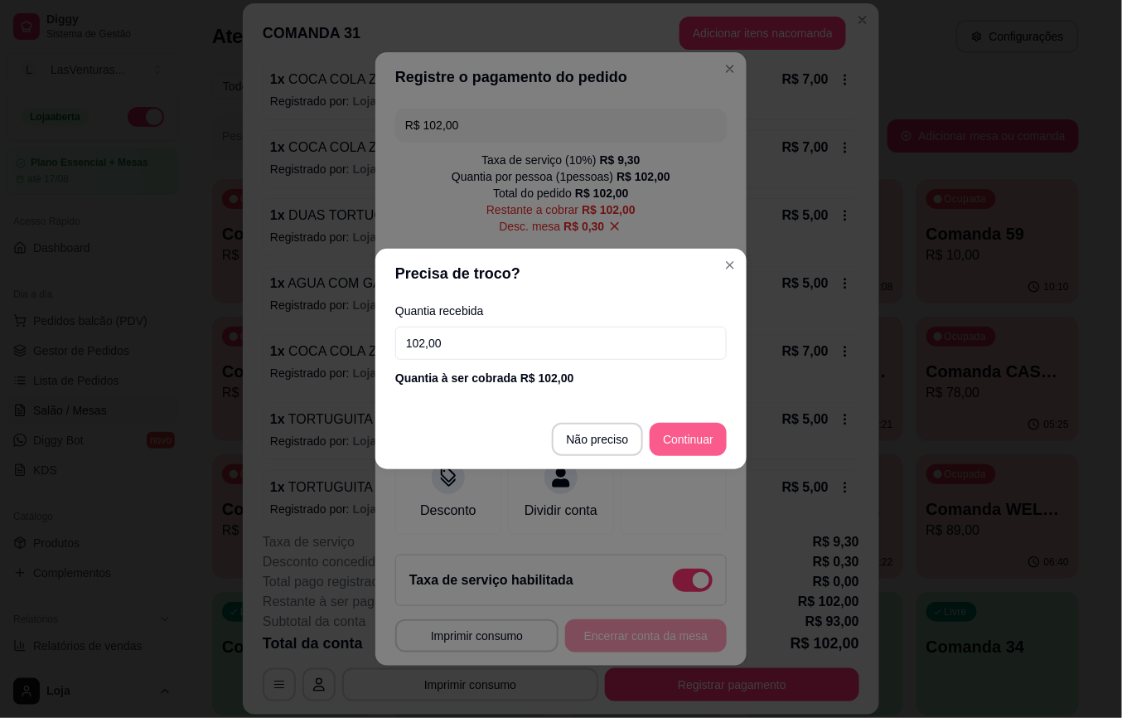
type input "102,00"
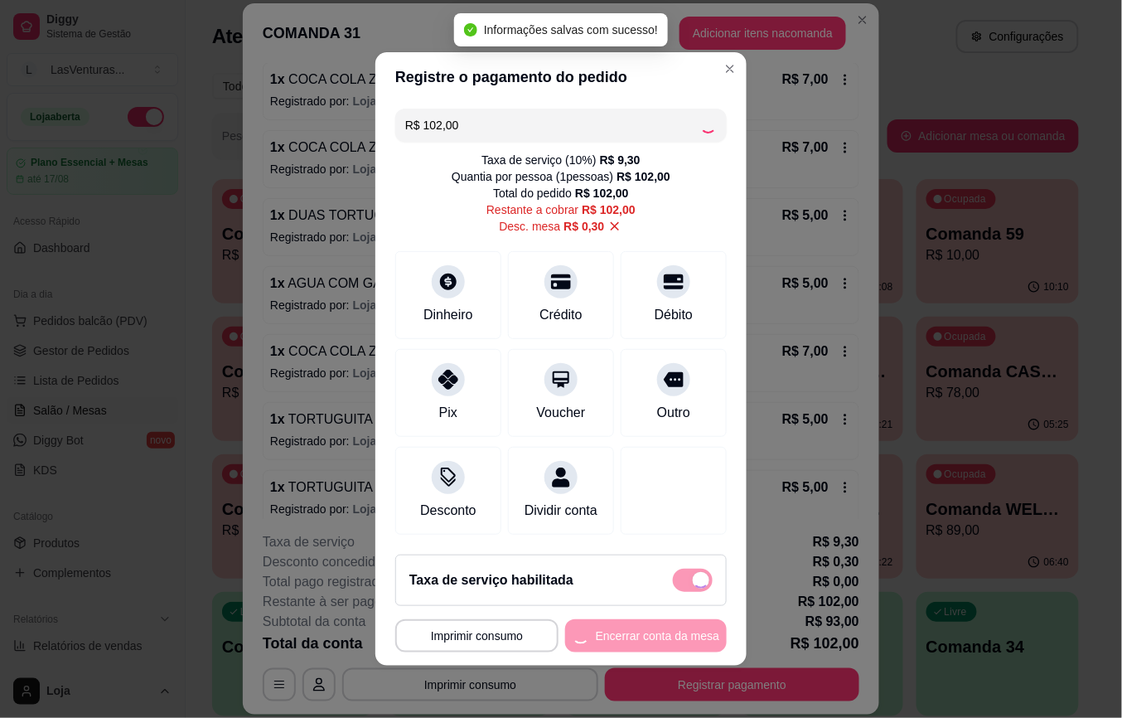
type input "R$ 0,00"
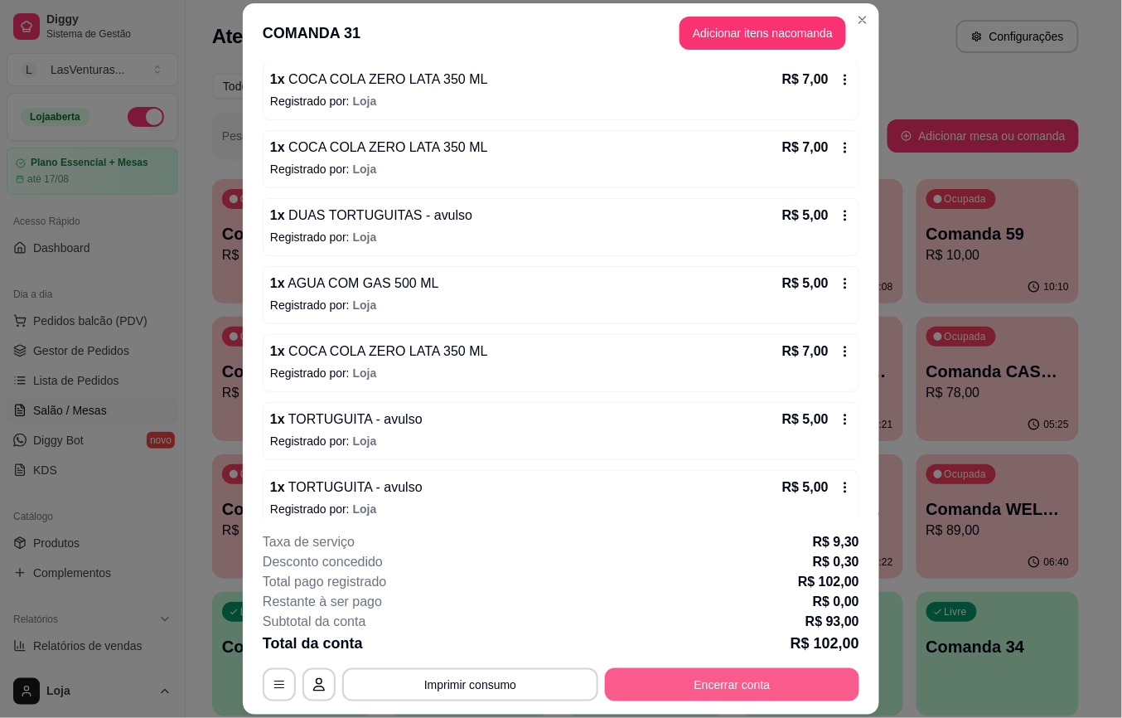
click at [714, 687] on button "Encerrar conta" at bounding box center [732, 684] width 254 height 33
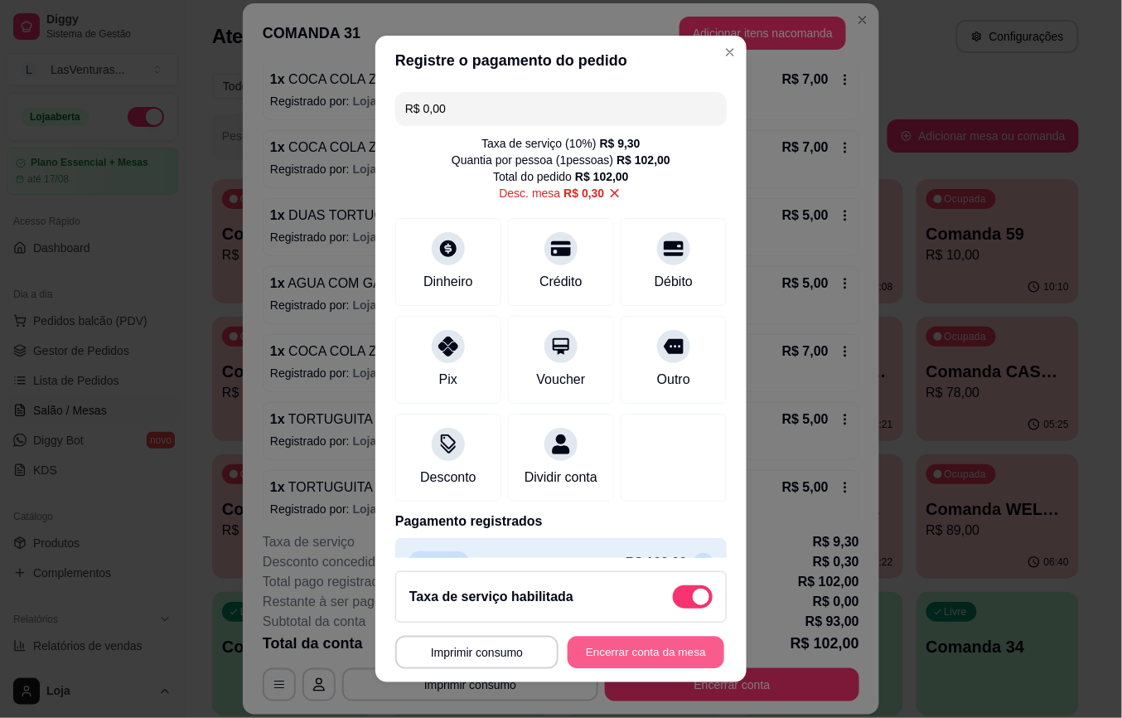
click at [568, 651] on button "Encerrar conta da mesa" at bounding box center [646, 652] width 157 height 32
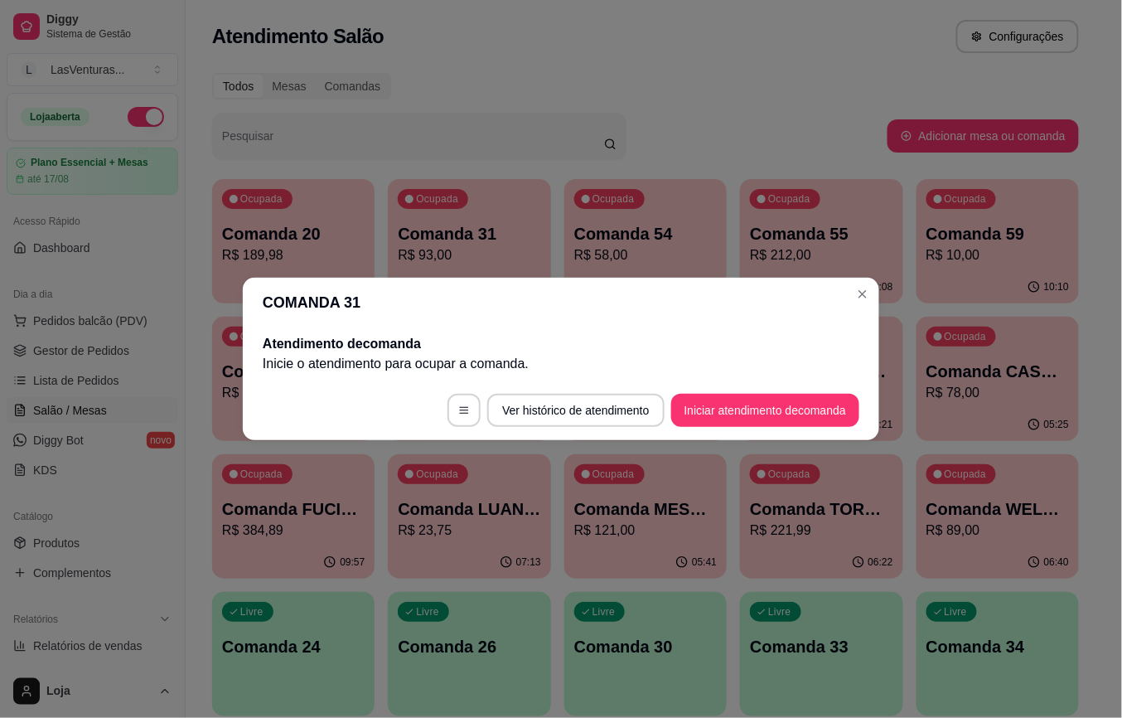
scroll to position [0, 0]
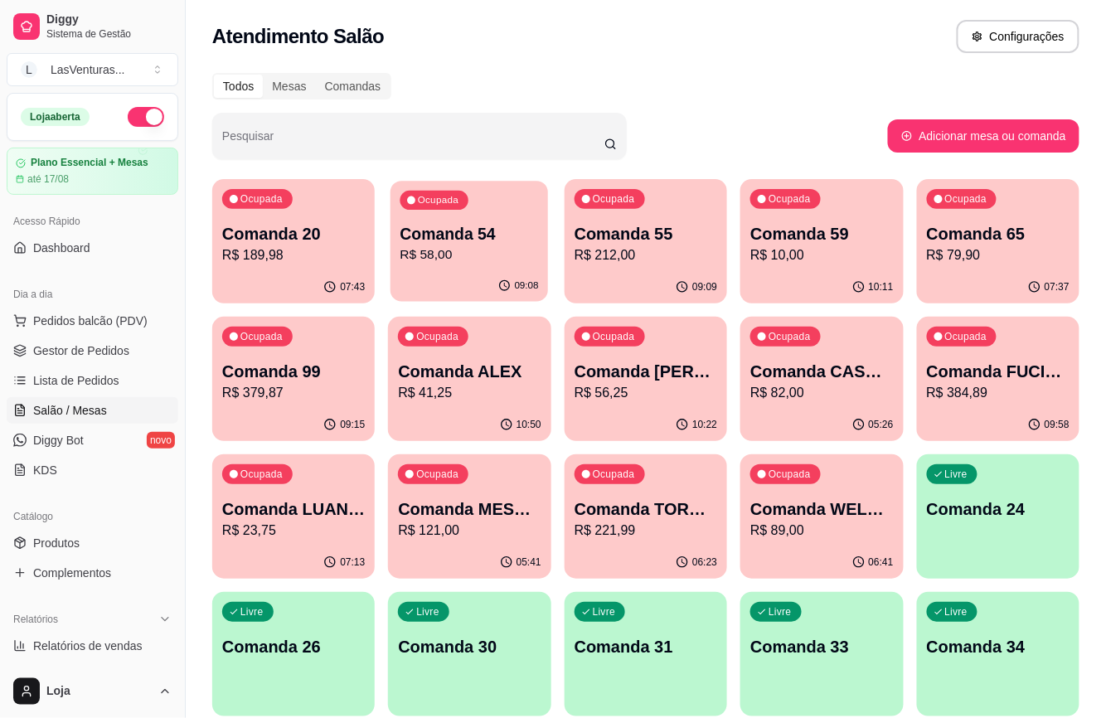
click at [508, 253] on p "R$ 58,00" at bounding box center [469, 254] width 138 height 19
click at [772, 237] on p "Comanda 59" at bounding box center [821, 233] width 143 height 23
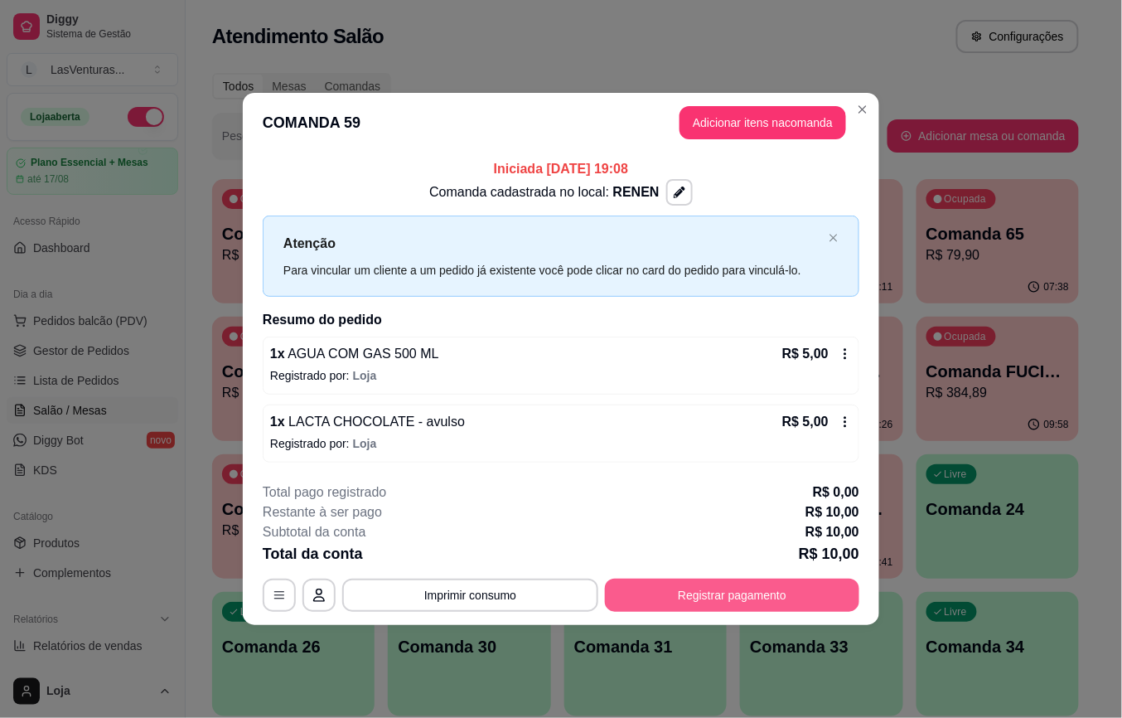
click at [731, 620] on footer "**********" at bounding box center [561, 547] width 637 height 156
click at [726, 598] on button "Registrar pagamento" at bounding box center [732, 595] width 254 height 33
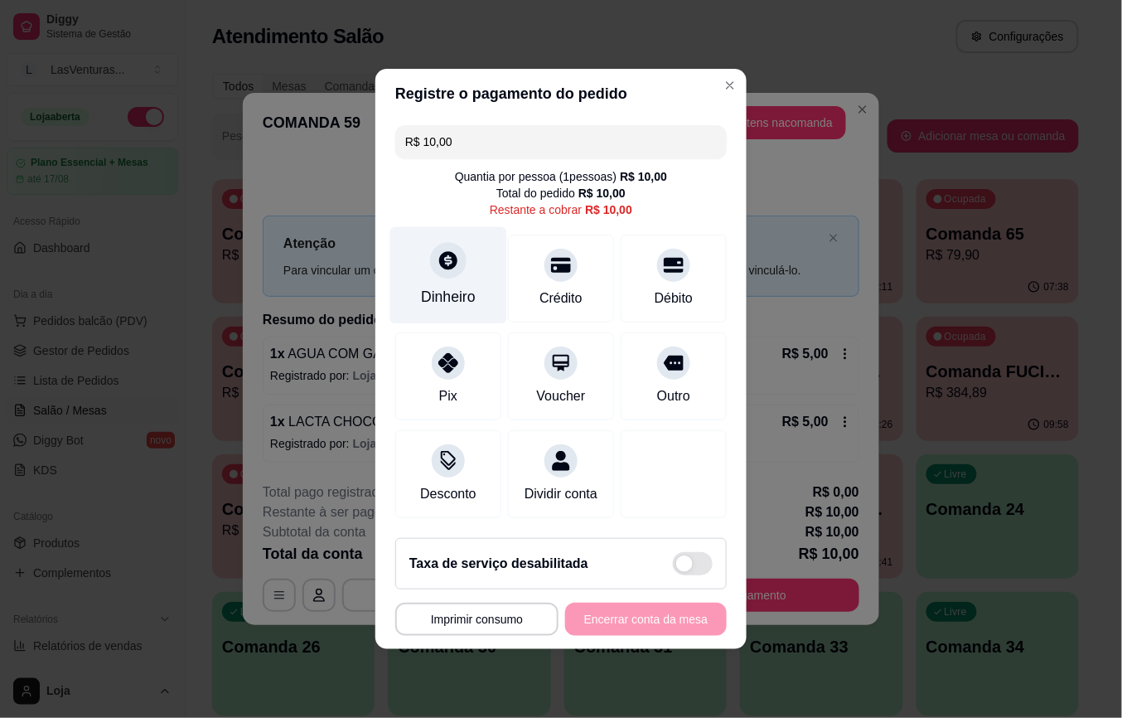
click at [448, 274] on div "Dinheiro" at bounding box center [448, 275] width 117 height 97
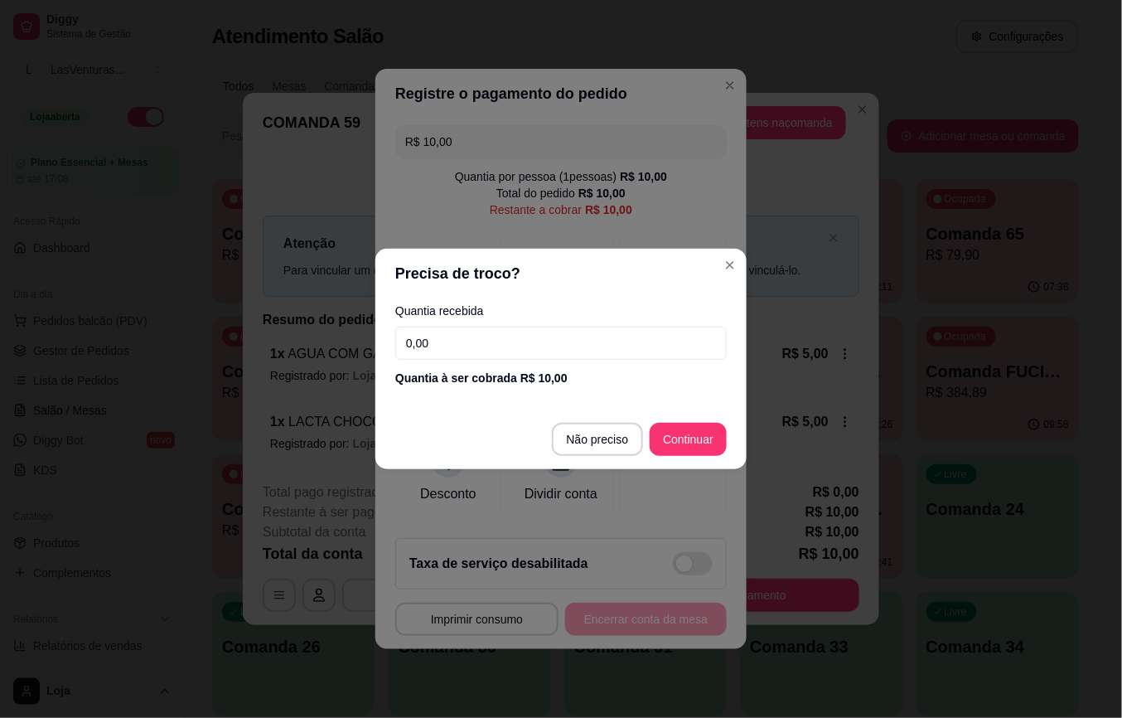
click at [454, 341] on input "0,00" at bounding box center [561, 343] width 332 height 33
type input "10,00"
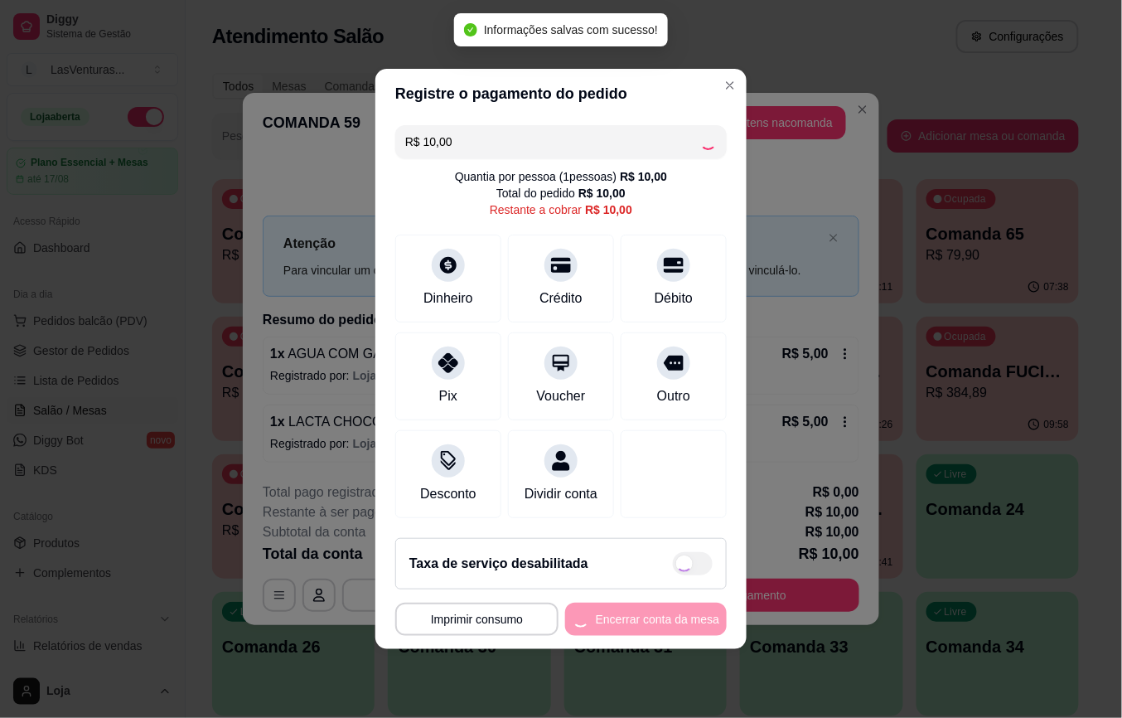
type input "R$ 0,00"
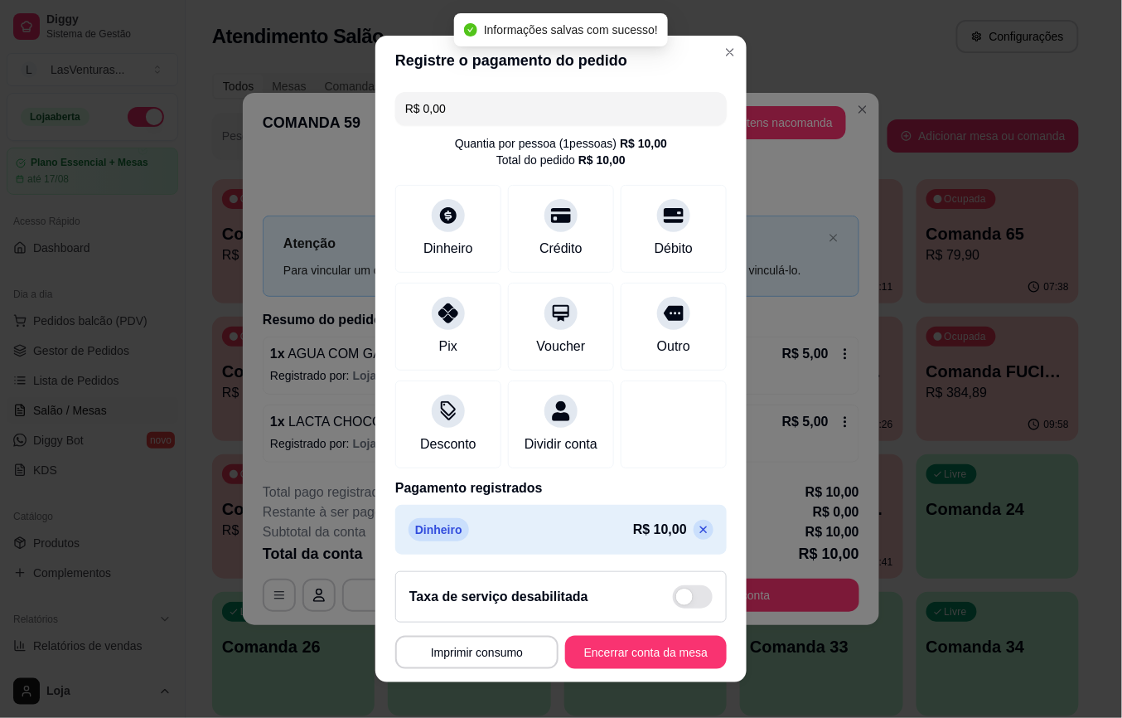
click at [637, 630] on footer "**********" at bounding box center [560, 620] width 371 height 124
click at [635, 648] on button "Encerrar conta da mesa" at bounding box center [646, 652] width 162 height 33
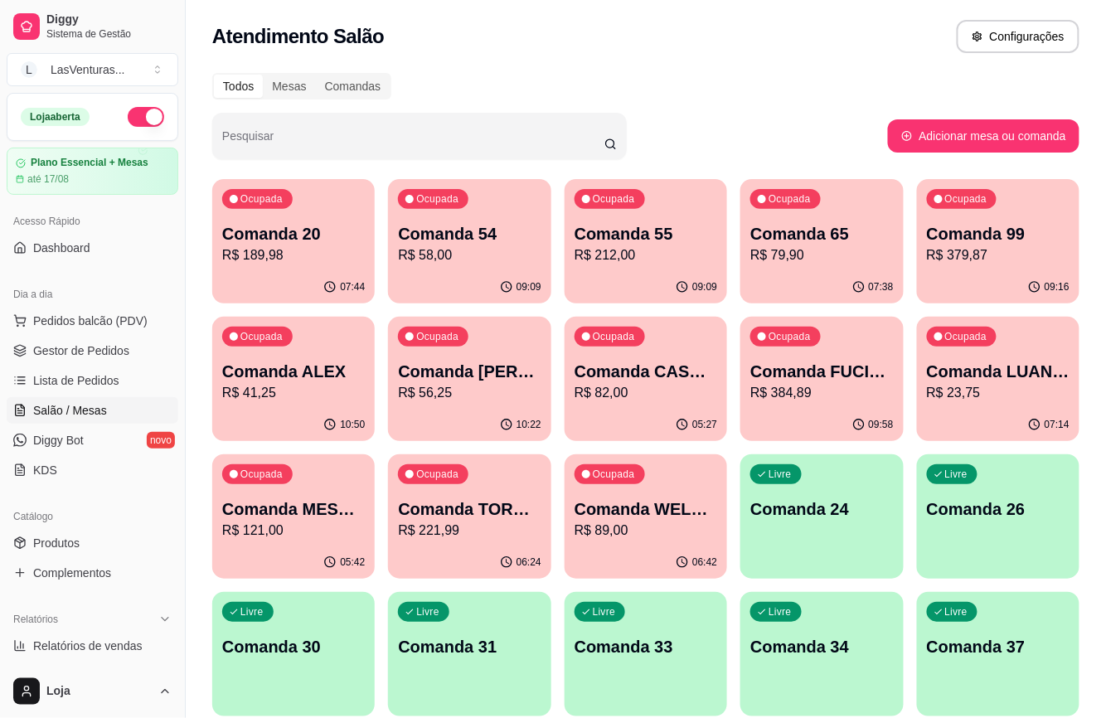
click at [449, 233] on p "Comanda 54" at bounding box center [469, 233] width 143 height 23
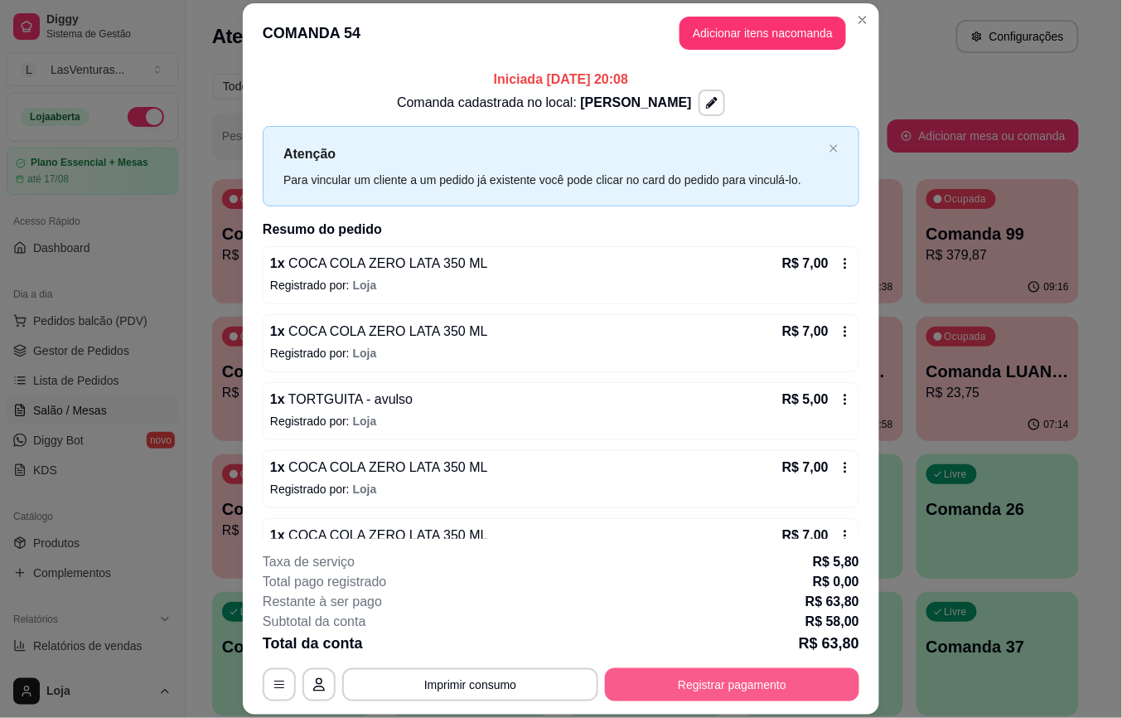
click at [707, 687] on button "Registrar pagamento" at bounding box center [732, 684] width 254 height 33
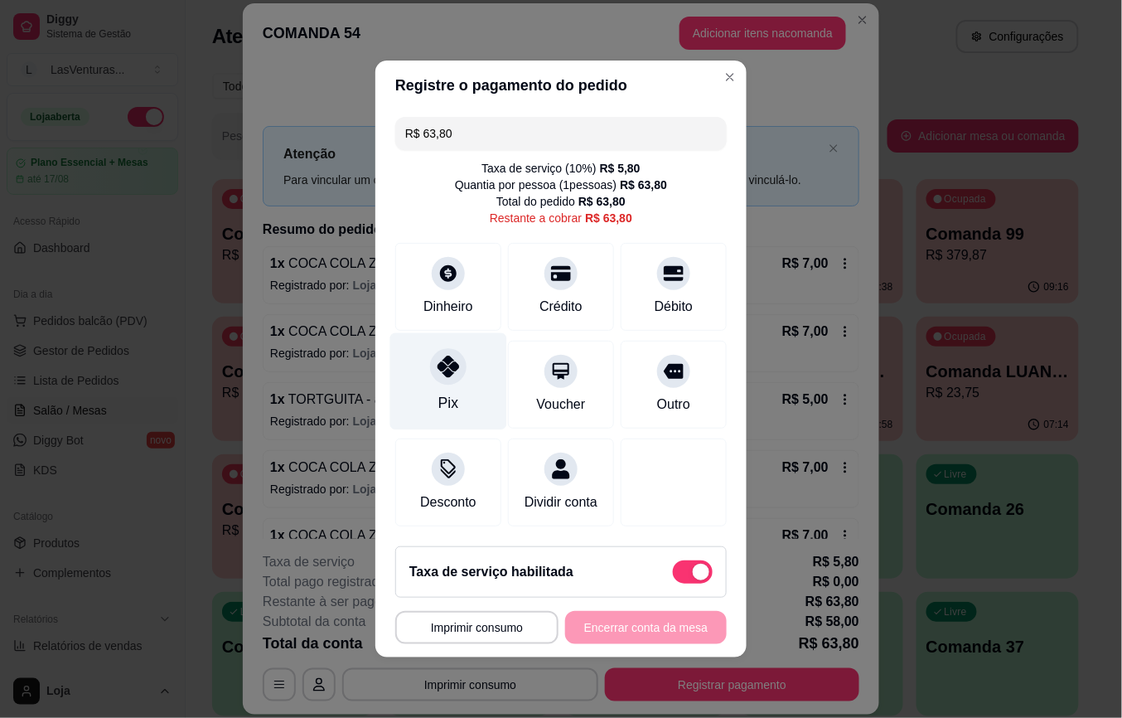
click at [445, 366] on icon at bounding box center [449, 367] width 22 height 22
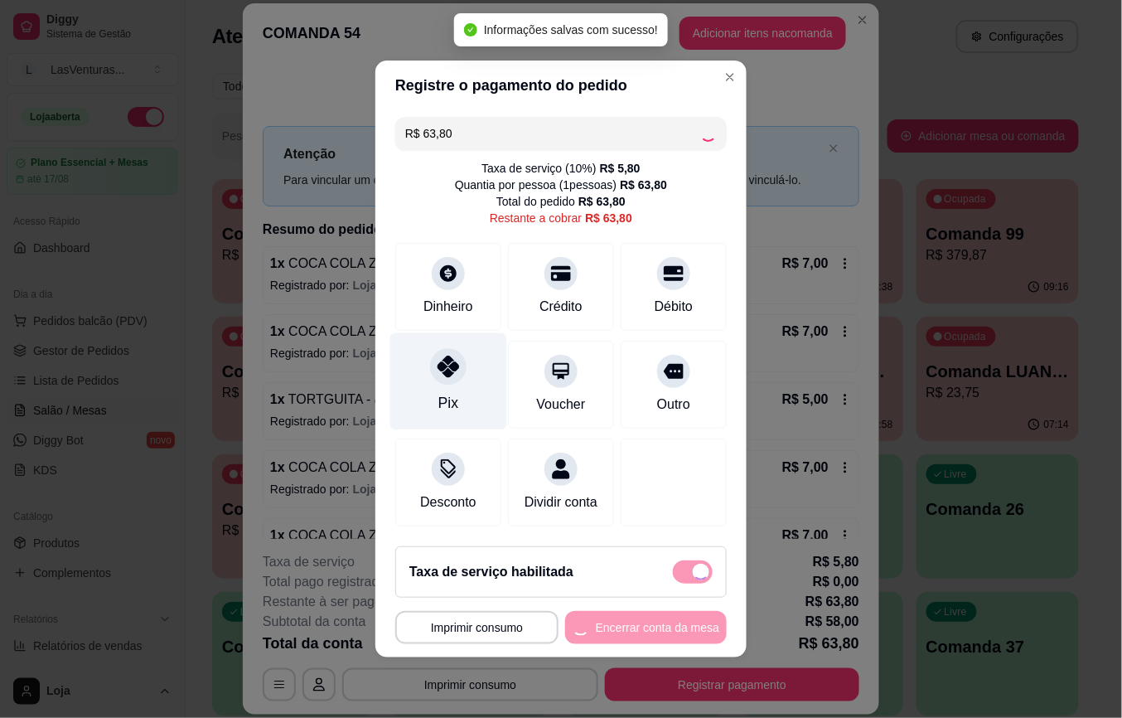
type input "R$ 0,00"
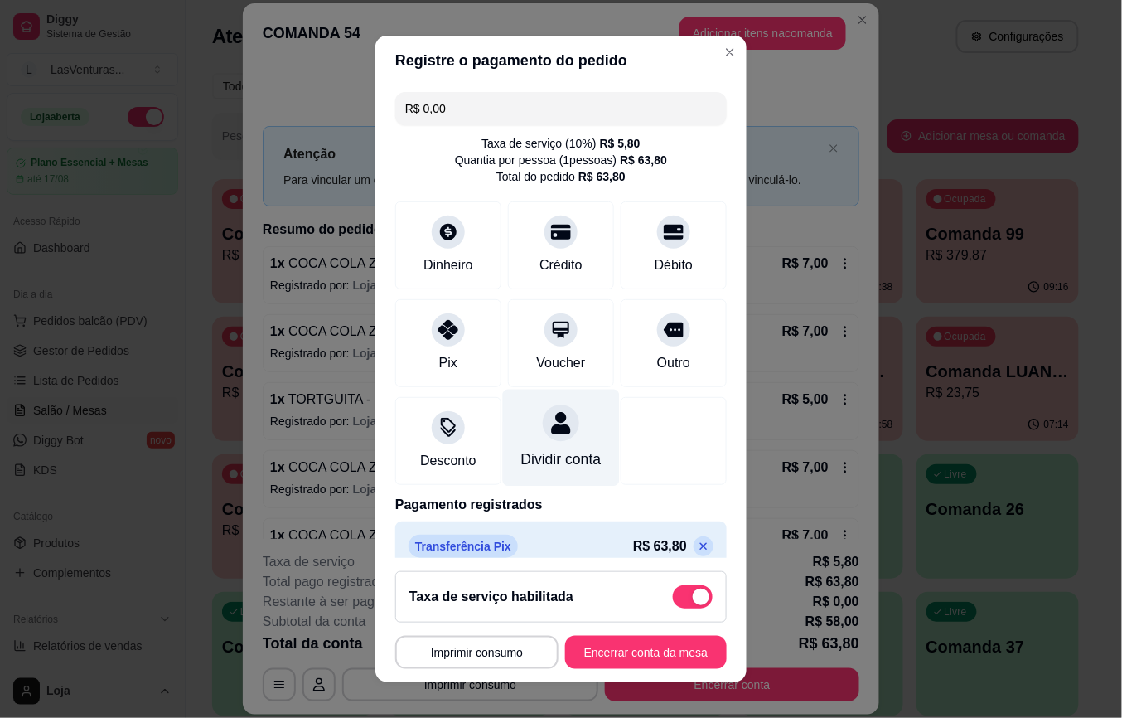
scroll to position [41, 0]
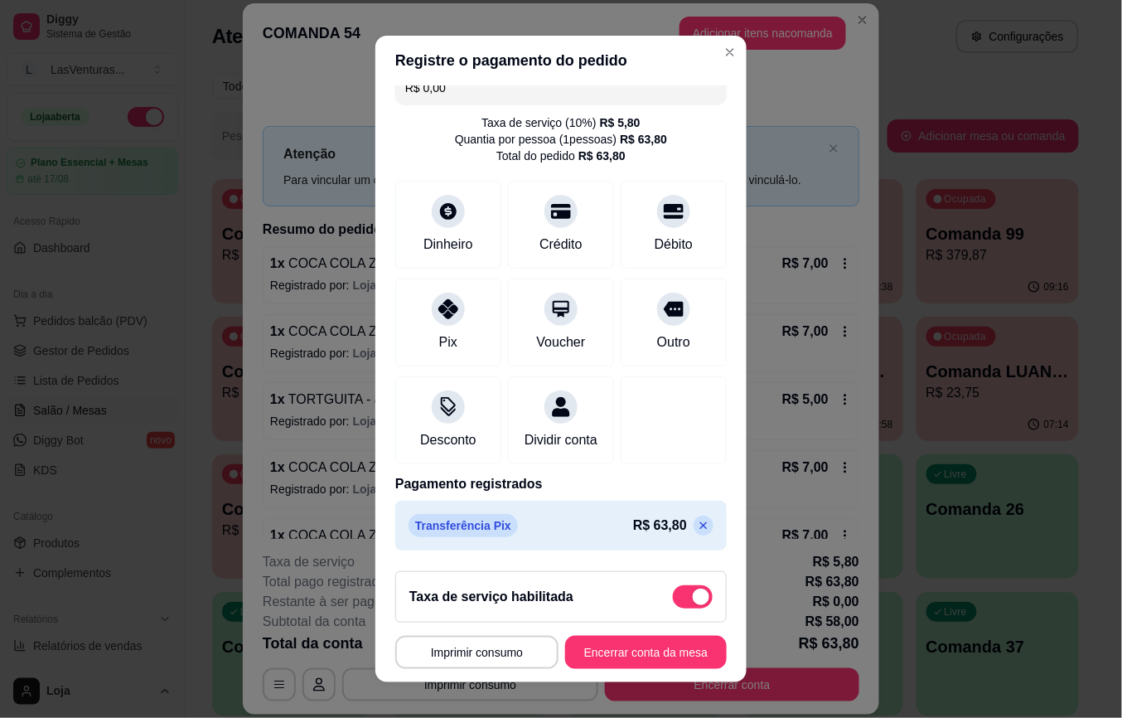
click at [623, 645] on button "Encerrar conta da mesa" at bounding box center [646, 652] width 162 height 33
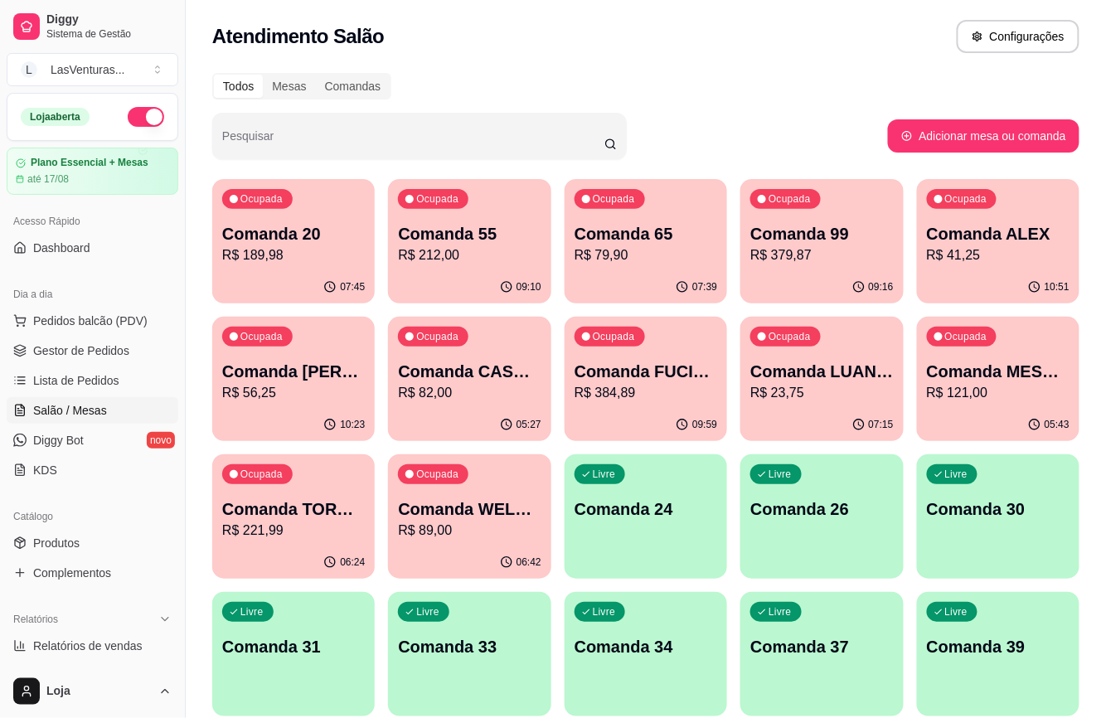
click at [625, 243] on p "Comanda 65" at bounding box center [645, 233] width 143 height 23
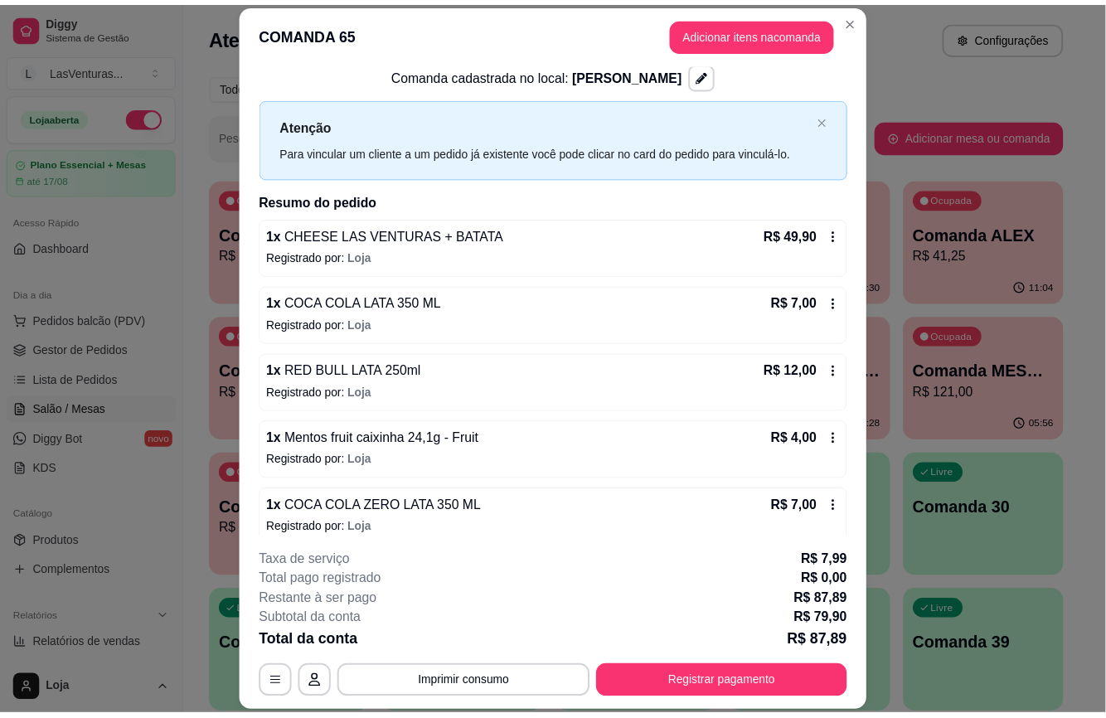
scroll to position [46, 0]
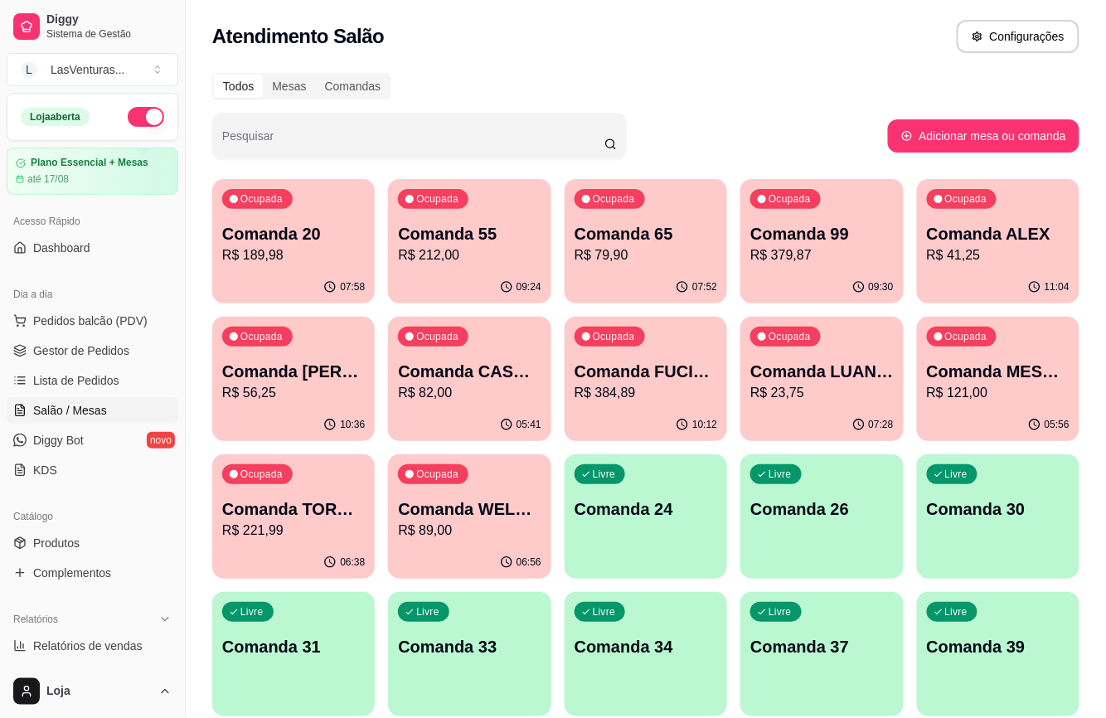
click at [259, 233] on p "Comanda 20" at bounding box center [293, 233] width 143 height 23
click at [1028, 381] on p "Comanda MESA CACH" at bounding box center [998, 371] width 143 height 23
click at [492, 375] on p "Comanda CASH [DATE]" at bounding box center [469, 371] width 143 height 23
click at [332, 521] on p "R$ 221,99" at bounding box center [294, 530] width 138 height 19
click at [448, 380] on p "Comanda CASH [DATE]" at bounding box center [469, 371] width 143 height 23
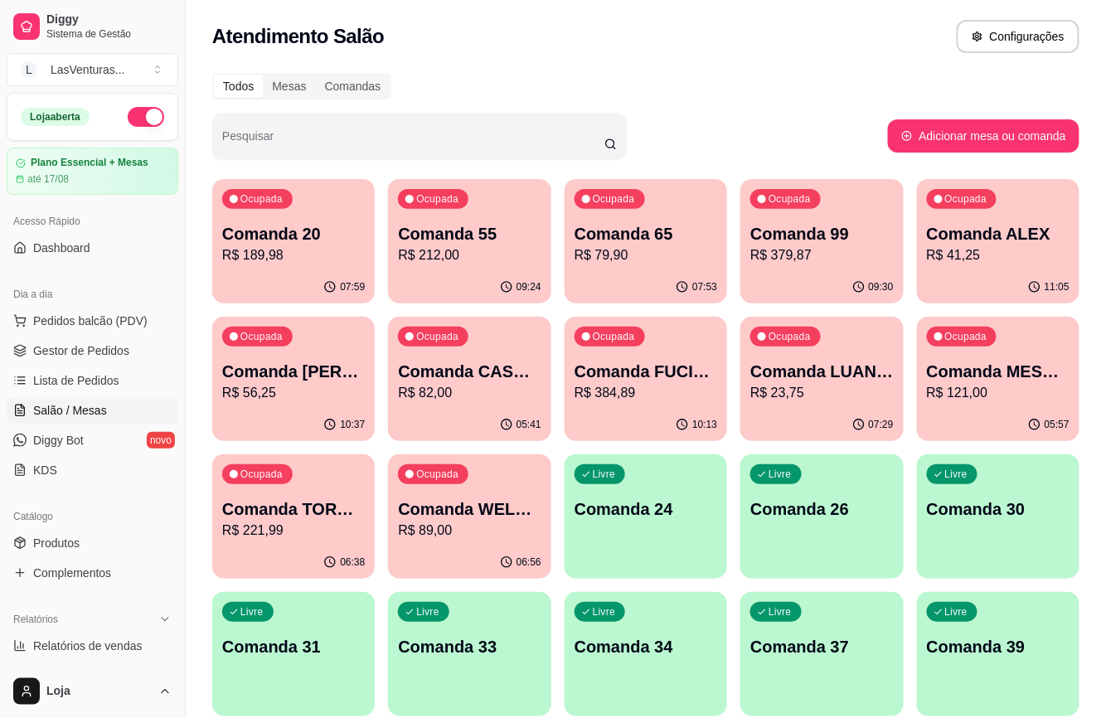
click at [303, 516] on p "Comanda TORNEIO 13/08" at bounding box center [293, 508] width 143 height 23
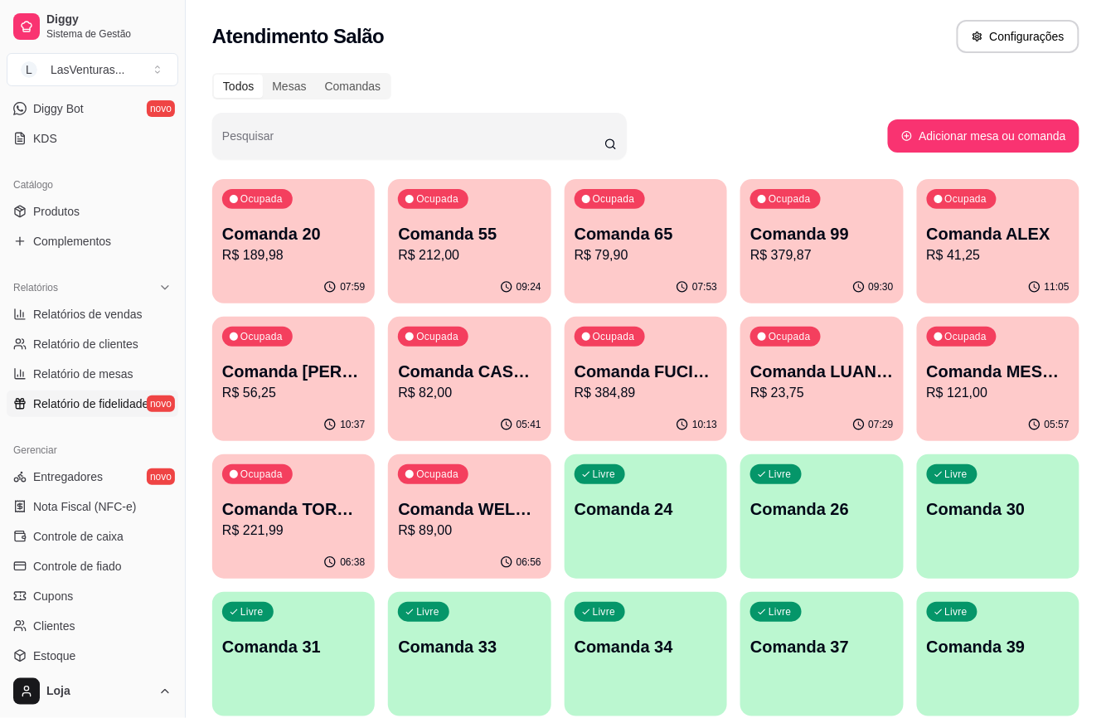
scroll to position [475, 0]
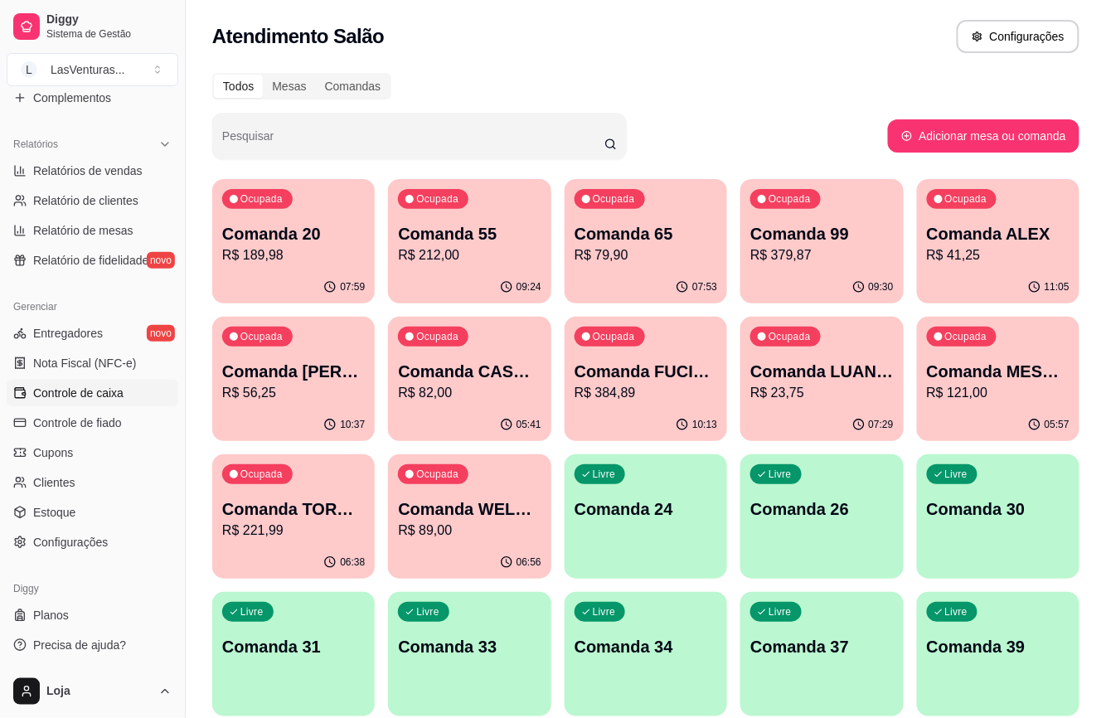
click at [80, 393] on span "Controle de caixa" at bounding box center [78, 393] width 90 height 17
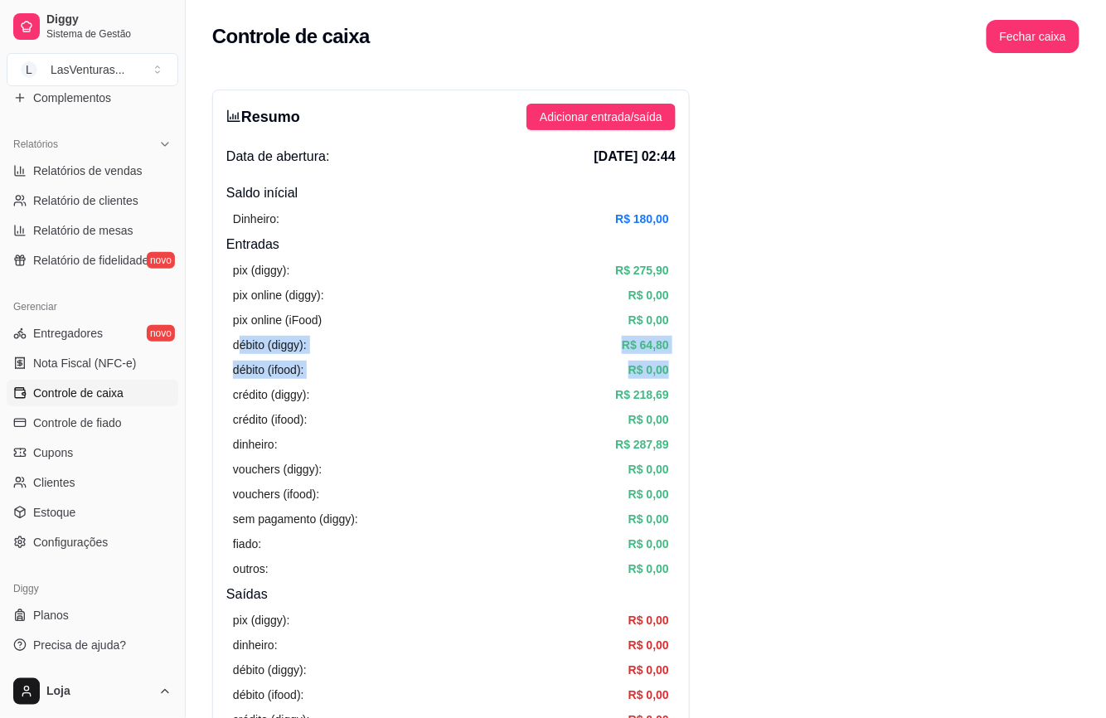
drag, startPoint x: 244, startPoint y: 345, endPoint x: 675, endPoint y: 369, distance: 431.7
click at [675, 369] on div "Resumo Adicionar entrada/saída Data de abertura: [DATE] 02:44 Saldo inícial Din…" at bounding box center [450, 528] width 477 height 876
click at [452, 524] on div "sem pagamento (diggy): R$ 0,00" at bounding box center [451, 519] width 436 height 18
drag, startPoint x: 235, startPoint y: 414, endPoint x: 667, endPoint y: 428, distance: 432.0
click at [667, 423] on div "crédito (ifood): R$ 0,00" at bounding box center [451, 419] width 436 height 18
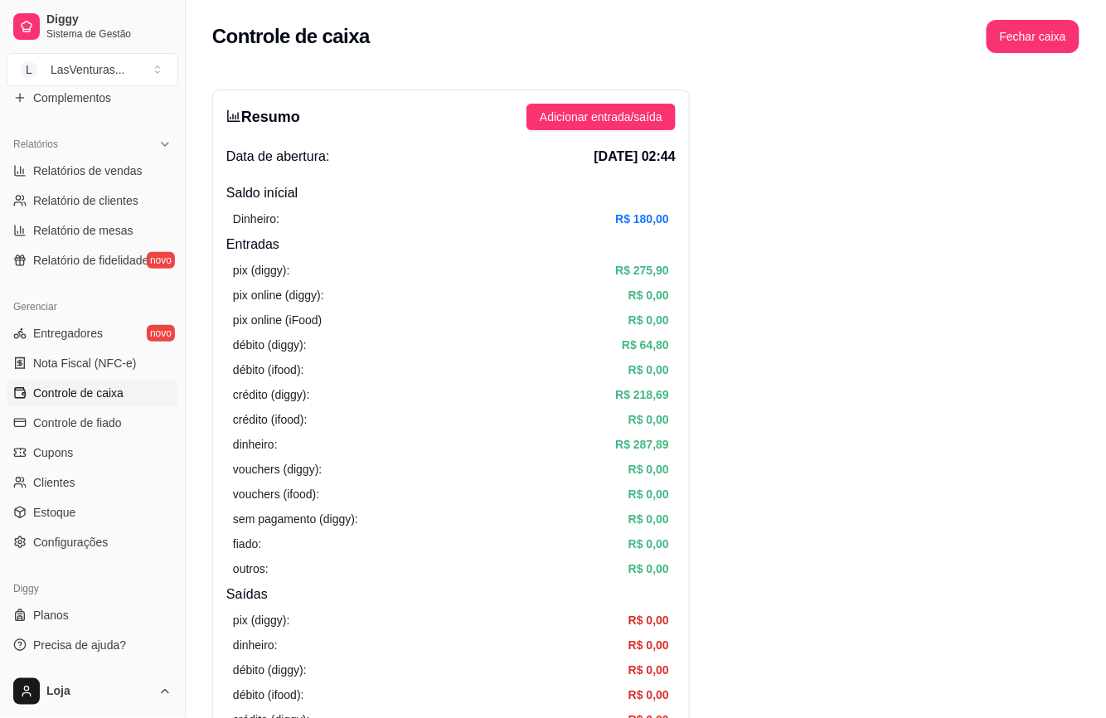
click at [637, 466] on article "R$ 0,00" at bounding box center [648, 469] width 41 height 18
drag, startPoint x: 234, startPoint y: 395, endPoint x: 703, endPoint y: 401, distance: 469.2
click at [530, 439] on div "dinheiro: R$ 287,89" at bounding box center [451, 444] width 436 height 18
drag, startPoint x: 234, startPoint y: 295, endPoint x: 754, endPoint y: 297, distance: 520.5
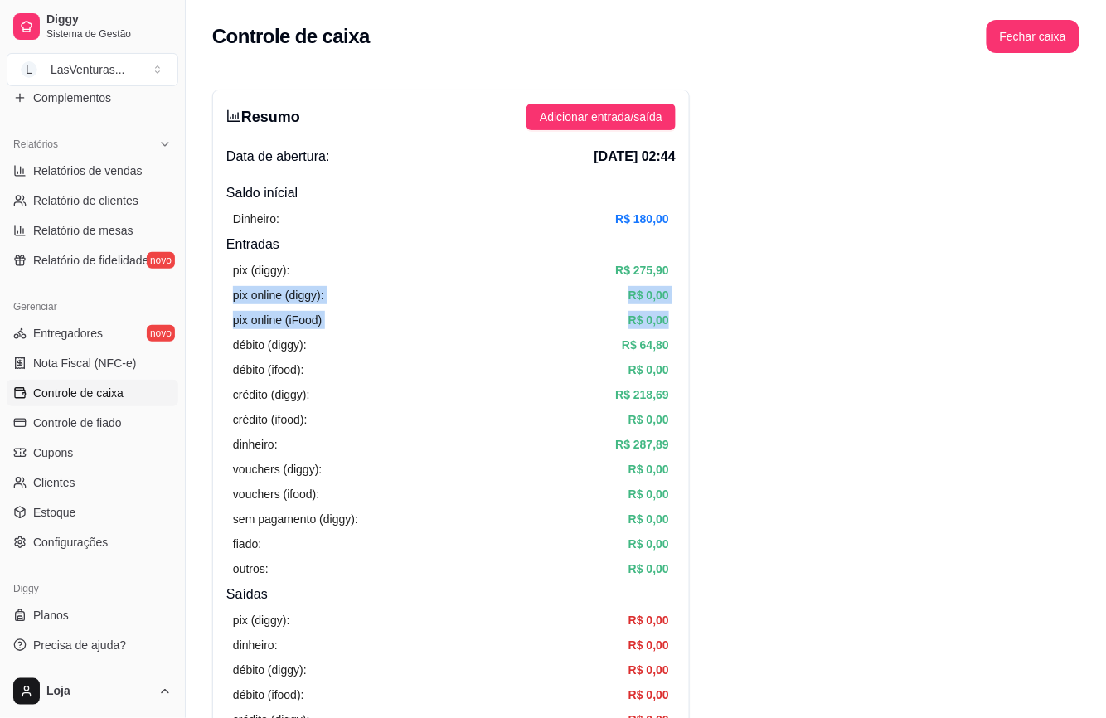
click at [214, 250] on div "Resumo Adicionar entrada/saída Data de abertura: [DATE] 02:44 Saldo inícial Din…" at bounding box center [450, 528] width 477 height 876
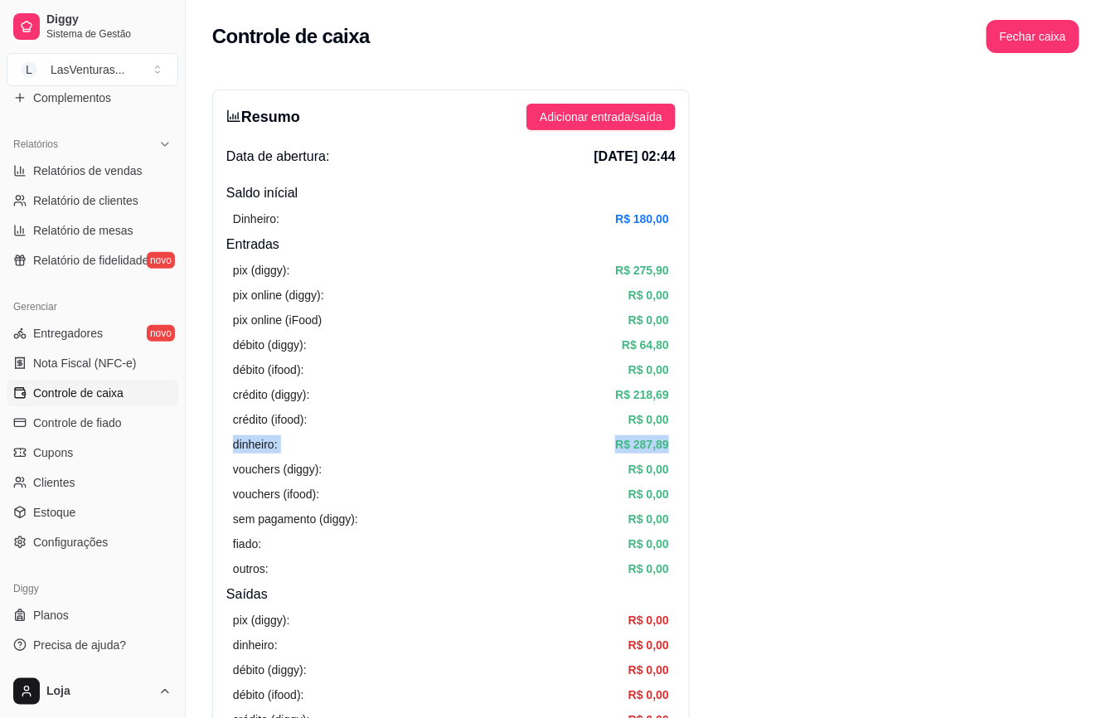
drag, startPoint x: 230, startPoint y: 452, endPoint x: 706, endPoint y: 446, distance: 476.6
click at [594, 174] on div "Resumo Adicionar entrada/saída Data de abertura: [DATE] 02:44 Saldo inícial Din…" at bounding box center [450, 528] width 477 height 876
drag, startPoint x: 657, startPoint y: 151, endPoint x: 681, endPoint y: 146, distance: 24.5
click at [681, 146] on div "Resumo Adicionar entrada/saída Data de abertura: [DATE] 02:44 Saldo inícial Din…" at bounding box center [450, 528] width 477 height 876
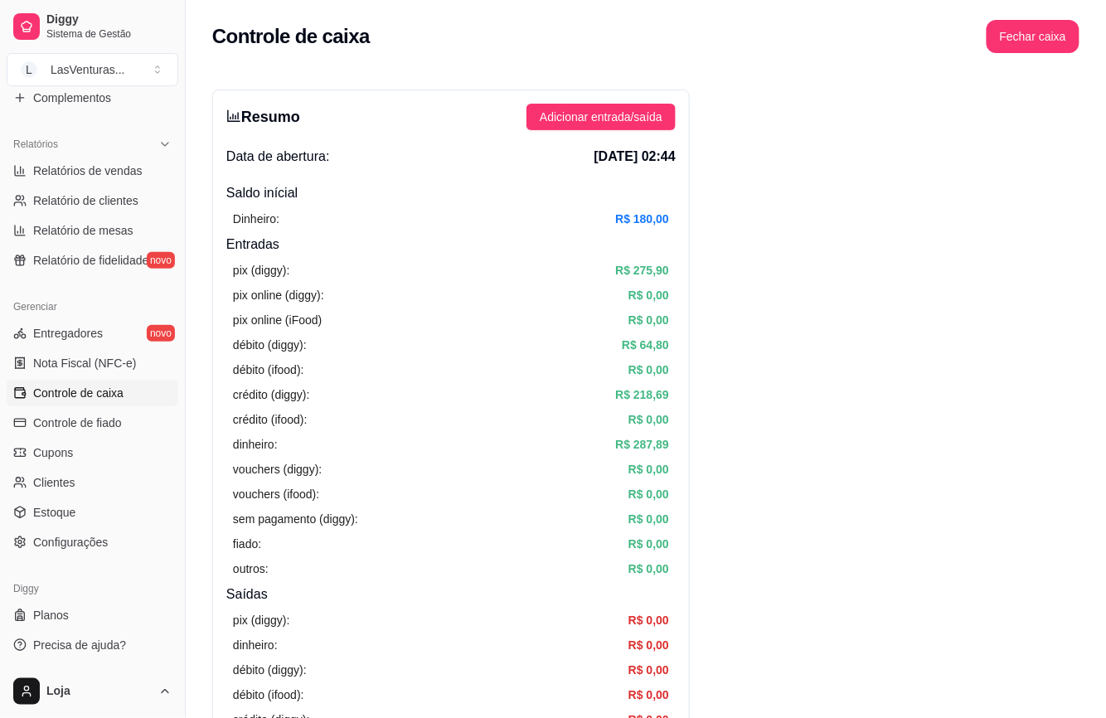
click at [661, 179] on div "Resumo Adicionar entrada/saída Data de abertura: [DATE] 02:44 Saldo inícial Din…" at bounding box center [450, 528] width 477 height 876
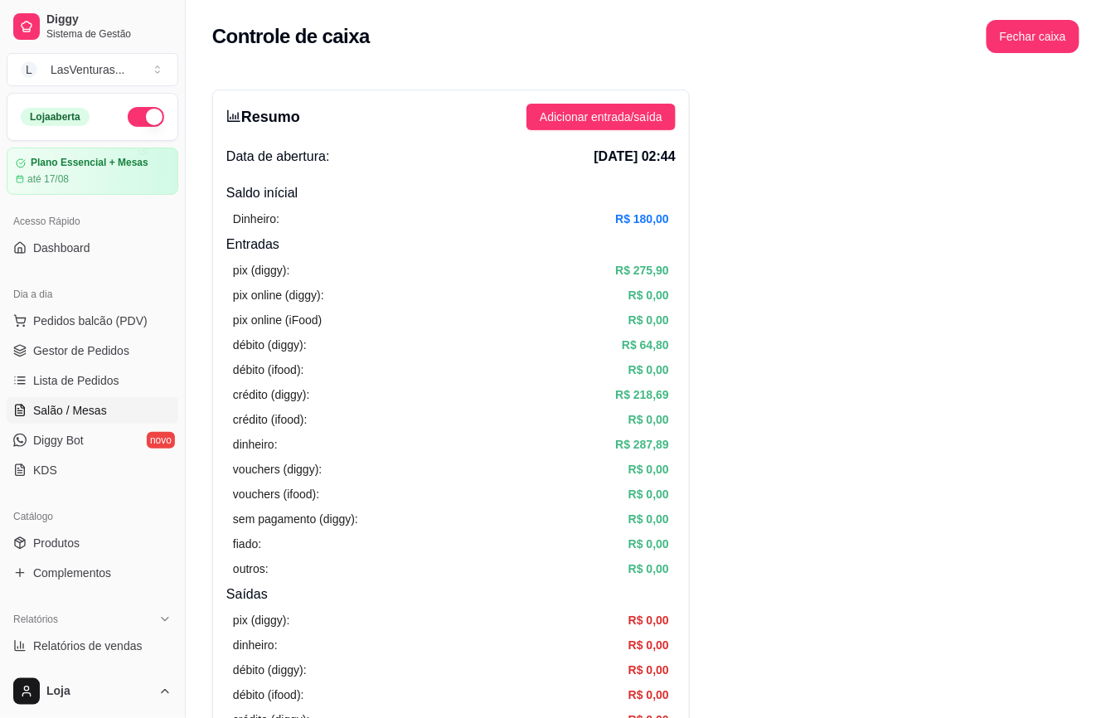
click at [70, 401] on link "Salão / Mesas" at bounding box center [93, 410] width 172 height 27
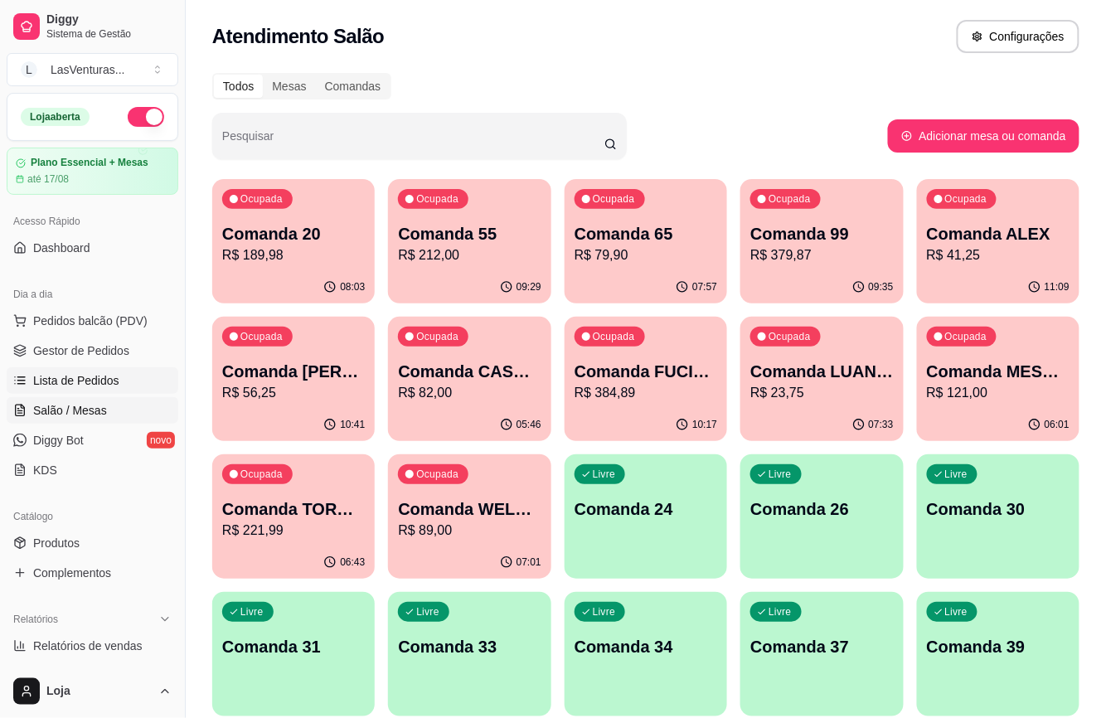
click at [104, 388] on span "Lista de Pedidos" at bounding box center [76, 380] width 86 height 17
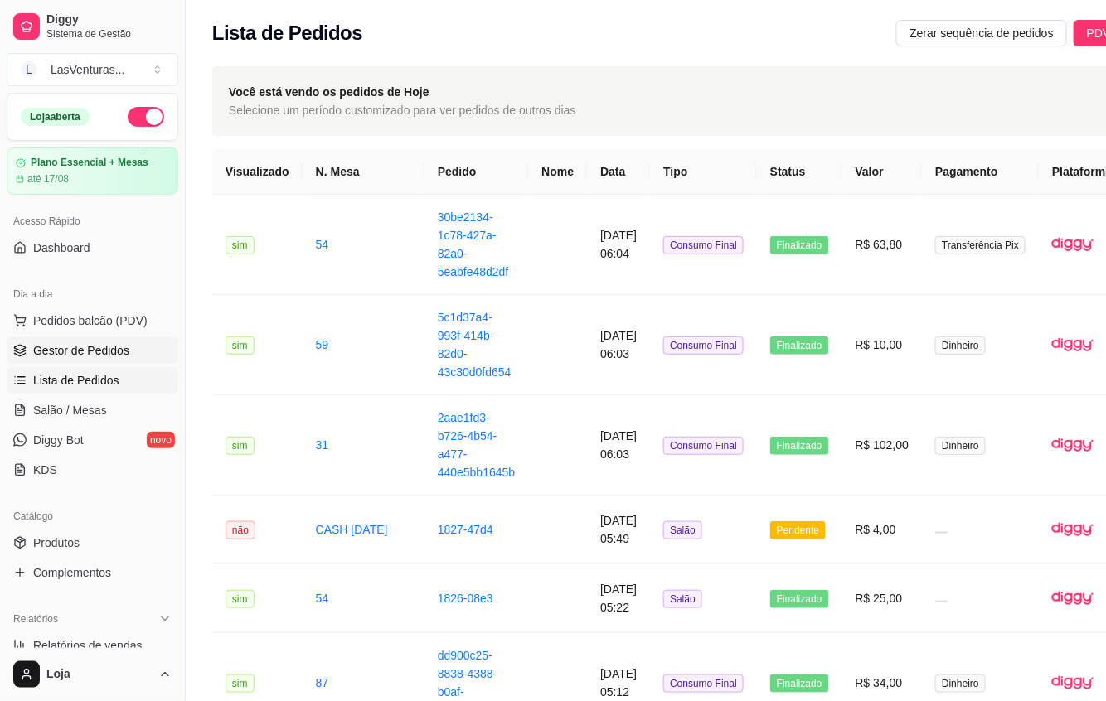
click at [90, 350] on span "Gestor de Pedidos" at bounding box center [81, 350] width 96 height 17
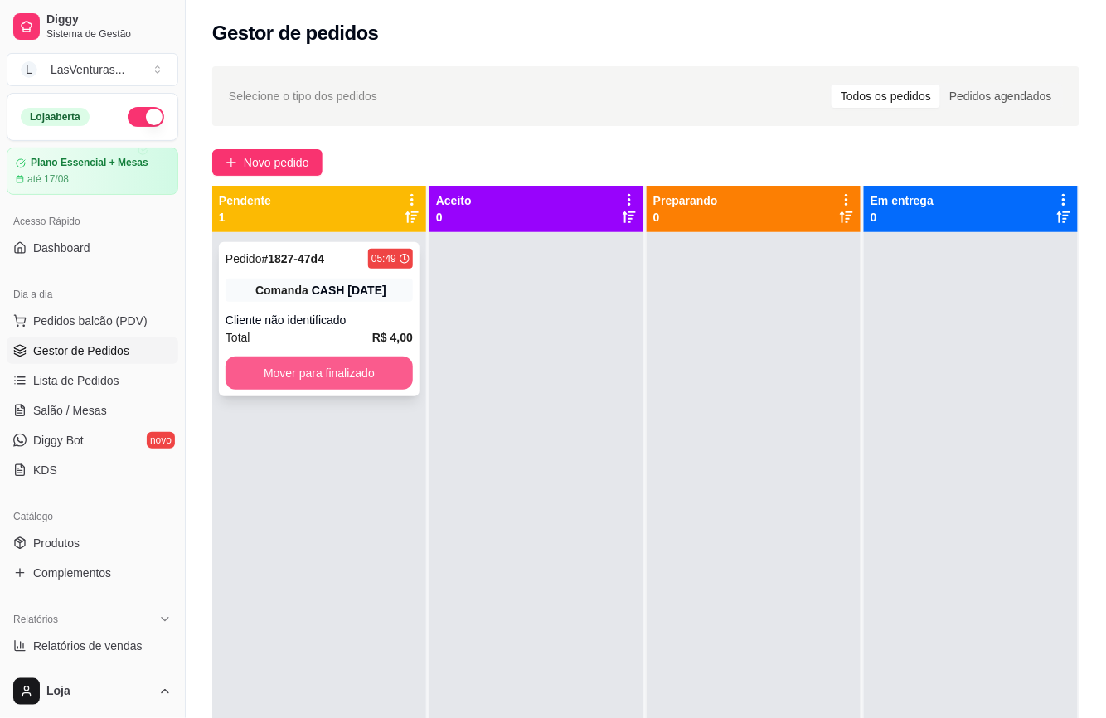
click at [327, 366] on button "Mover para finalizado" at bounding box center [318, 372] width 187 height 33
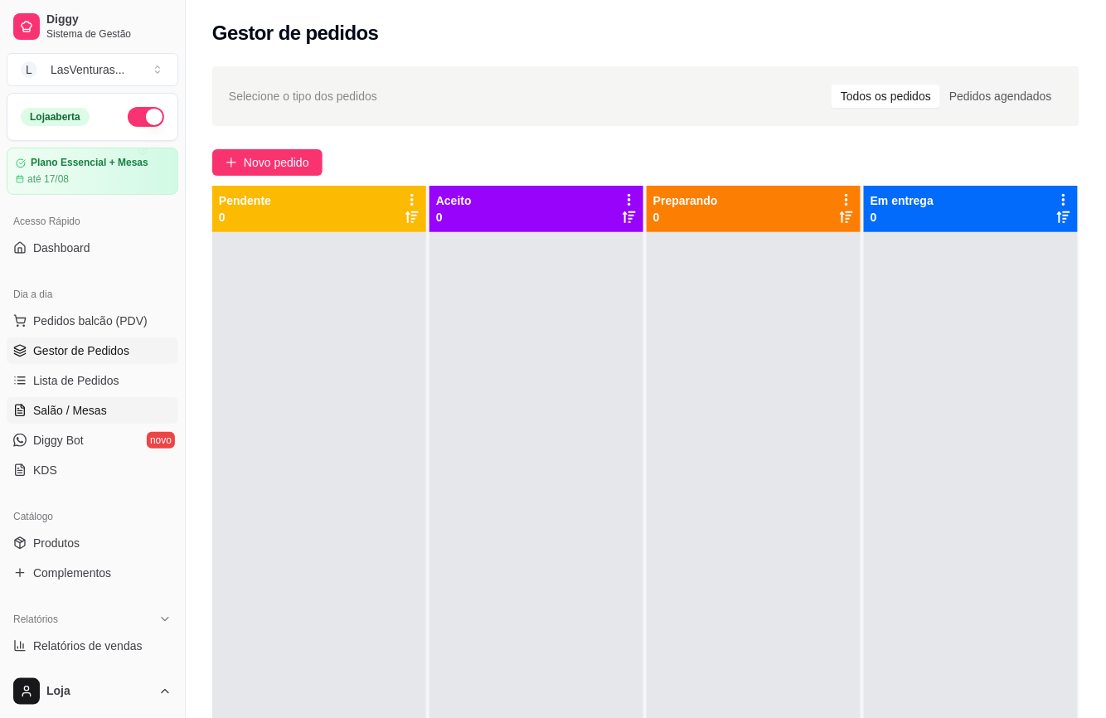
click at [93, 411] on span "Salão / Mesas" at bounding box center [70, 410] width 74 height 17
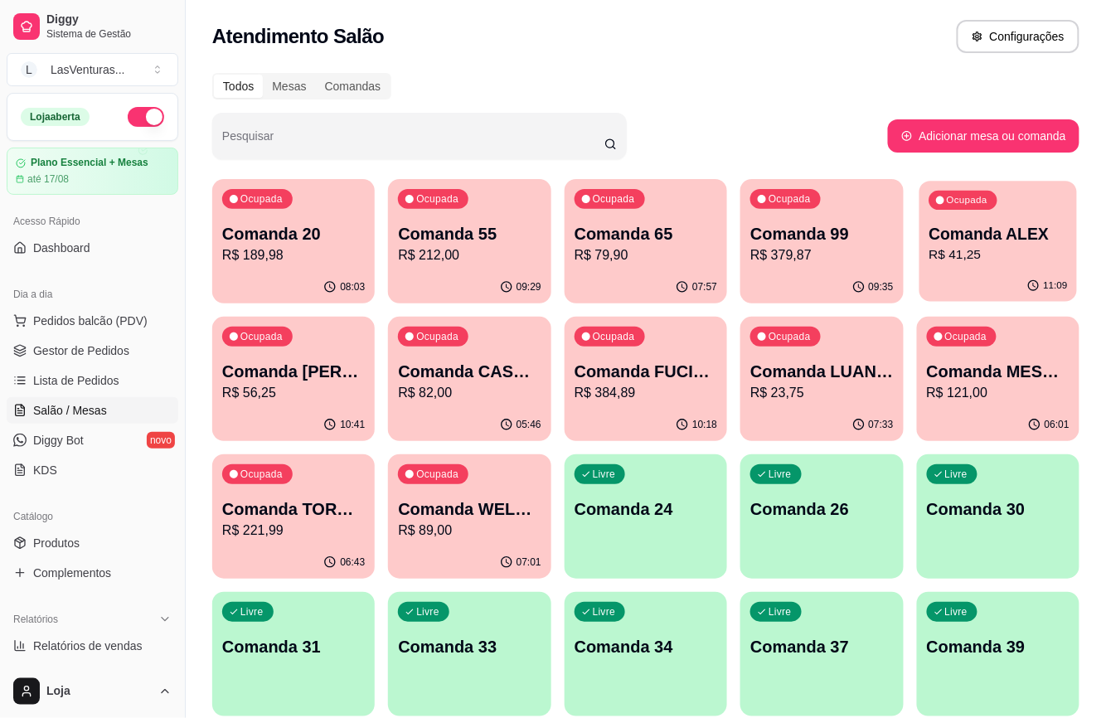
click at [979, 229] on p "Comanda ALEX" at bounding box center [997, 234] width 138 height 22
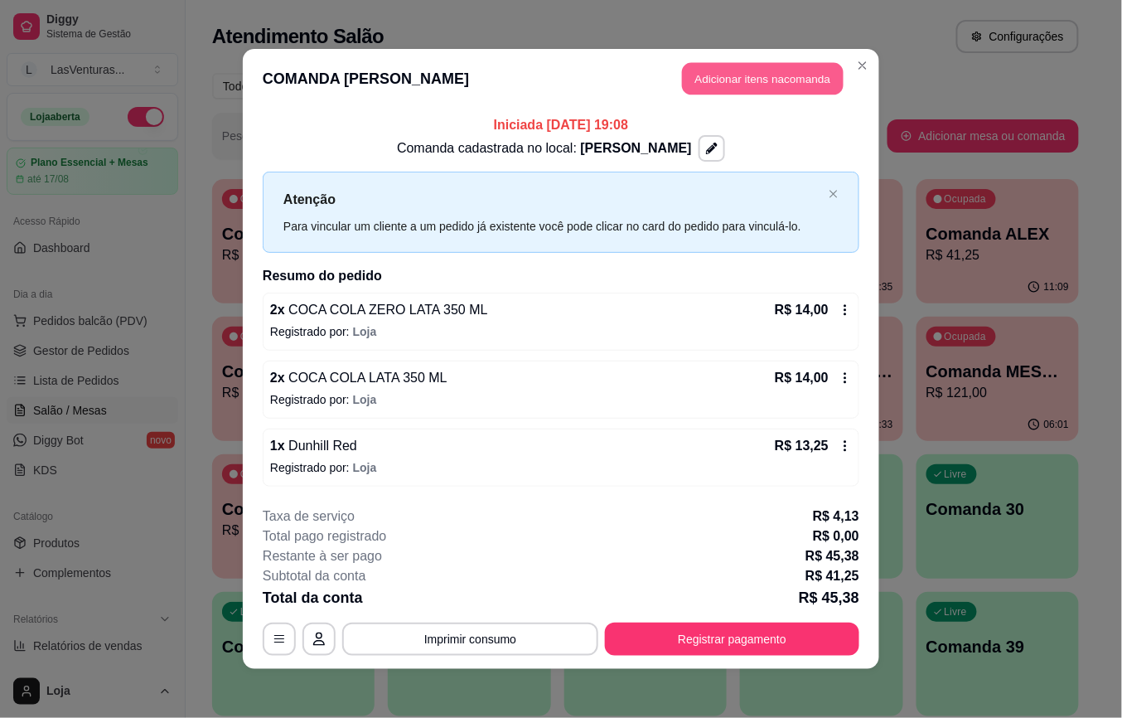
click at [774, 65] on button "Adicionar itens na comanda" at bounding box center [763, 79] width 162 height 32
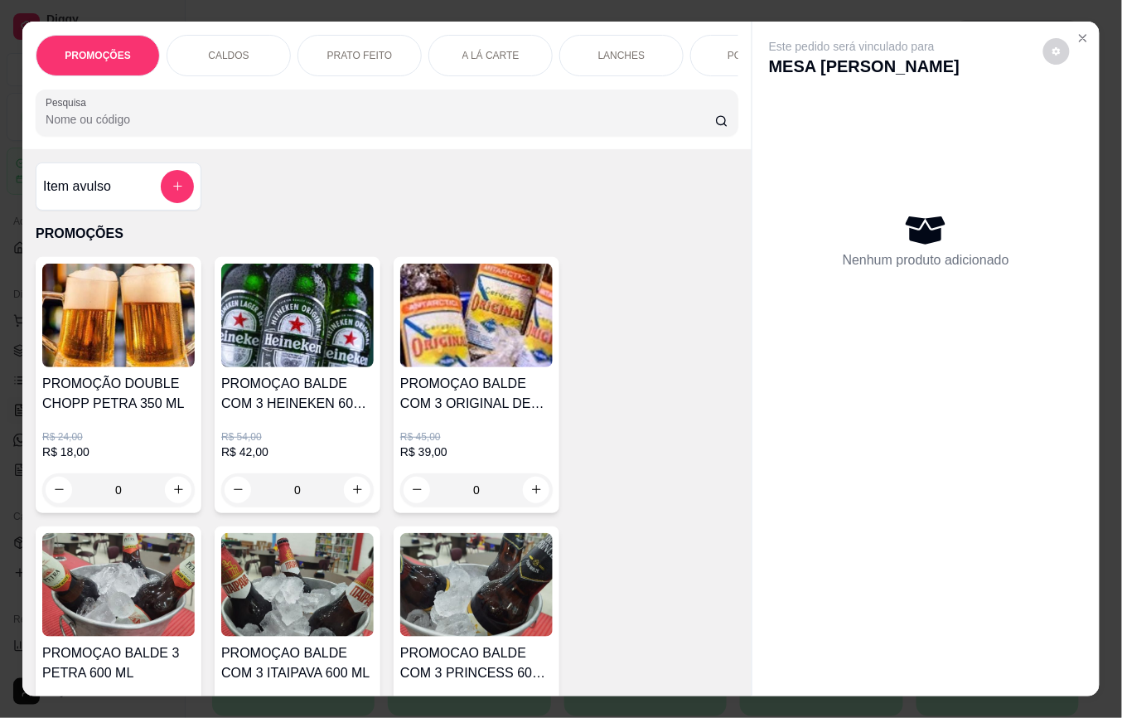
click at [404, 149] on div "PROMOÇÕES CALDOS PRATO FEITO A LÁ CARTE LANCHES PORÇÕES DRINKS DRINK SEM ÁLCOOL…" at bounding box center [386, 86] width 729 height 128
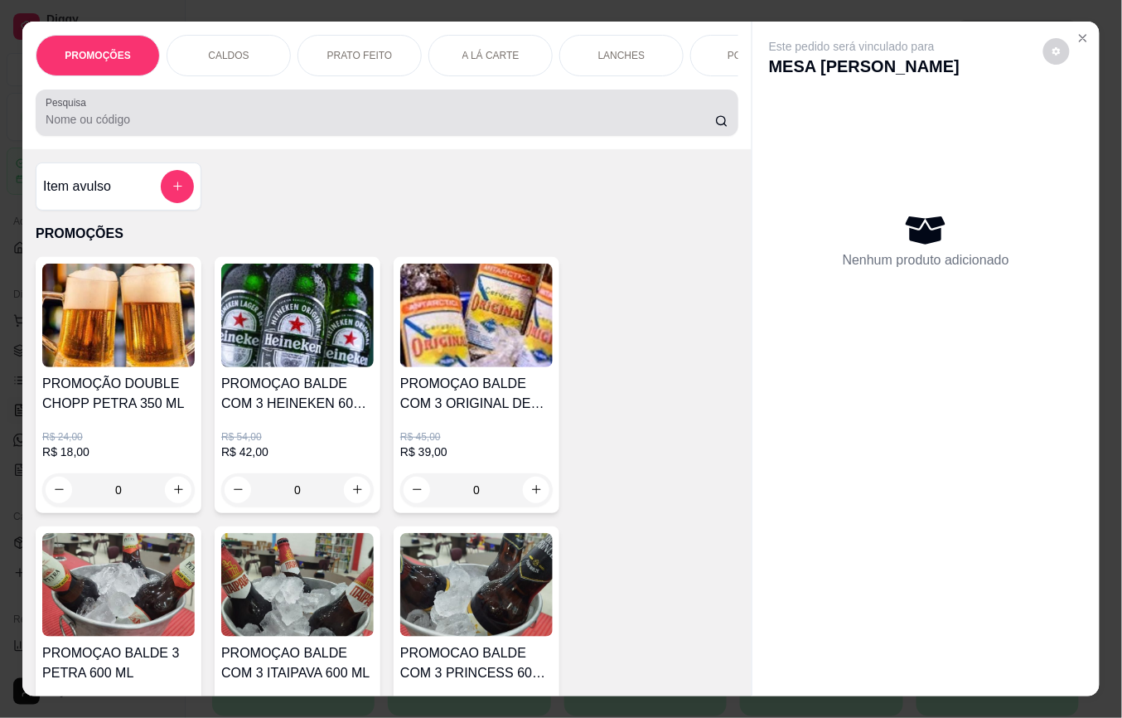
click at [400, 128] on input "Pesquisa" at bounding box center [381, 119] width 670 height 17
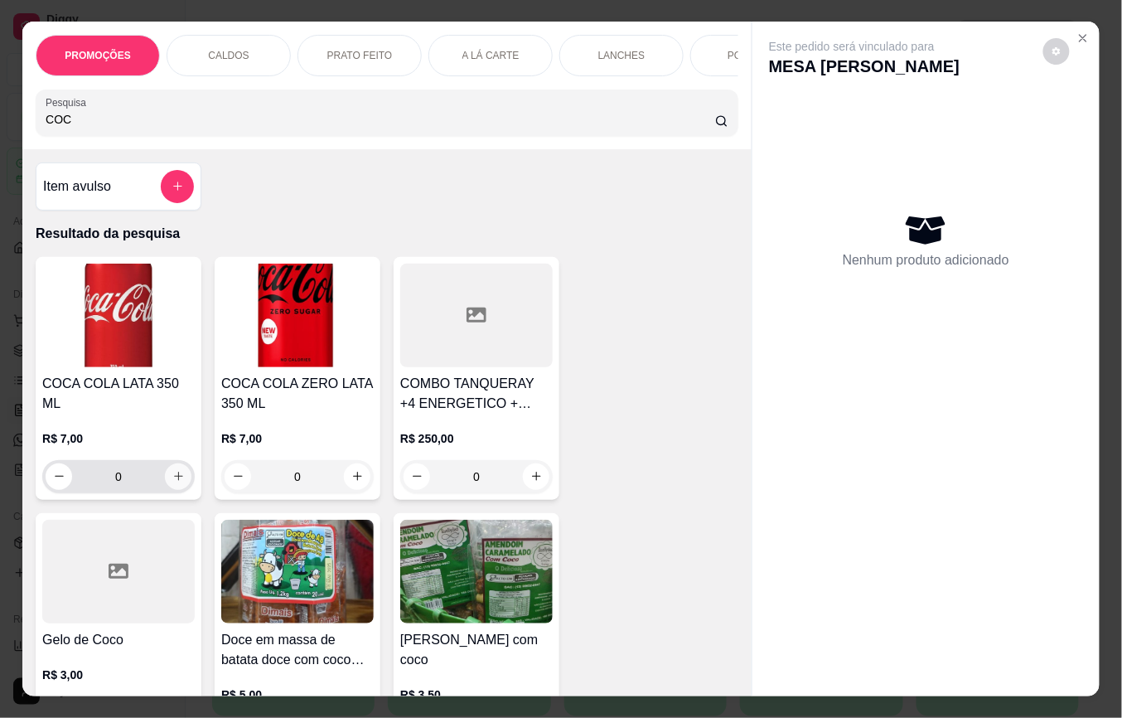
type input "COC"
click at [177, 471] on button "increase-product-quantity" at bounding box center [178, 476] width 27 height 27
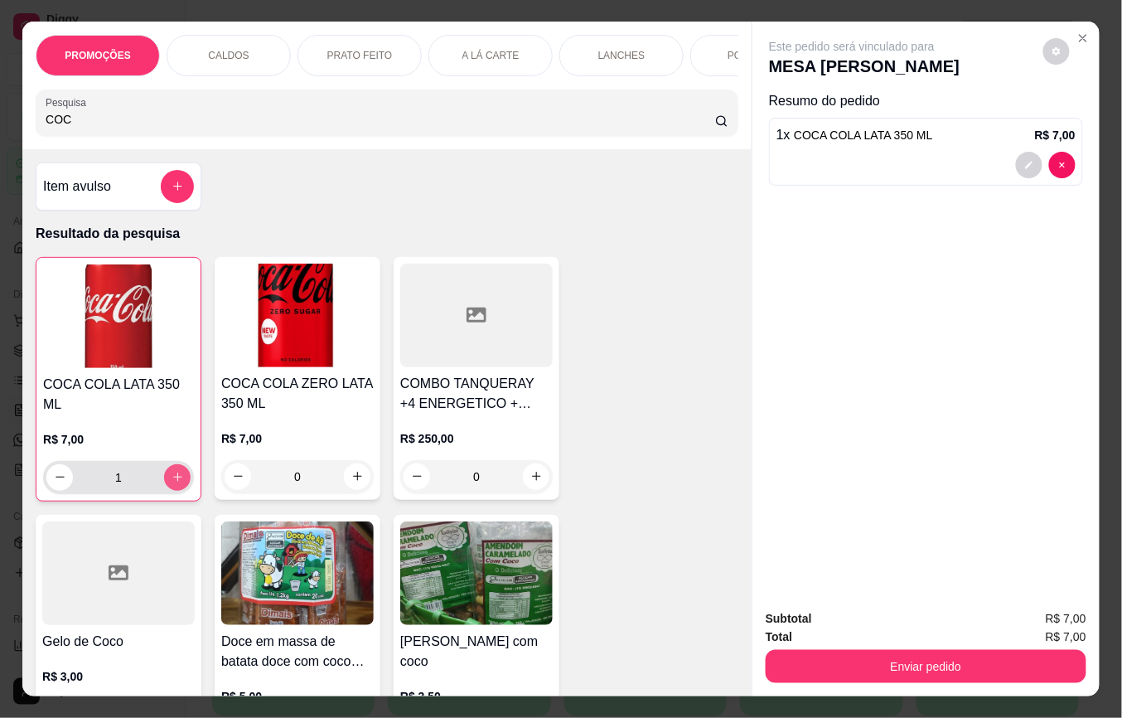
type input "1"
click at [823, 646] on div "Enviar pedido" at bounding box center [926, 664] width 321 height 37
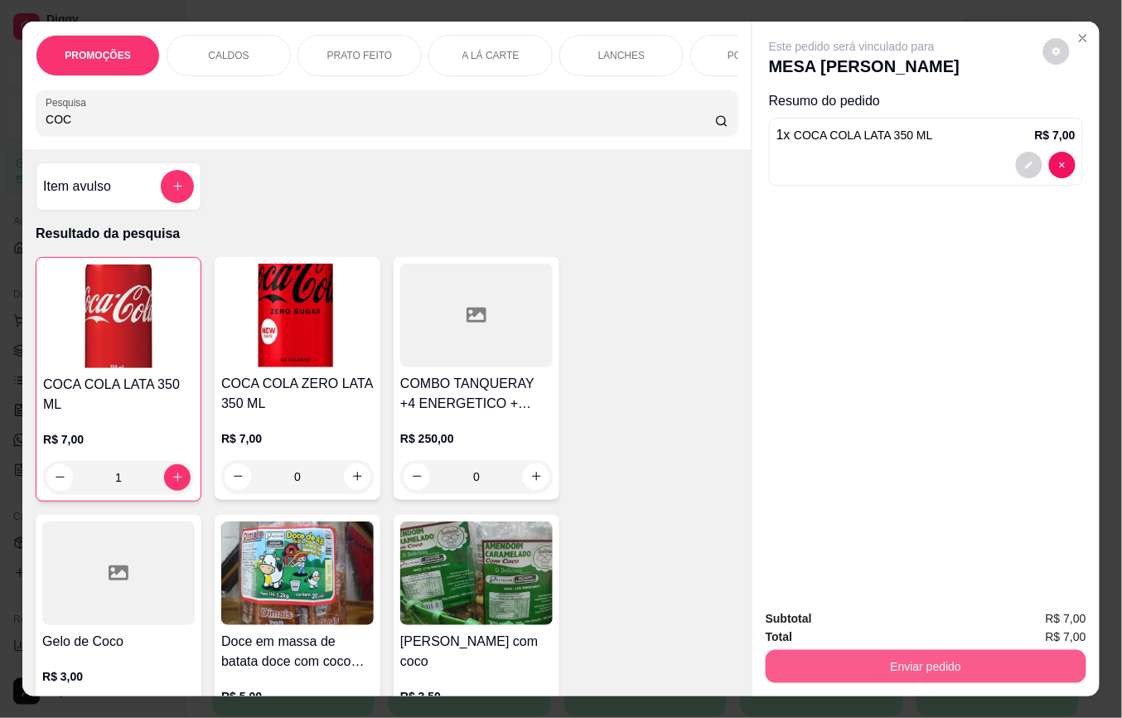
click at [823, 650] on button "Enviar pedido" at bounding box center [926, 666] width 321 height 33
click at [814, 613] on button "Não registrar e enviar pedido" at bounding box center [870, 618] width 172 height 31
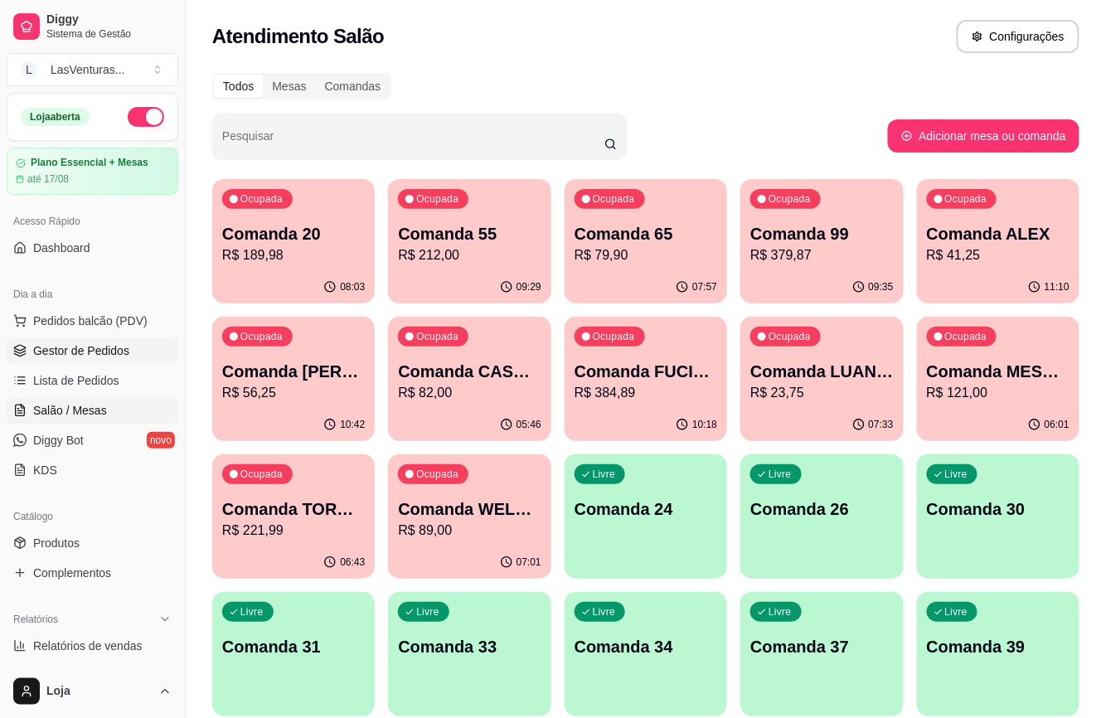
click at [104, 359] on span "Gestor de Pedidos" at bounding box center [81, 350] width 96 height 17
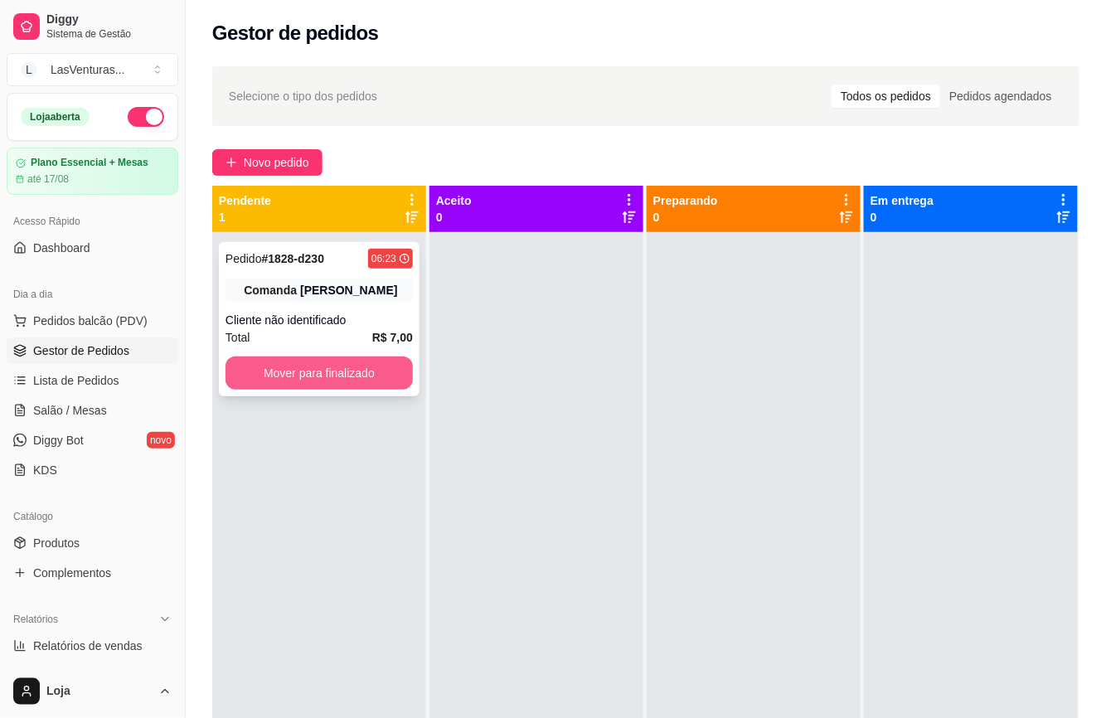
click at [286, 368] on button "Mover para finalizado" at bounding box center [318, 372] width 187 height 33
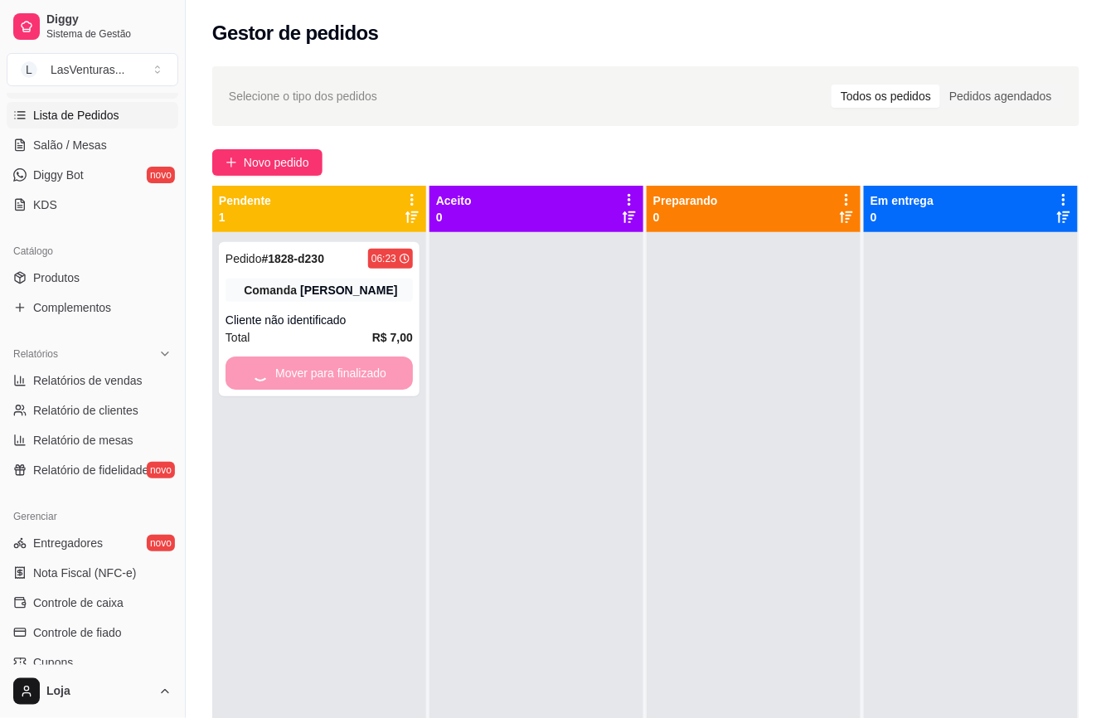
scroll to position [442, 0]
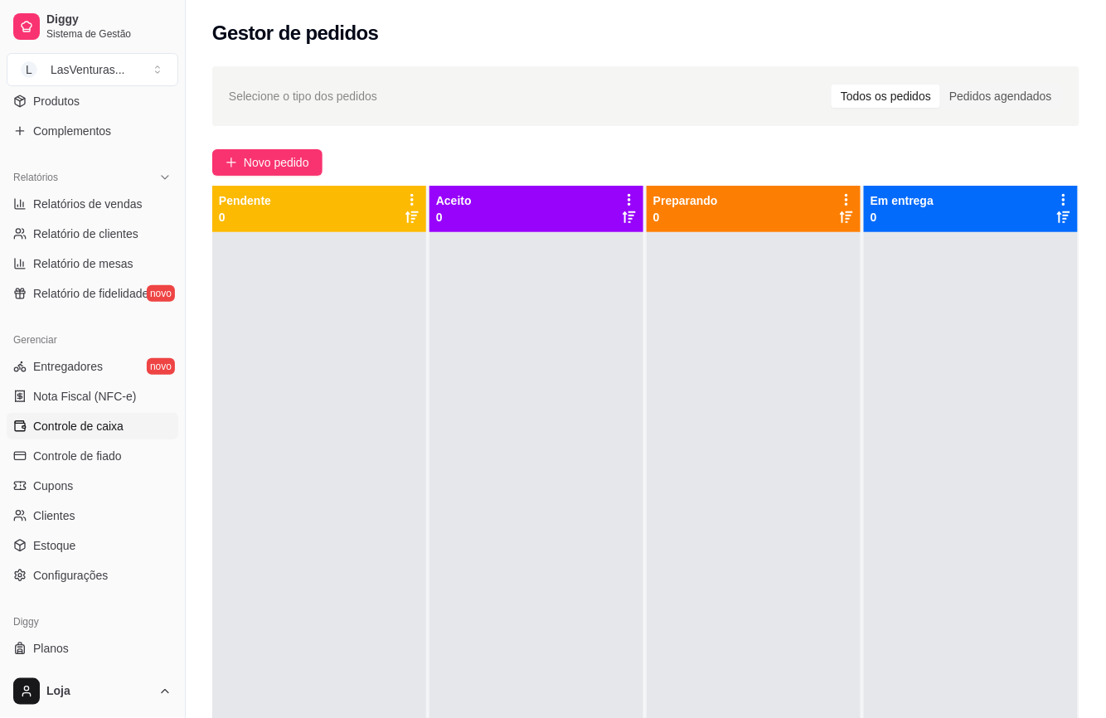
click at [104, 422] on span "Controle de caixa" at bounding box center [78, 426] width 90 height 17
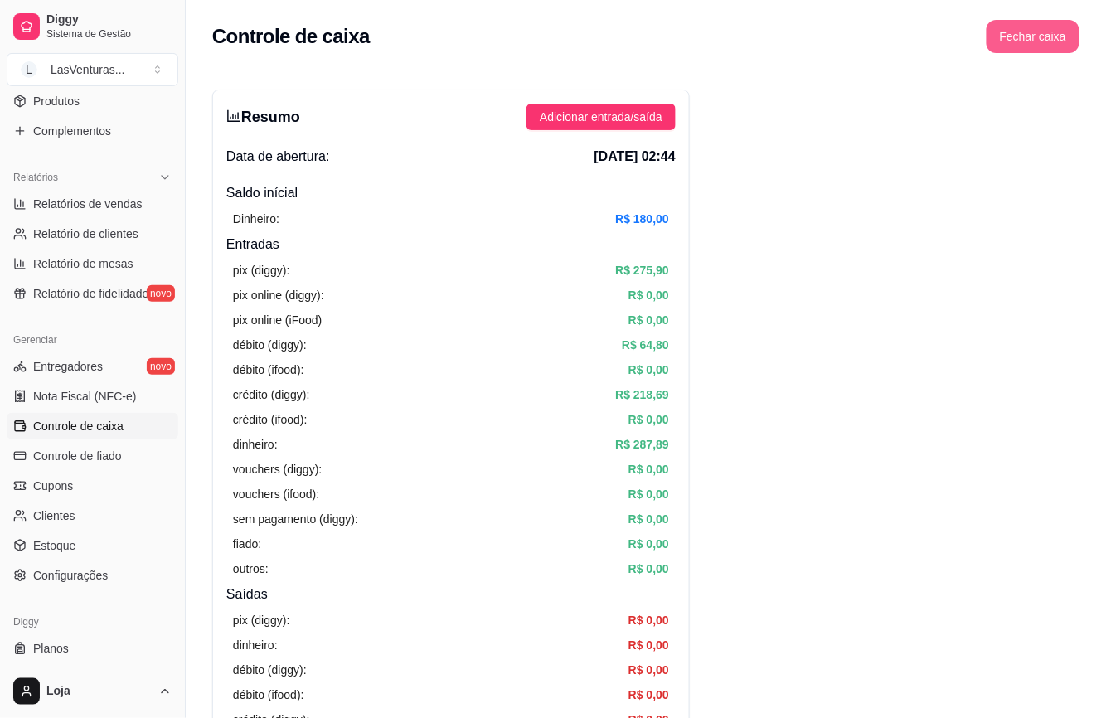
click at [1041, 44] on button "Fechar caixa" at bounding box center [1032, 36] width 93 height 33
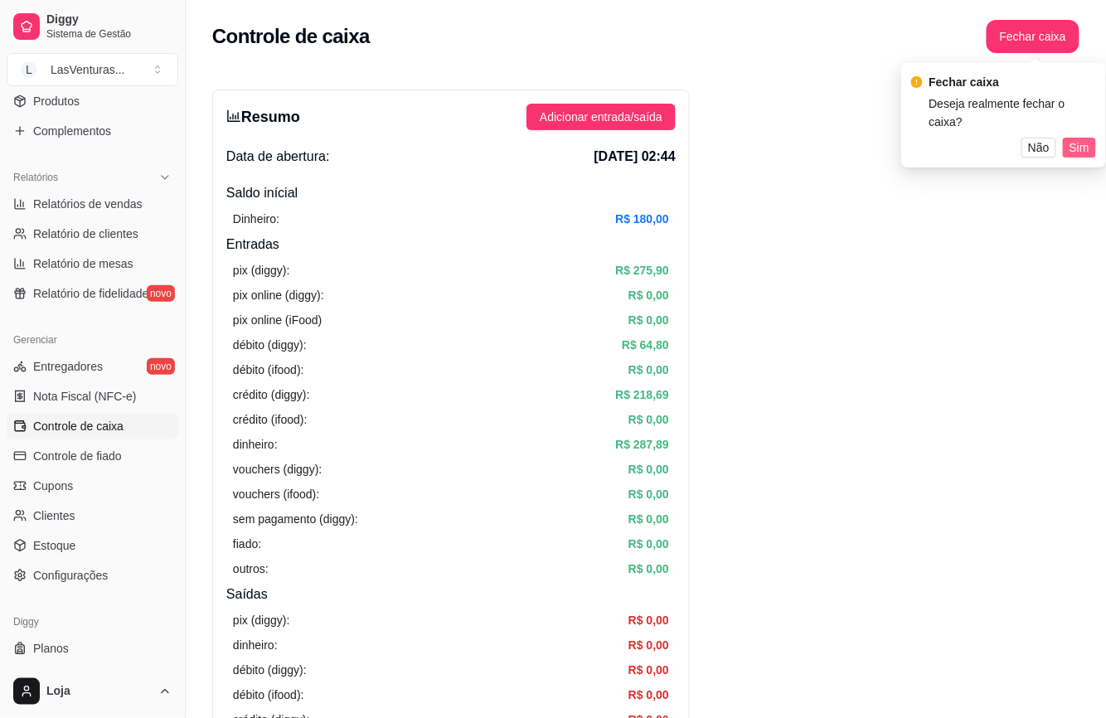
click at [1076, 138] on span "Sim" at bounding box center [1079, 147] width 20 height 18
